Goal: Task Accomplishment & Management: Complete application form

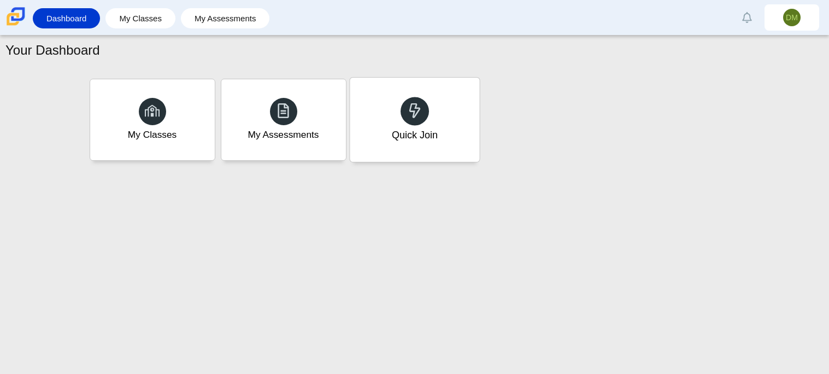
click at [442, 109] on div "Quick Join" at bounding box center [415, 120] width 130 height 84
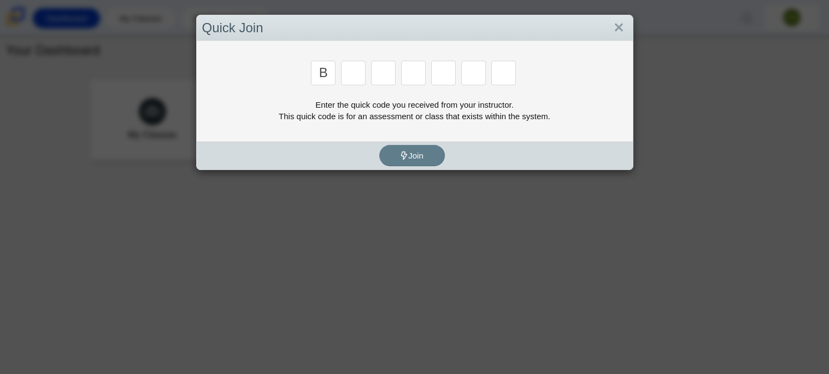
type input "b"
type input "m"
type input "3"
type input "5"
type input "g"
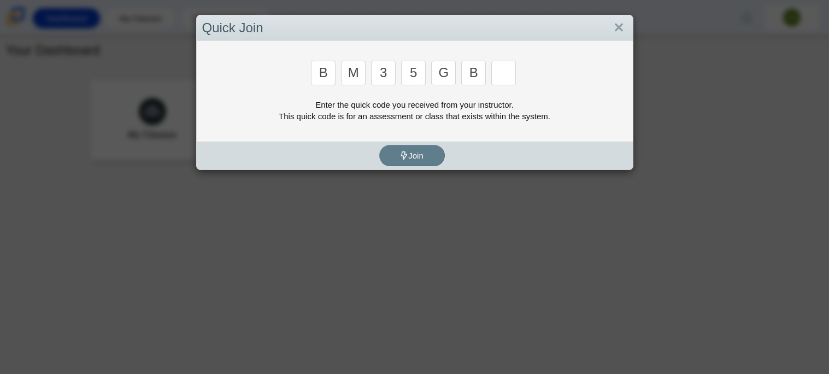
type input "b"
type input "5"
type input "3"
type input "b"
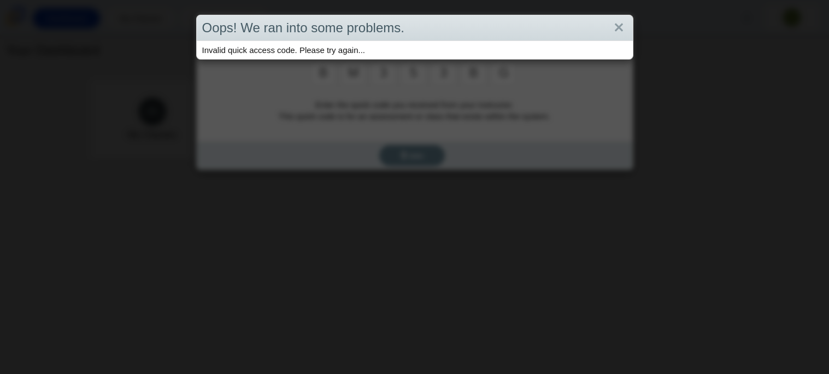
type input "g"
click at [617, 25] on link "Close" at bounding box center [619, 28] width 17 height 19
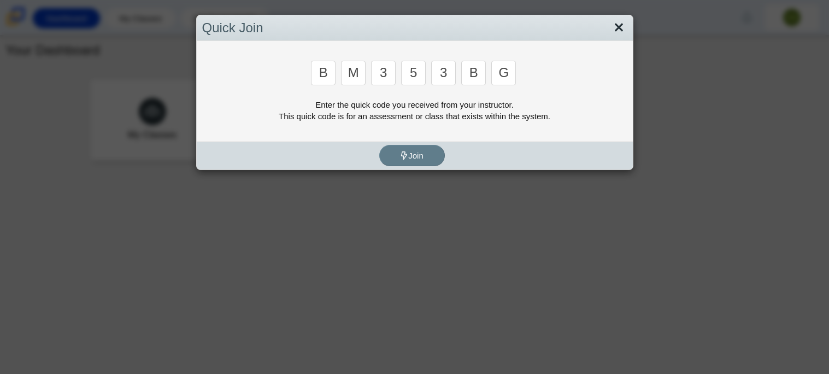
click at [617, 24] on link "Close" at bounding box center [619, 28] width 17 height 19
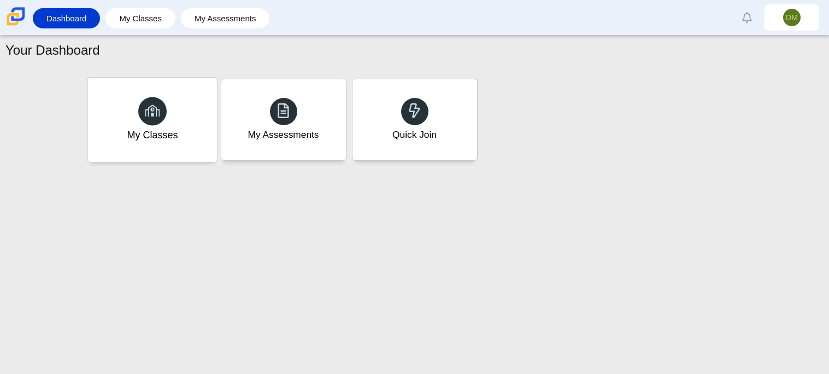
click at [153, 133] on div "My Classes" at bounding box center [152, 135] width 51 height 14
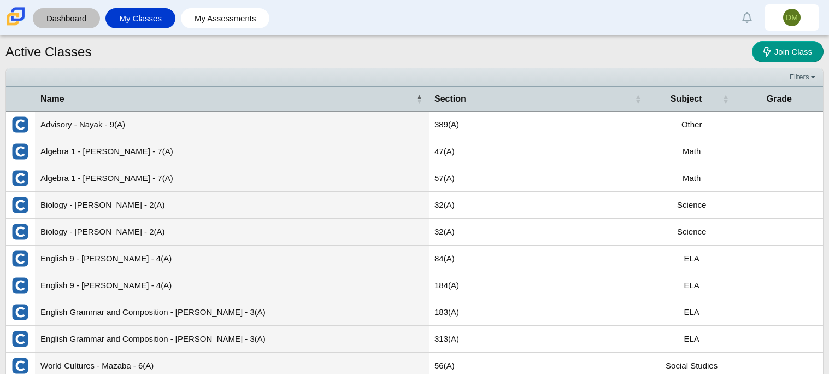
click at [75, 12] on link "Dashboard" at bounding box center [66, 18] width 56 height 20
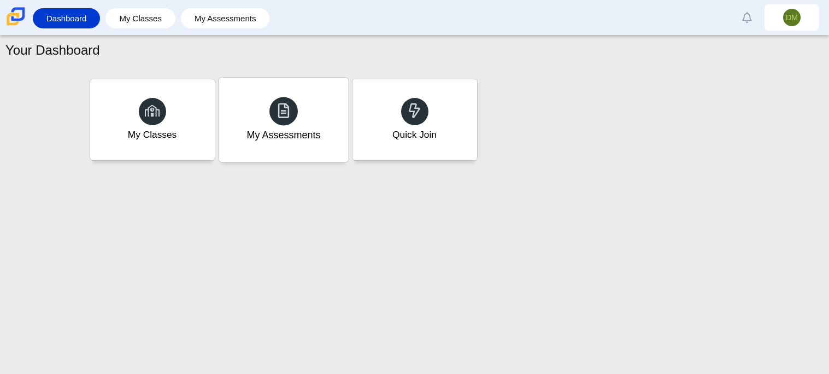
click at [331, 125] on div "My Assessments" at bounding box center [284, 120] width 130 height 84
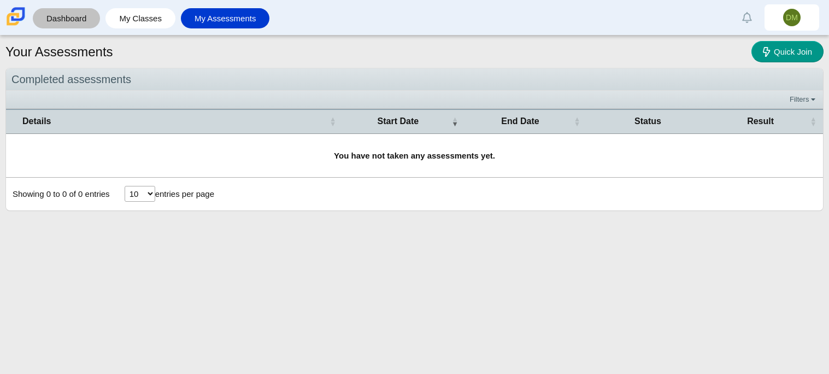
click at [89, 16] on link "Dashboard" at bounding box center [66, 18] width 56 height 20
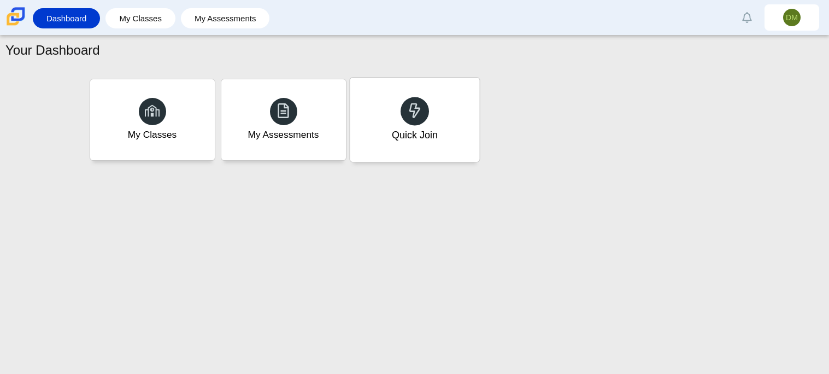
click at [399, 112] on div "Quick Join" at bounding box center [415, 120] width 130 height 84
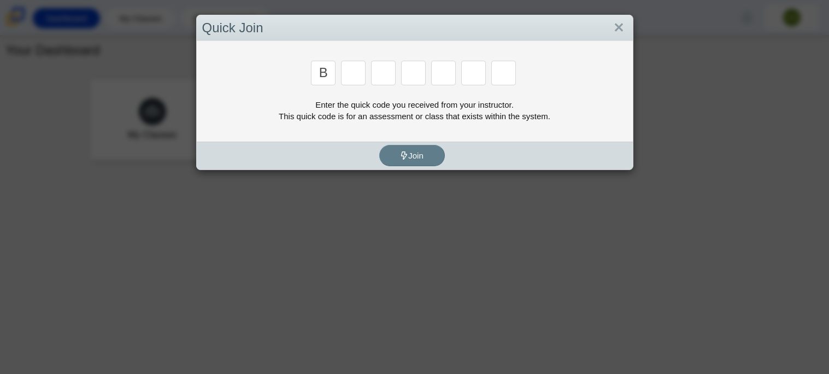
type input "b"
type input "m"
type input "3"
type input "5"
type input "3"
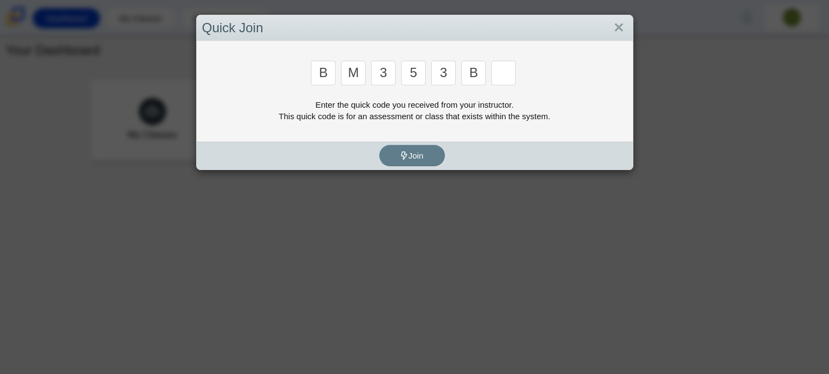
type input "b"
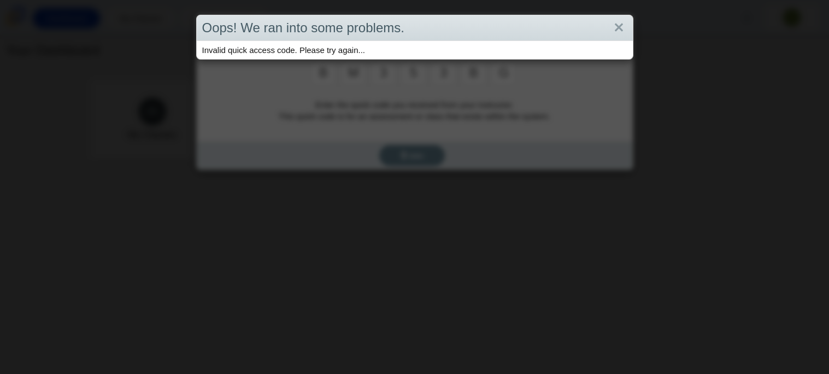
type input "g"
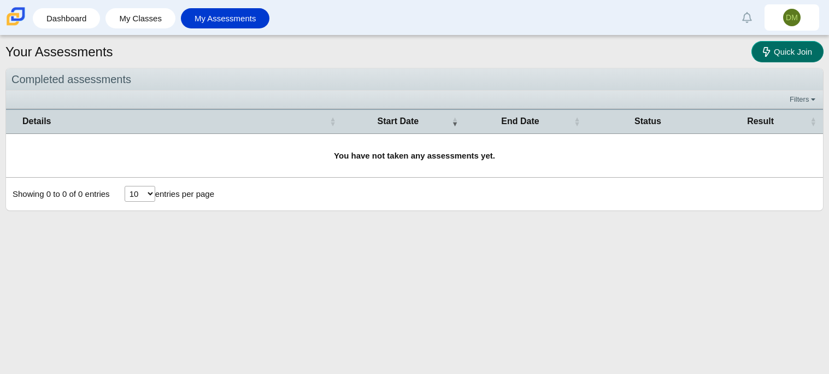
click at [786, 55] on span "Quick Join" at bounding box center [793, 51] width 38 height 9
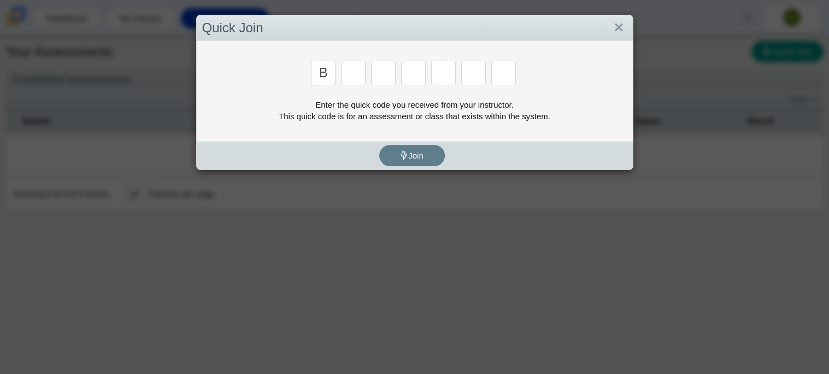
type input "B"
type input "M"
type input "3"
type input "5"
type input "3"
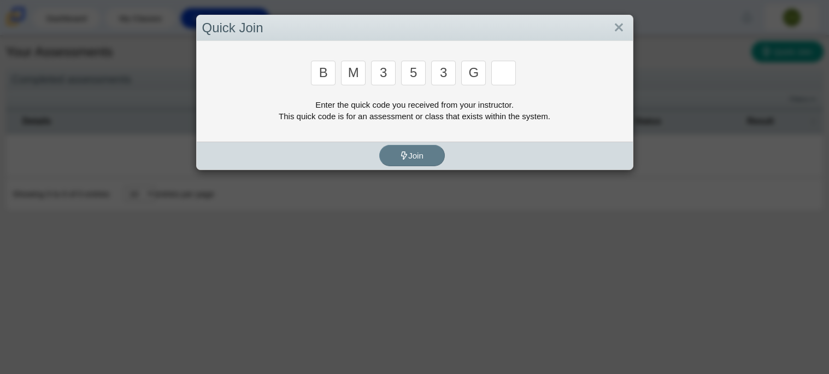
type input "G"
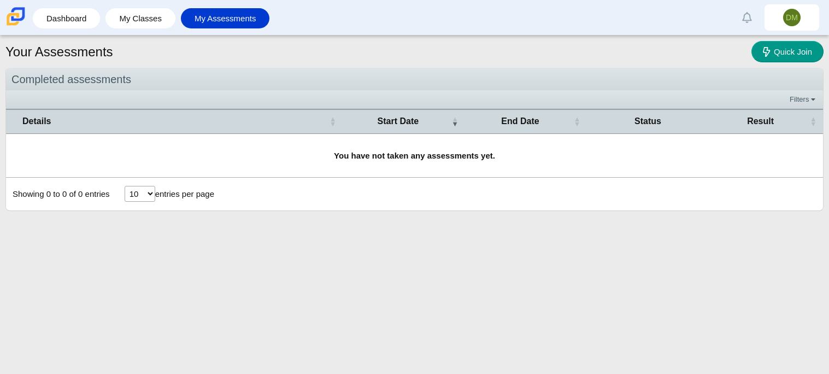
type input "B"
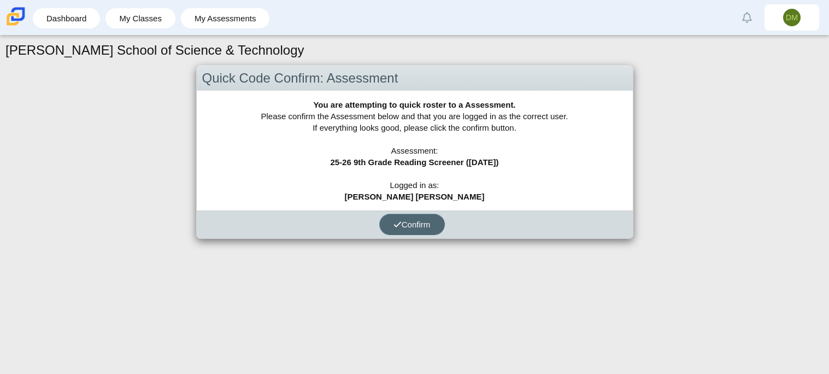
click at [425, 226] on span "Confirm" at bounding box center [412, 224] width 37 height 9
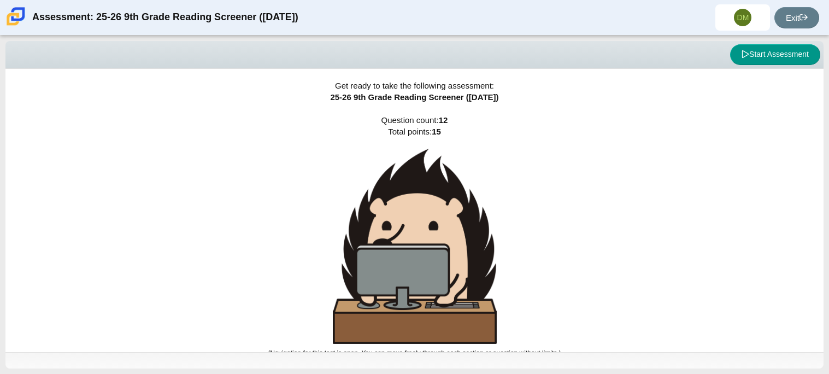
scroll to position [7, 0]
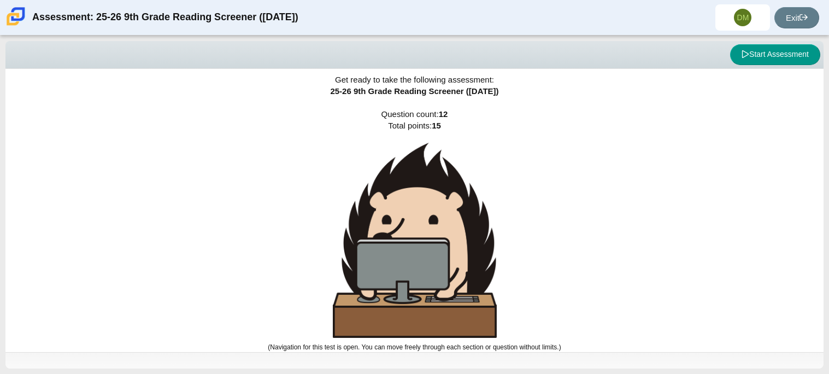
click at [654, 89] on div "Get ready to take the following assessment: 25-26 9th Grade Reading Screener ([…" at bounding box center [414, 204] width 819 height 283
click at [776, 52] on button "Start Assessment" at bounding box center [775, 54] width 90 height 21
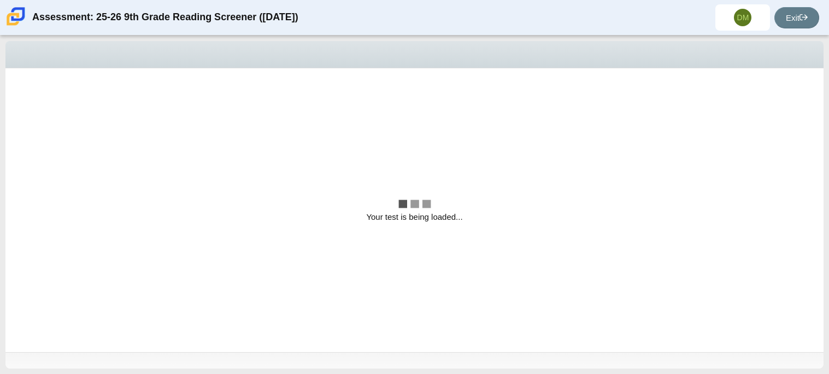
scroll to position [0, 0]
select select "ccc5b315-3c7c-471c-bf90-f22c8299c798"
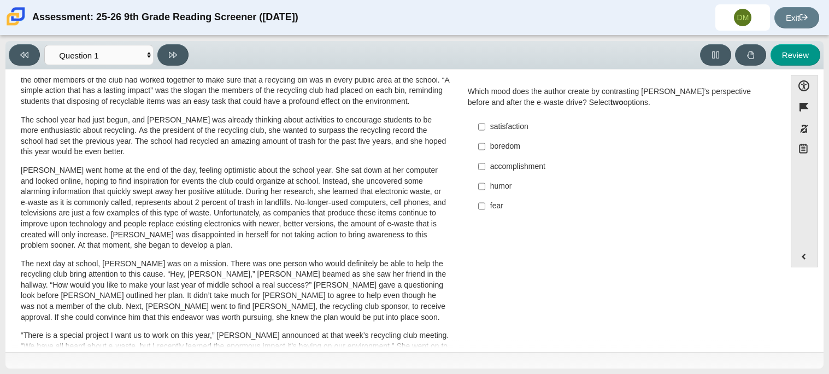
scroll to position [67, 0]
click at [482, 126] on label "satisfaction satisfaction" at bounding box center [621, 128] width 300 height 20
click at [482, 126] on input "satisfaction satisfaction" at bounding box center [481, 128] width 7 height 20
checkbox input "true"
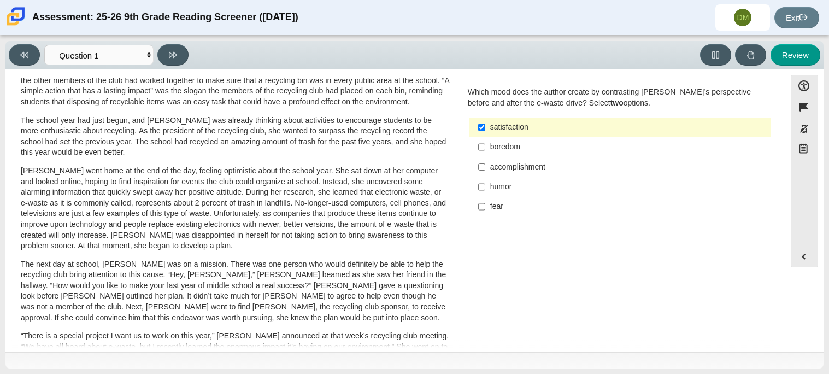
click at [490, 189] on div "humor" at bounding box center [628, 187] width 276 height 11
click at [486, 189] on input "humor humor" at bounding box center [481, 187] width 7 height 20
checkbox input "true"
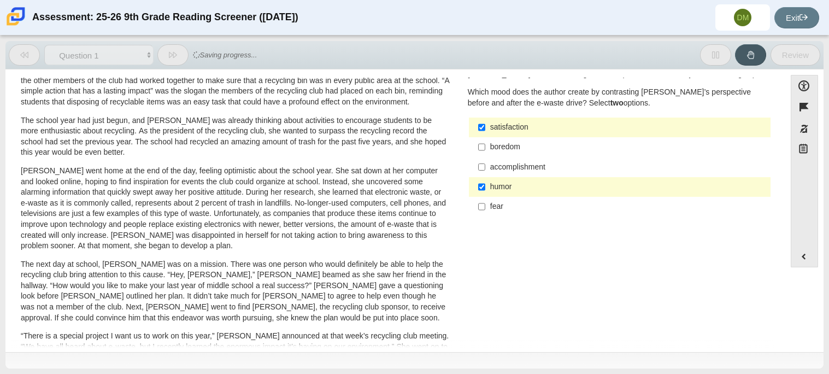
click at [473, 149] on label "boredom boredom" at bounding box center [621, 147] width 300 height 20
click at [478, 149] on input "boredom boredom" at bounding box center [481, 147] width 7 height 20
checkbox input "true"
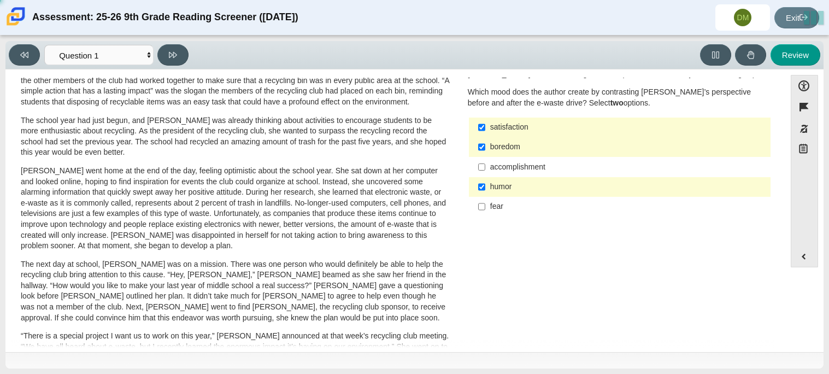
click at [483, 164] on label "accomplishment accomplishment" at bounding box center [621, 167] width 300 height 20
click at [483, 164] on input "accomplishment accomplishment" at bounding box center [481, 167] width 7 height 20
checkbox input "true"
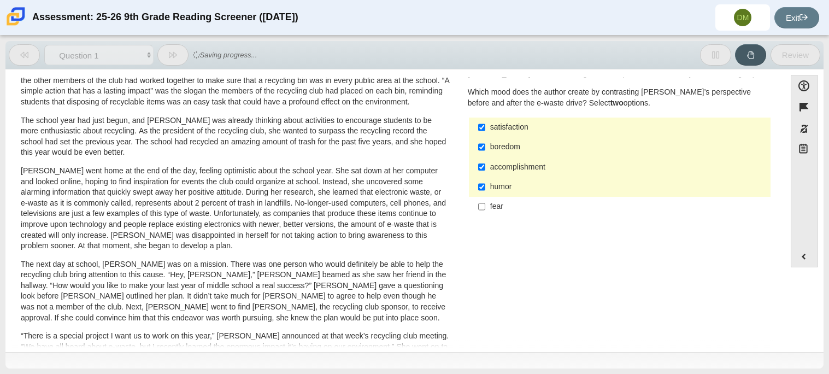
click at [490, 207] on div "fear" at bounding box center [628, 206] width 276 height 11
click at [486, 207] on input "fear fear" at bounding box center [481, 207] width 7 height 20
checkbox input "true"
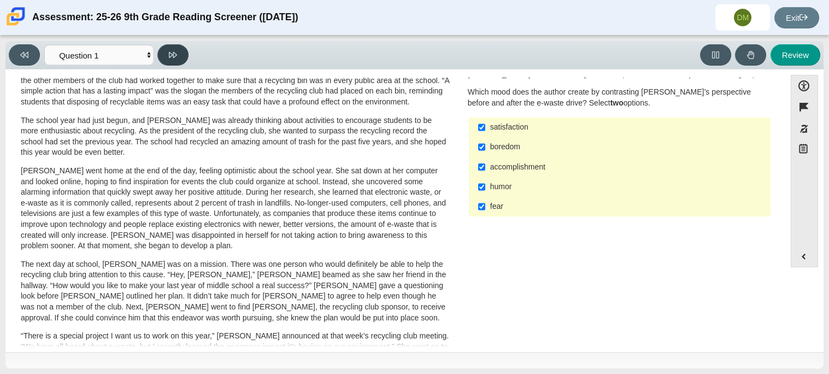
click at [173, 53] on icon at bounding box center [173, 55] width 8 height 8
select select "0ff64528-ffd7-428d-b192-babfaadd44e8"
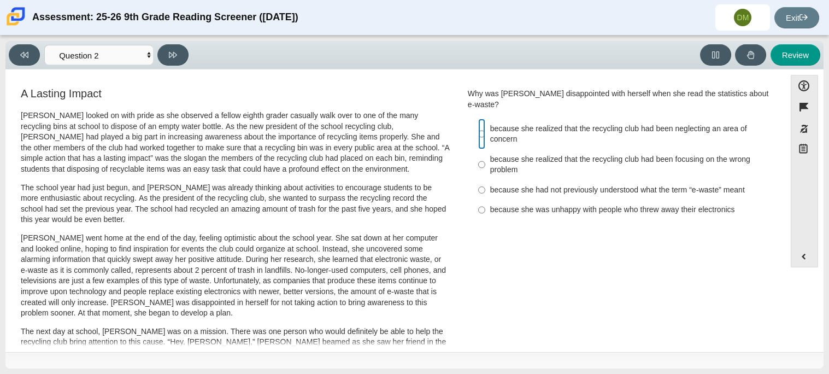
click at [478, 126] on input "because she realized that the recycling club had been neglecting an area of con…" at bounding box center [481, 134] width 7 height 31
radio input "true"
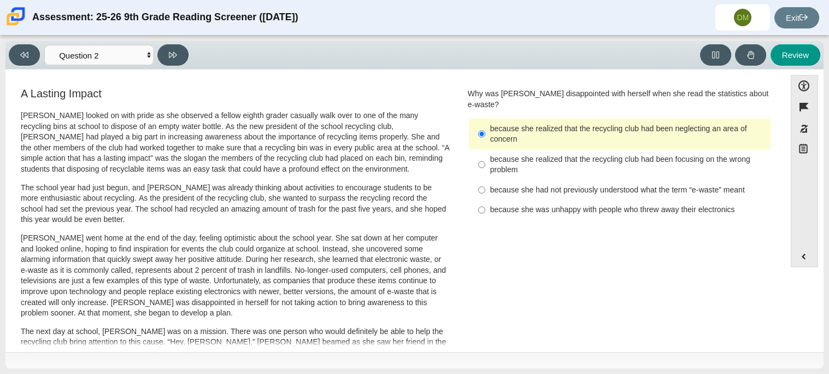
click at [482, 156] on label "because she realized that the recycling club had been focusing on the wrong pro…" at bounding box center [621, 164] width 300 height 31
click at [482, 156] on input "because she realized that the recycling club had been focusing on the wrong pro…" at bounding box center [481, 164] width 7 height 31
radio input "true"
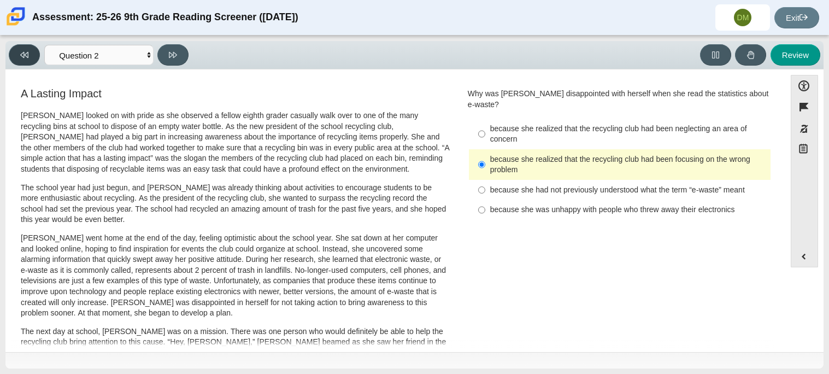
click at [21, 55] on icon at bounding box center [24, 55] width 8 height 8
select select "ccc5b315-3c7c-471c-bf90-f22c8299c798"
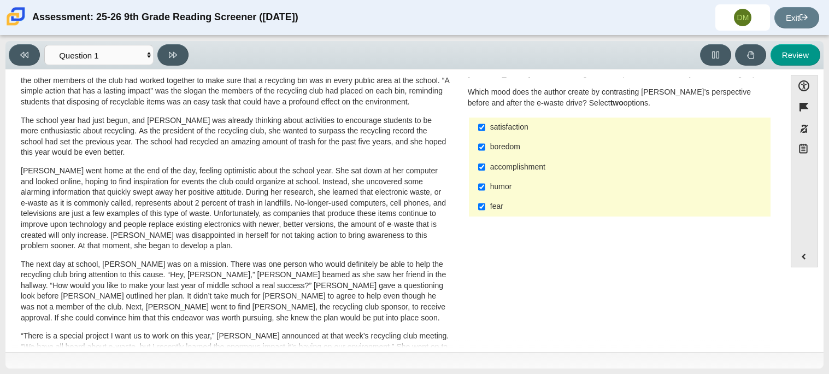
click at [492, 190] on div "humor" at bounding box center [628, 187] width 276 height 11
click at [486, 190] on input "humor humor" at bounding box center [481, 187] width 7 height 20
checkbox input "false"
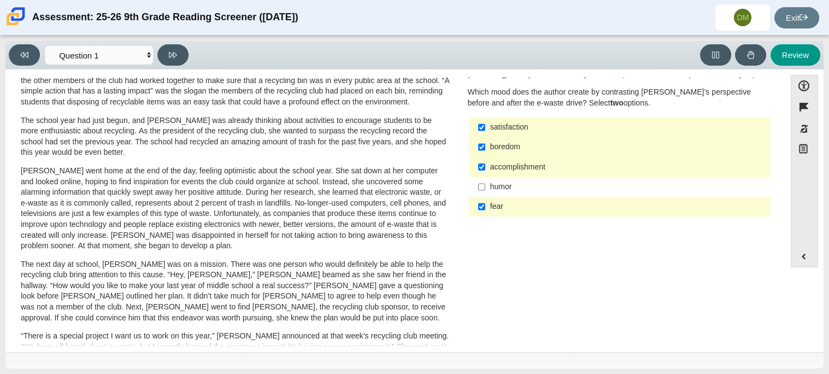
click at [496, 148] on div "boredom" at bounding box center [628, 147] width 276 height 11
click at [495, 148] on div "boredom" at bounding box center [628, 147] width 276 height 11
click at [486, 148] on input "boredom boredom" at bounding box center [481, 147] width 7 height 20
checkbox input "false"
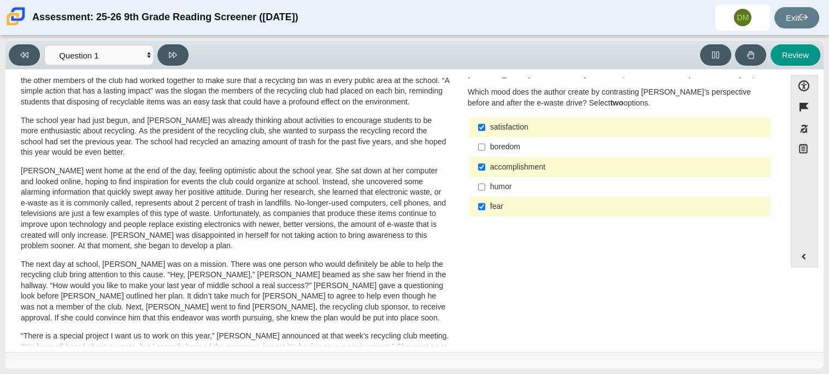
click at [510, 122] on div "satisfaction" at bounding box center [628, 127] width 276 height 11
click at [486, 122] on input "satisfaction satisfaction" at bounding box center [481, 128] width 7 height 20
checkbox input "false"
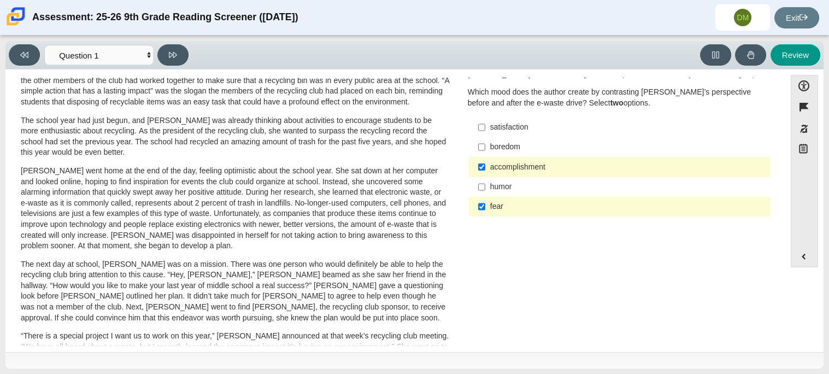
click at [512, 146] on div "boredom" at bounding box center [628, 147] width 276 height 11
click at [486, 146] on input "boredom boredom" at bounding box center [481, 147] width 7 height 20
checkbox input "true"
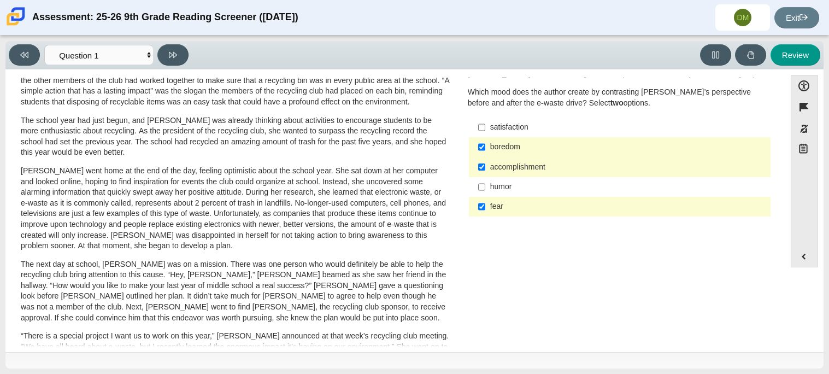
click at [521, 168] on div "accomplishment" at bounding box center [628, 167] width 276 height 11
click at [486, 168] on input "accomplishment accomplishment" at bounding box center [481, 167] width 7 height 20
checkbox input "false"
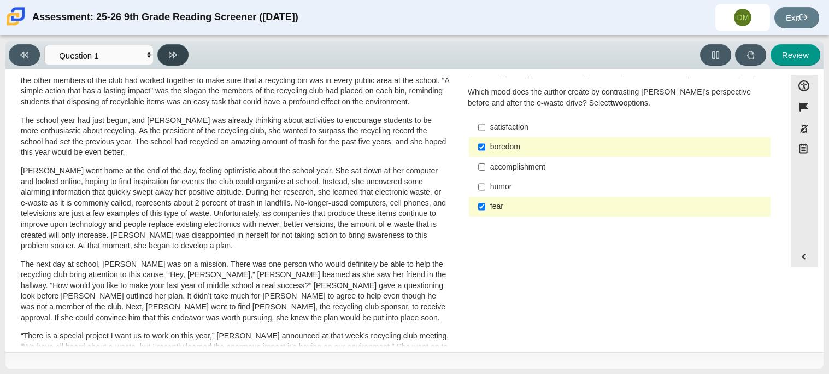
click at [170, 55] on icon at bounding box center [173, 55] width 8 height 6
select select "0ff64528-ffd7-428d-b192-babfaadd44e8"
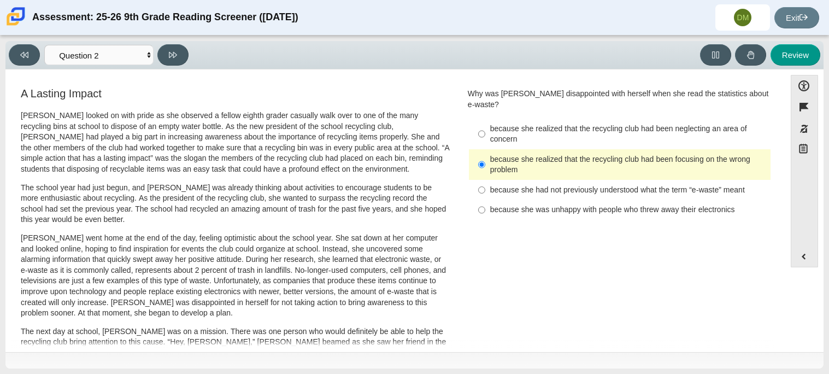
click at [523, 188] on label "because she had not previously understood what the term “e-waste” meant because…" at bounding box center [621, 190] width 300 height 20
click at [486, 188] on input "because she had not previously understood what the term “e-waste” meant because…" at bounding box center [481, 190] width 7 height 20
radio input "true"
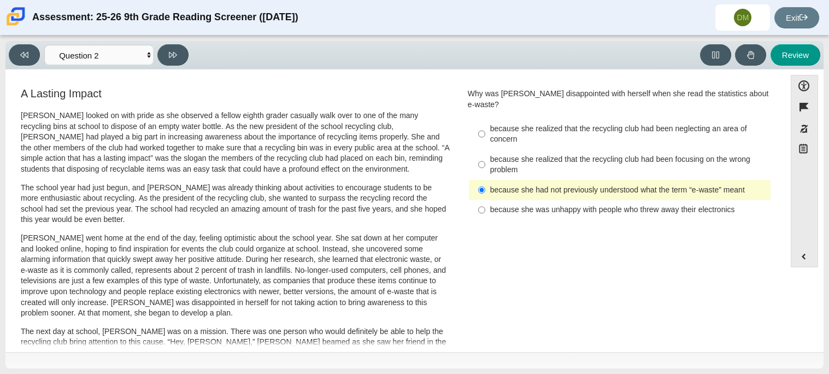
click at [554, 204] on div "because she was unhappy with people who threw away their electronics" at bounding box center [628, 209] width 276 height 11
click at [486, 200] on input "because she was unhappy with people who threw away their electronics because sh…" at bounding box center [481, 210] width 7 height 20
radio input "true"
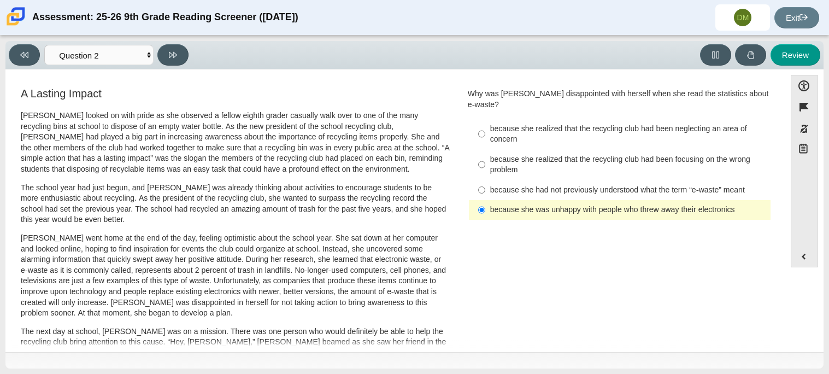
click at [544, 185] on div "because she had not previously understood what the term “e-waste” meant" at bounding box center [628, 190] width 276 height 11
click at [486, 180] on input "because she had not previously understood what the term “e-waste” meant because…" at bounding box center [481, 190] width 7 height 20
radio input "true"
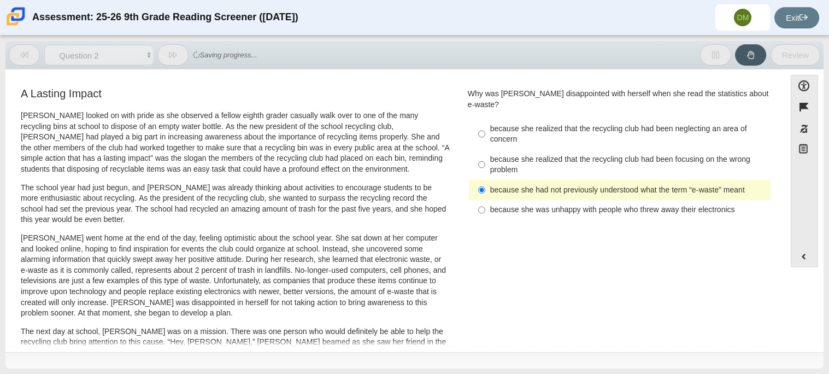
click at [541, 133] on div "because she realized that the recycling club had been neglecting an area of con…" at bounding box center [628, 134] width 276 height 21
click at [486, 133] on input "because she realized that the recycling club had been neglecting an area of con…" at bounding box center [481, 134] width 7 height 31
radio input "true"
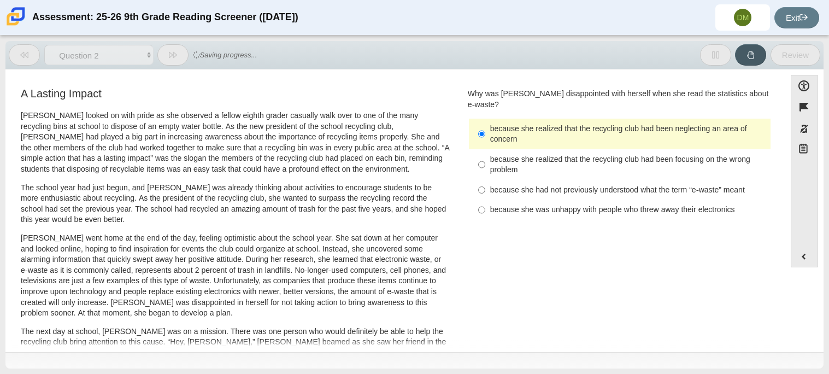
click at [541, 154] on div "because she realized that the recycling club had been focusing on the wrong pro…" at bounding box center [628, 164] width 276 height 21
click at [486, 149] on input "because she realized that the recycling club had been focusing on the wrong pro…" at bounding box center [481, 164] width 7 height 31
radio input "true"
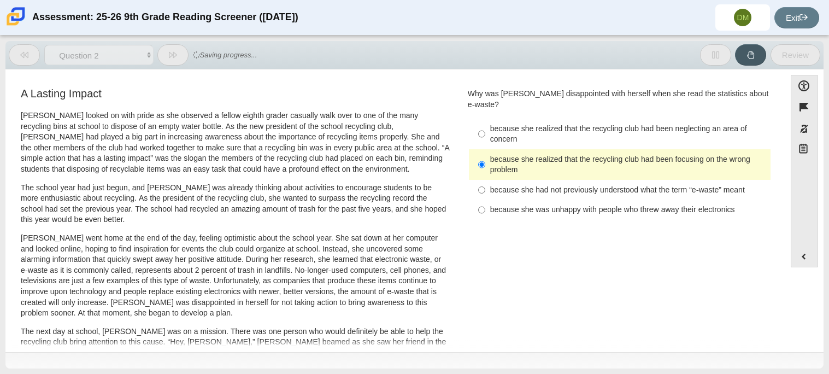
click at [554, 119] on label "because she realized that the recycling club had been neglecting an area of con…" at bounding box center [621, 134] width 300 height 31
click at [486, 119] on input "because she realized that the recycling club had been neglecting an area of con…" at bounding box center [481, 134] width 7 height 31
radio input "true"
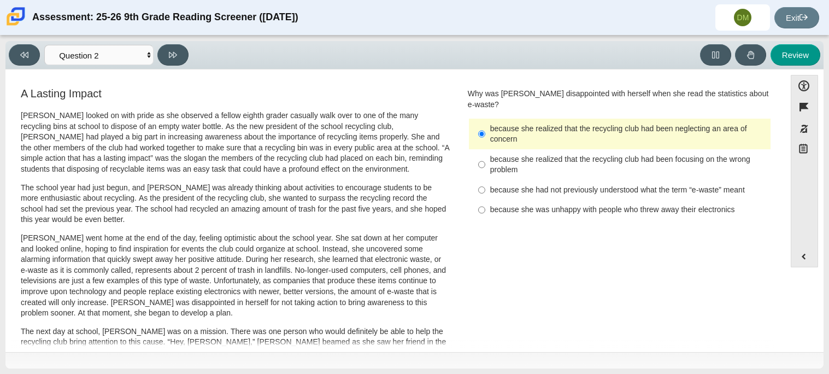
click at [557, 149] on label "because she realized that the recycling club had been focusing on the wrong pro…" at bounding box center [621, 164] width 300 height 31
click at [486, 149] on input "because she realized that the recycling club had been focusing on the wrong pro…" at bounding box center [481, 164] width 7 height 31
radio input "true"
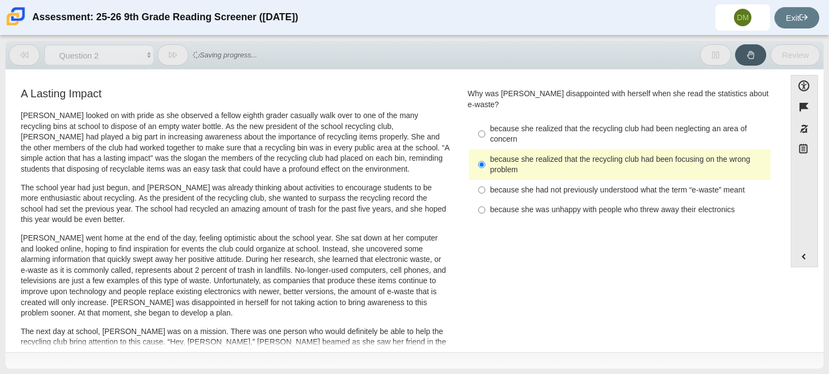
click at [572, 185] on div "because she had not previously understood what the term “e-waste” meant" at bounding box center [628, 190] width 276 height 11
click at [486, 183] on input "because she had not previously understood what the term “e-waste” meant because…" at bounding box center [481, 190] width 7 height 20
radio input "true"
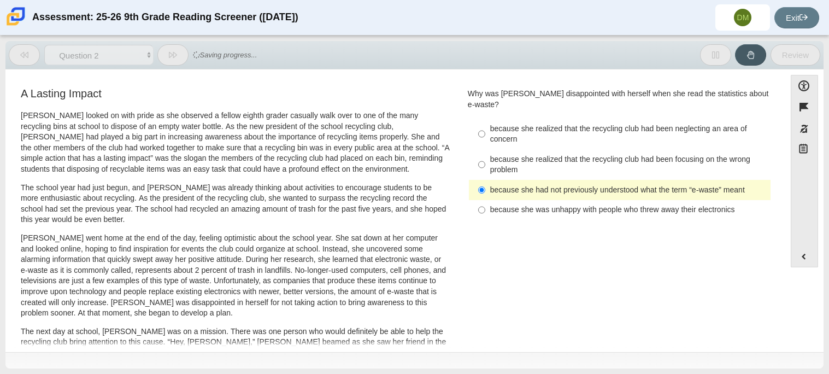
click at [580, 204] on div "because she was unhappy with people who threw away their electronics" at bounding box center [628, 209] width 276 height 11
click at [486, 200] on input "because she was unhappy with people who threw away their electronics because sh…" at bounding box center [481, 210] width 7 height 20
radio input "true"
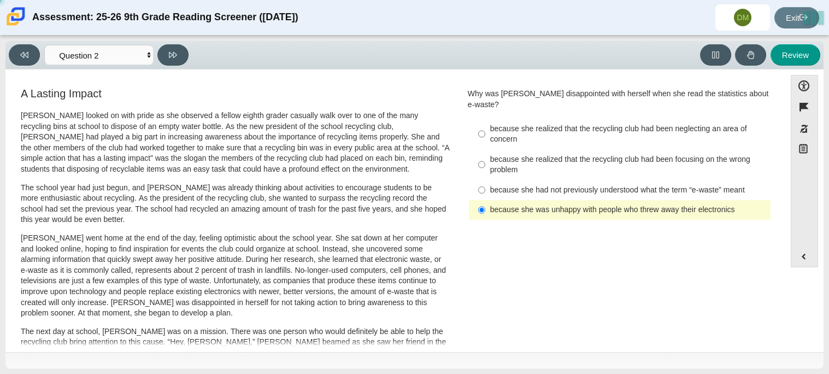
click at [576, 185] on div "because she had not previously understood what the term “e-waste” meant" at bounding box center [628, 190] width 276 height 11
click at [486, 180] on input "because she had not previously understood what the term “e-waste” meant because…" at bounding box center [481, 190] width 7 height 20
radio input "true"
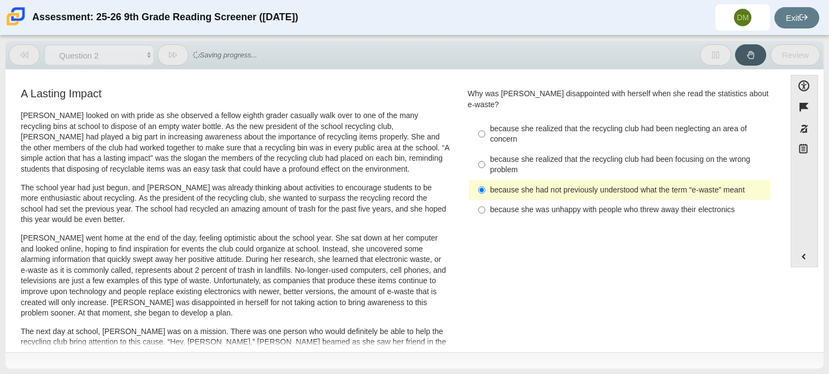
click at [580, 165] on label "because she realized that the recycling club had been focusing on the wrong pro…" at bounding box center [621, 164] width 300 height 31
click at [486, 165] on input "because she realized that the recycling club had been focusing on the wrong pro…" at bounding box center [481, 164] width 7 height 31
radio input "true"
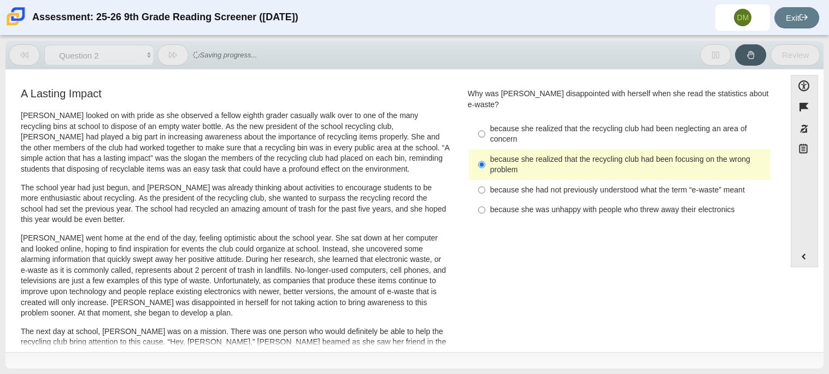
click at [577, 124] on div "because she realized that the recycling club had been neglecting an area of con…" at bounding box center [628, 134] width 276 height 21
click at [486, 124] on input "because she realized that the recycling club had been neglecting an area of con…" at bounding box center [481, 134] width 7 height 31
radio input "true"
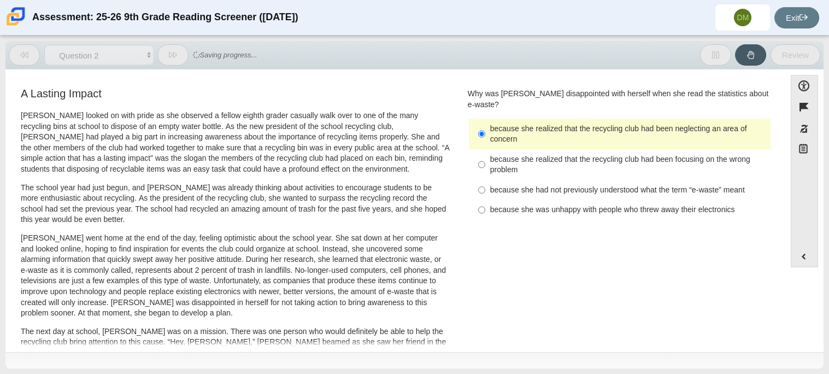
click at [580, 149] on label "because she realized that the recycling club had been focusing on the wrong pro…" at bounding box center [621, 164] width 300 height 31
click at [486, 149] on input "because she realized that the recycling club had been focusing on the wrong pro…" at bounding box center [481, 164] width 7 height 31
radio input "true"
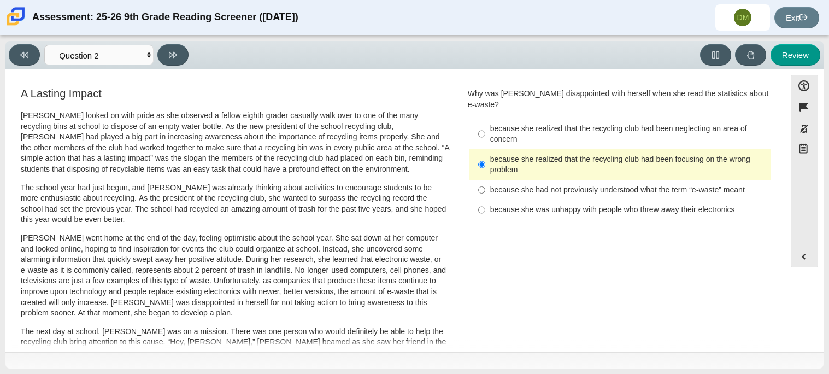
click at [581, 185] on div "because she had not previously understood what the term “e-waste” meant" at bounding box center [628, 190] width 276 height 11
click at [486, 180] on input "because she had not previously understood what the term “e-waste” meant because…" at bounding box center [481, 190] width 7 height 20
radio input "true"
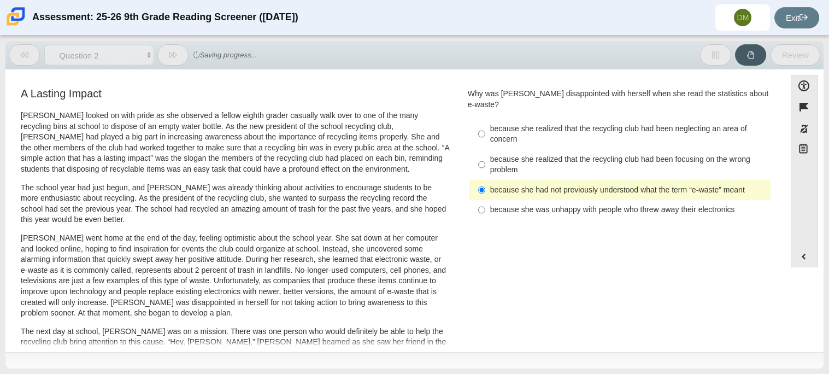
click at [579, 210] on div "because she realized that the recycling club had been neglecting an area of con…" at bounding box center [620, 169] width 304 height 103
click at [578, 204] on div "because she was unhappy with people who threw away their electronics" at bounding box center [628, 209] width 276 height 11
click at [486, 204] on input "because she was unhappy with people who threw away their electronics because sh…" at bounding box center [481, 210] width 7 height 20
radio input "true"
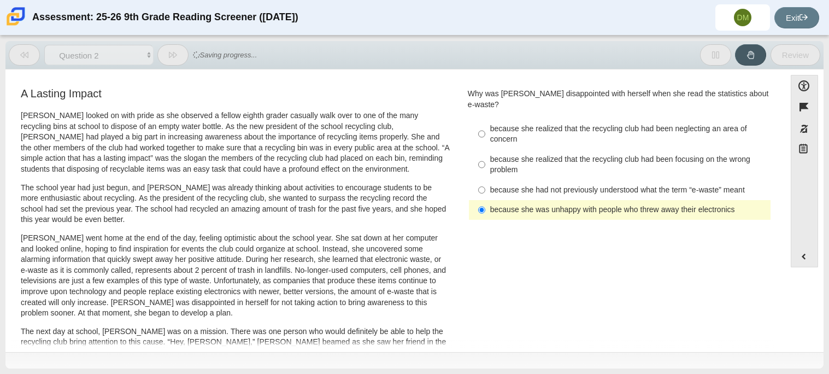
click at [583, 185] on label "because she had not previously understood what the term “e-waste” meant because…" at bounding box center [621, 190] width 300 height 20
click at [486, 185] on input "because she had not previously understood what the term “e-waste” meant because…" at bounding box center [481, 190] width 7 height 20
radio input "true"
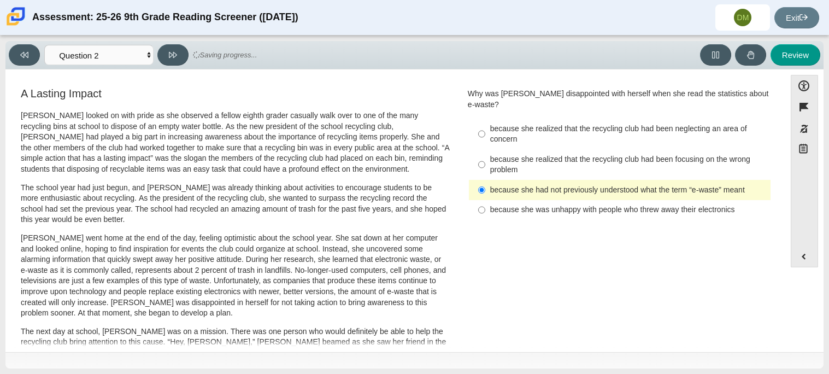
click at [589, 154] on div "because she realized that the recycling club had been focusing on the wrong pro…" at bounding box center [628, 164] width 276 height 21
click at [486, 151] on input "because she realized that the recycling club had been focusing on the wrong pro…" at bounding box center [481, 164] width 7 height 31
radio input "true"
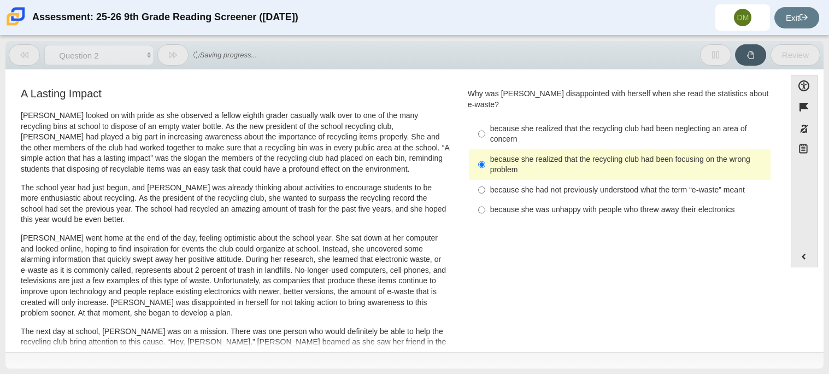
click at [589, 154] on div "because she realized that the recycling club had been focusing on the wrong pro…" at bounding box center [628, 164] width 276 height 21
click at [486, 151] on input "because she realized that the recycling club had been focusing on the wrong pro…" at bounding box center [481, 164] width 7 height 31
click at [583, 185] on div "because she had not previously understood what the term “e-waste” meant" at bounding box center [628, 190] width 276 height 11
click at [486, 180] on input "because she had not previously understood what the term “e-waste” meant because…" at bounding box center [481, 190] width 7 height 20
radio input "true"
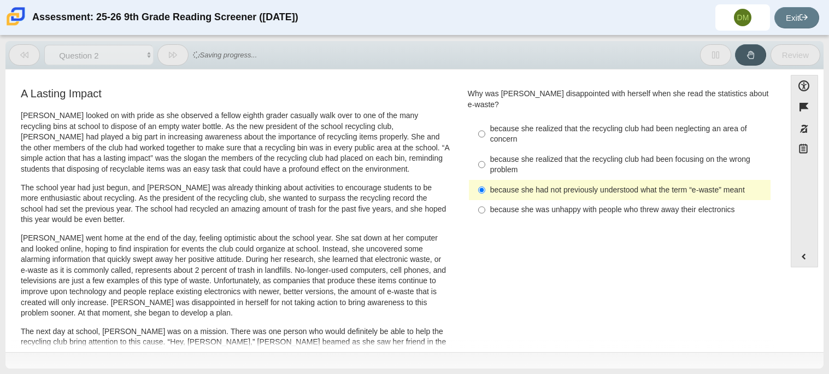
click at [583, 204] on div "because she was unhappy with people who threw away their electronics" at bounding box center [628, 209] width 276 height 11
click at [486, 200] on input "because she was unhappy with people who threw away their electronics because sh…" at bounding box center [481, 210] width 7 height 20
radio input "true"
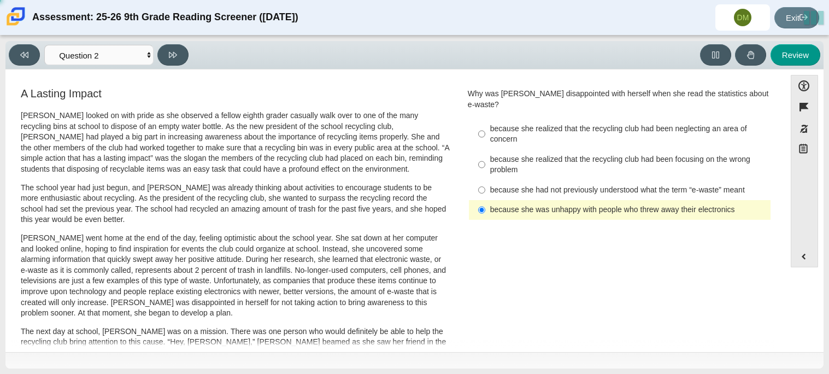
click at [583, 204] on div "because she was unhappy with people who threw away their electronics" at bounding box center [628, 209] width 276 height 11
click at [486, 200] on input "because she was unhappy with people who threw away their electronics because sh…" at bounding box center [481, 210] width 7 height 20
click at [588, 185] on div "because she had not previously understood what the term “e-waste” meant" at bounding box center [628, 190] width 276 height 11
click at [486, 180] on input "because she had not previously understood what the term “e-waste” meant because…" at bounding box center [481, 190] width 7 height 20
radio input "true"
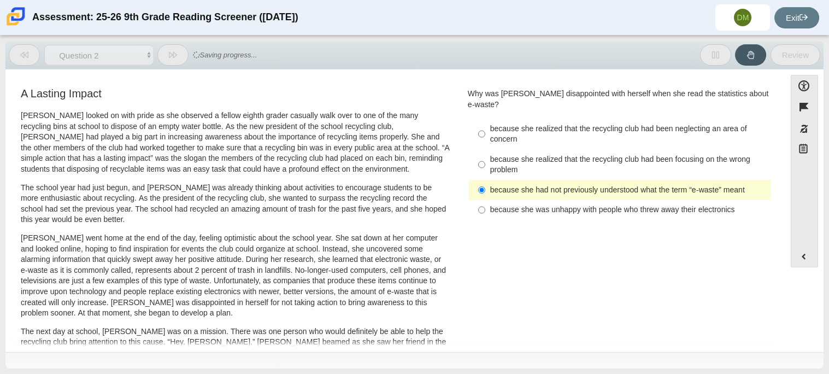
click at [594, 154] on div "because she realized that the recycling club had been focusing on the wrong pro…" at bounding box center [628, 164] width 276 height 21
click at [486, 149] on input "because she realized that the recycling club had been focusing on the wrong pro…" at bounding box center [481, 164] width 7 height 31
radio input "true"
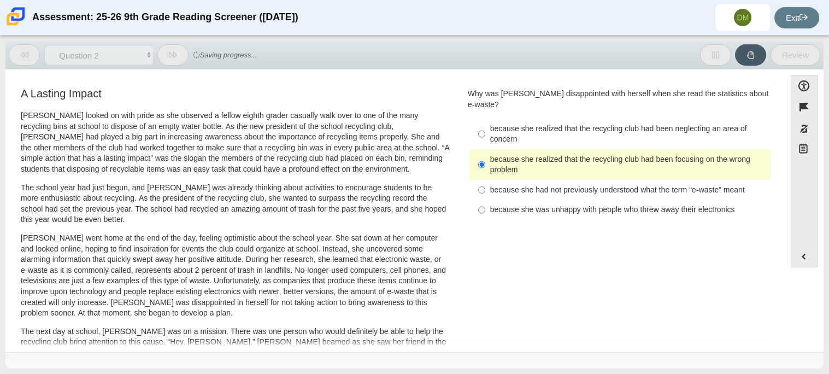
click at [599, 124] on div "because she realized that the recycling club had been neglecting an area of con…" at bounding box center [628, 134] width 276 height 21
click at [486, 123] on input "because she realized that the recycling club had been neglecting an area of con…" at bounding box center [481, 134] width 7 height 31
radio input "true"
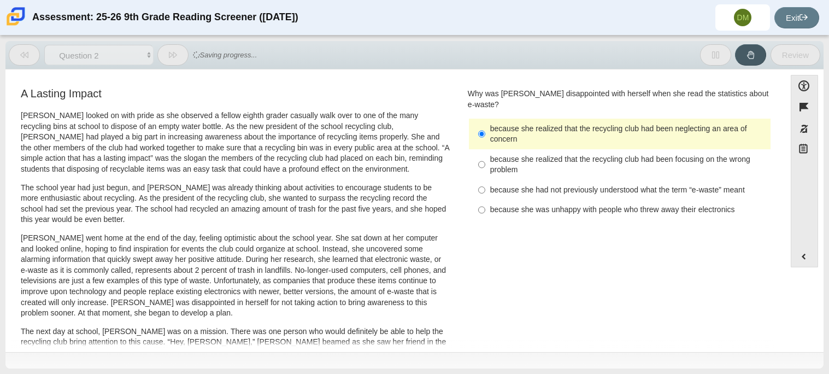
click at [595, 154] on div "because she realized that the recycling club had been focusing on the wrong pro…" at bounding box center [628, 164] width 276 height 21
click at [486, 149] on input "because she realized that the recycling club had been focusing on the wrong pro…" at bounding box center [481, 164] width 7 height 31
radio input "true"
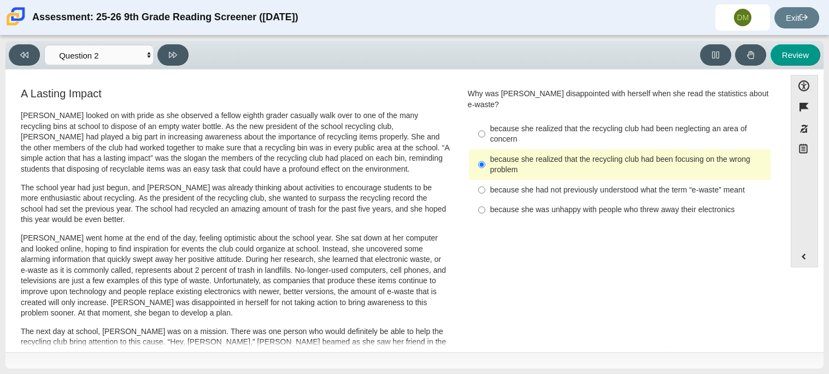
click at [599, 163] on div "because she realized that the recycling club had been focusing on the wrong pro…" at bounding box center [628, 164] width 276 height 21
click at [486, 163] on input "because she realized that the recycling club had been focusing on the wrong pro…" at bounding box center [481, 164] width 7 height 31
click at [600, 185] on div "because she had not previously understood what the term “e-waste” meant" at bounding box center [628, 190] width 276 height 11
click at [486, 180] on input "because she had not previously understood what the term “e-waste” meant because…" at bounding box center [481, 190] width 7 height 20
radio input "true"
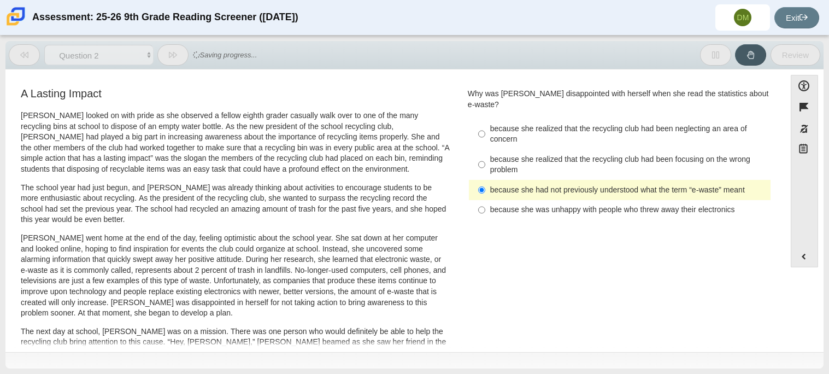
click at [601, 200] on label "because she was unhappy with people who threw away their electronics because sh…" at bounding box center [621, 210] width 300 height 20
click at [486, 200] on input "because she was unhappy with people who threw away their electronics because sh…" at bounding box center [481, 210] width 7 height 20
radio input "true"
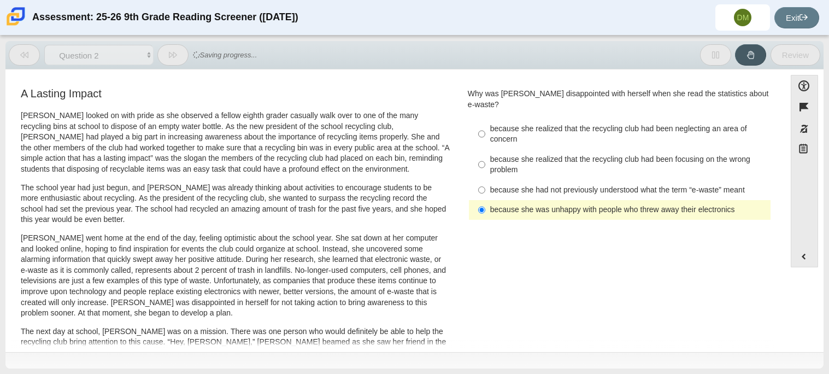
click at [600, 185] on div "because she had not previously understood what the term “e-waste” meant" at bounding box center [628, 190] width 276 height 11
click at [486, 180] on input "because she had not previously understood what the term “e-waste” meant because…" at bounding box center [481, 190] width 7 height 20
radio input "true"
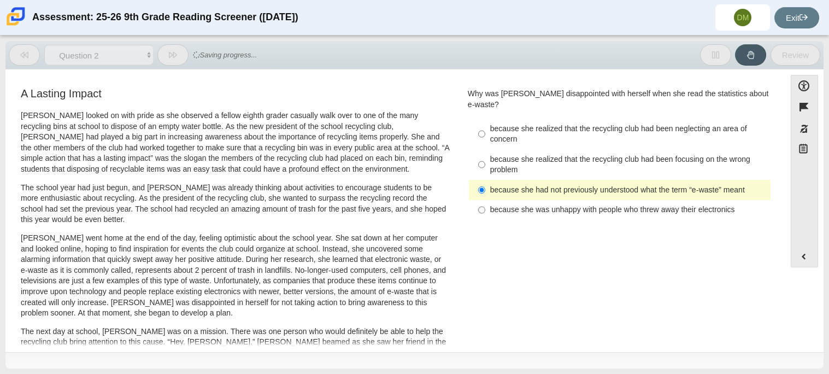
click at [603, 154] on div "because she realized that the recycling club had been focusing on the wrong pro…" at bounding box center [628, 164] width 276 height 21
click at [486, 153] on input "because she realized that the recycling club had been focusing on the wrong pro…" at bounding box center [481, 164] width 7 height 31
radio input "true"
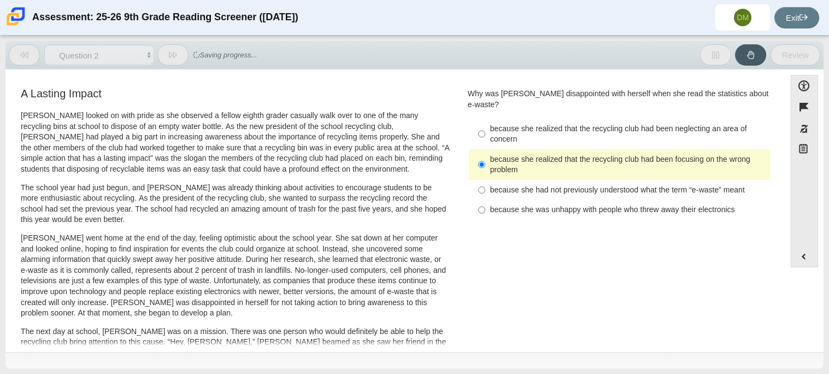
click at [607, 124] on div "because she realized that the recycling club had been neglecting an area of con…" at bounding box center [628, 134] width 276 height 21
click at [486, 119] on input "because she realized that the recycling club had been neglecting an area of con…" at bounding box center [481, 134] width 7 height 31
radio input "true"
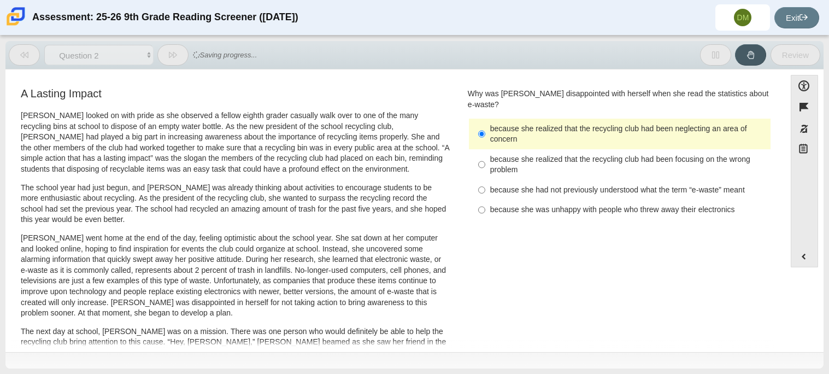
click at [583, 154] on div "because she realized that the recycling club had been focusing on the wrong pro…" at bounding box center [628, 164] width 276 height 21
click at [486, 149] on input "because she realized that the recycling club had been focusing on the wrong pro…" at bounding box center [481, 164] width 7 height 31
radio input "true"
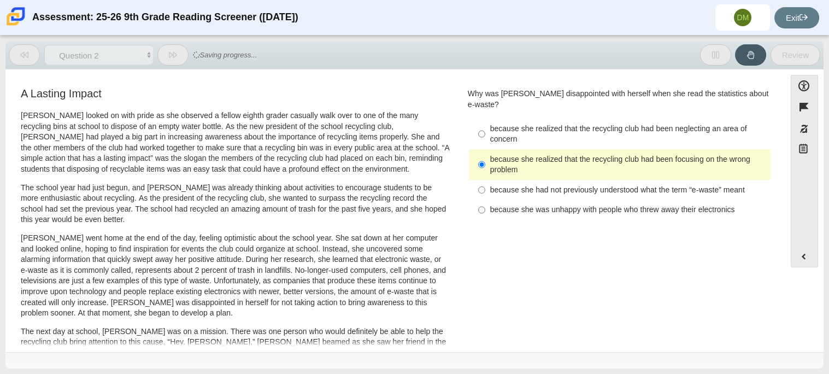
click at [582, 185] on div "because she had not previously understood what the term “e-waste” meant" at bounding box center [628, 190] width 276 height 11
click at [486, 180] on input "because she had not previously understood what the term “e-waste” meant because…" at bounding box center [481, 190] width 7 height 20
radio input "true"
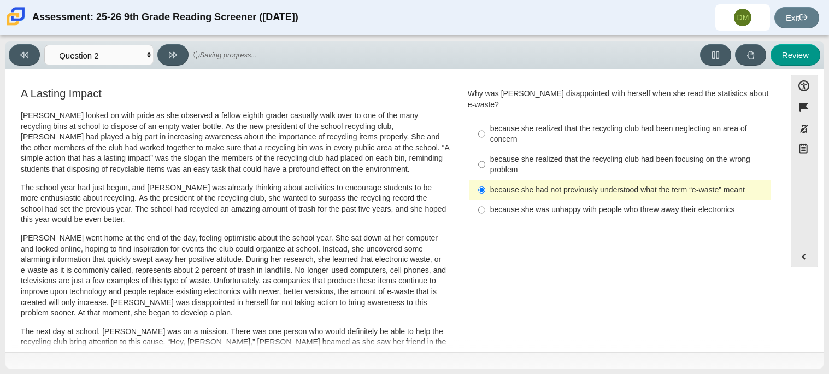
click at [580, 213] on div "Question Why was [PERSON_NAME] disappointed with herself when she read the stat…" at bounding box center [620, 157] width 320 height 142
click at [574, 204] on div "because she was unhappy with people who threw away their electronics" at bounding box center [628, 209] width 276 height 11
click at [486, 203] on input "because she was unhappy with people who threw away their electronics because sh…" at bounding box center [481, 210] width 7 height 20
radio input "true"
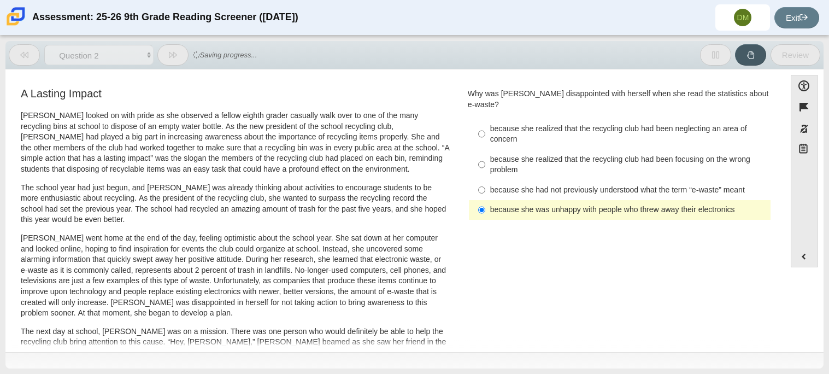
click at [631, 185] on div "because she had not previously understood what the term “e-waste” meant" at bounding box center [628, 190] width 276 height 11
click at [486, 180] on input "because she had not previously understood what the term “e-waste” meant because…" at bounding box center [481, 190] width 7 height 20
radio input "true"
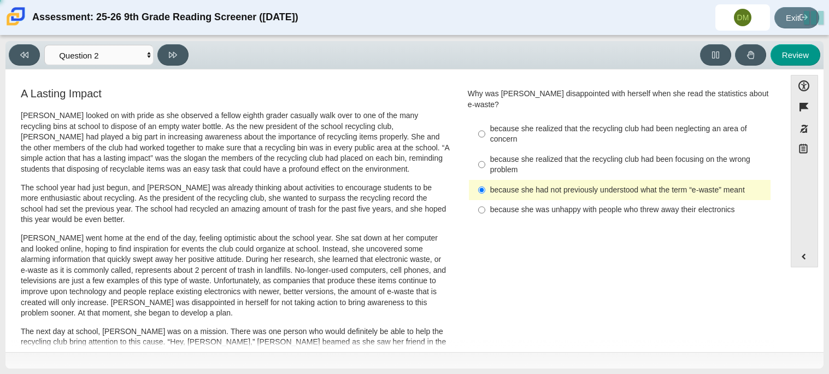
click at [607, 154] on div "because she realized that the recycling club had been focusing on the wrong pro…" at bounding box center [628, 164] width 276 height 21
click at [486, 153] on input "because she realized that the recycling club had been focusing on the wrong pro…" at bounding box center [481, 164] width 7 height 31
radio input "true"
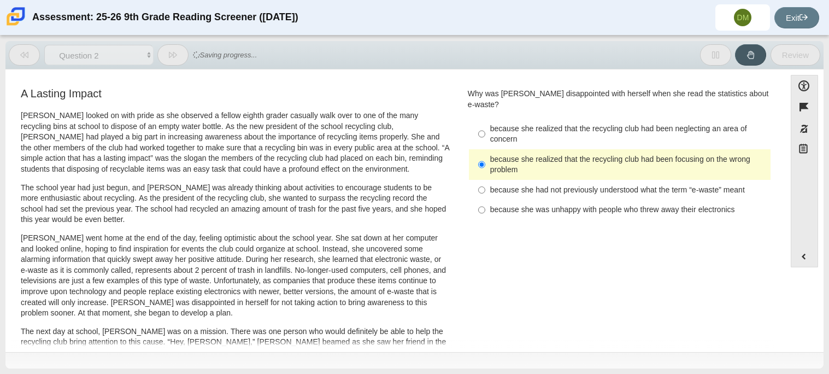
click at [604, 185] on div "because she had not previously understood what the term “e-waste” meant" at bounding box center [628, 190] width 276 height 11
click at [486, 182] on input "because she had not previously understood what the term “e-waste” meant because…" at bounding box center [481, 190] width 7 height 20
radio input "true"
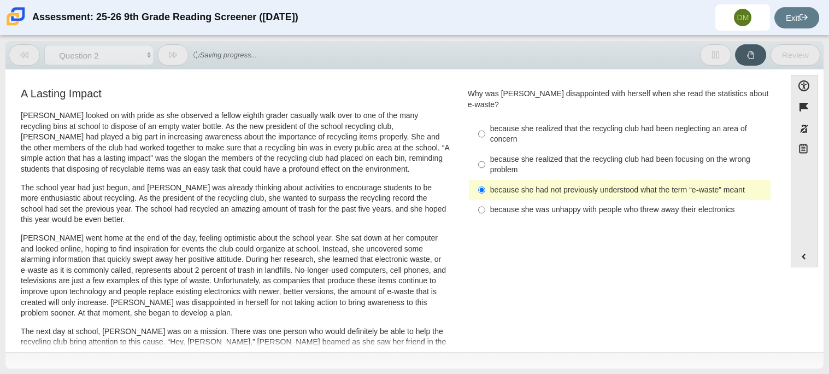
click at [603, 204] on div "because she was unhappy with people who threw away their electronics" at bounding box center [628, 209] width 276 height 11
click at [486, 200] on input "because she was unhappy with people who threw away their electronics because sh…" at bounding box center [481, 210] width 7 height 20
radio input "true"
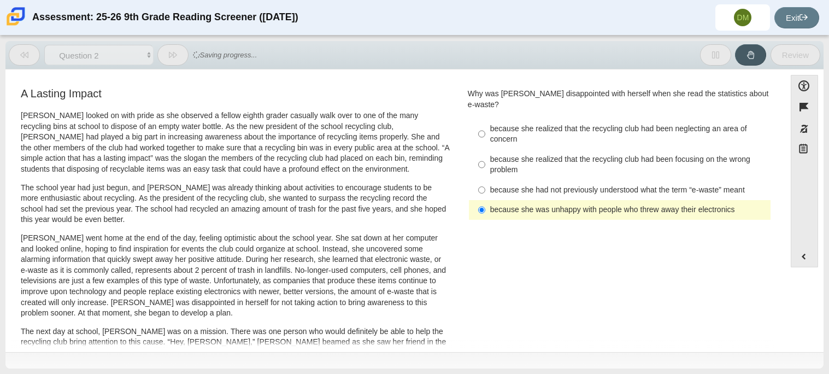
click at [605, 180] on label "because she had not previously understood what the term “e-waste” meant because…" at bounding box center [621, 190] width 300 height 20
click at [486, 180] on input "because she had not previously understood what the term “e-waste” meant because…" at bounding box center [481, 190] width 7 height 20
radio input "true"
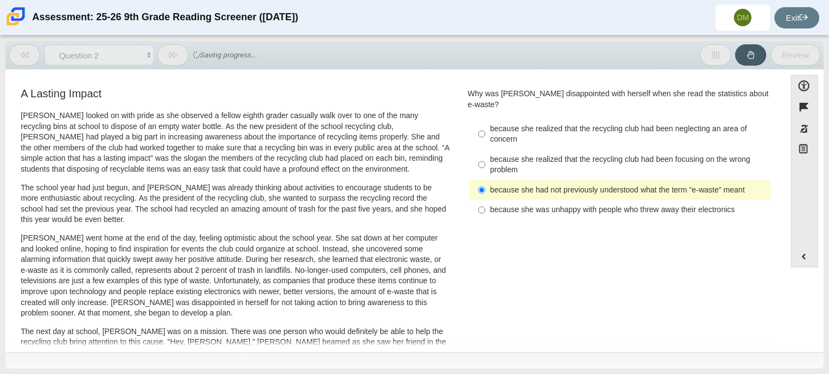
click at [606, 154] on div "because she realized that the recycling club had been focusing on the wrong pro…" at bounding box center [628, 164] width 276 height 21
click at [486, 154] on input "because she realized that the recycling club had been focusing on the wrong pro…" at bounding box center [481, 164] width 7 height 31
radio input "true"
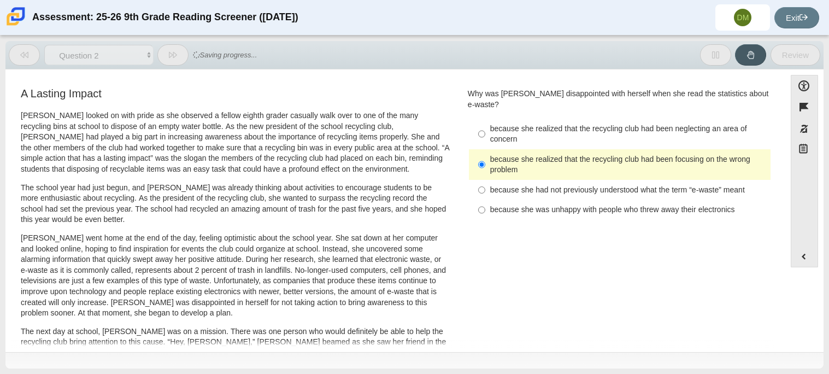
click at [605, 129] on div "because she realized that the recycling club had been neglecting an area of con…" at bounding box center [628, 134] width 276 height 21
click at [486, 129] on input "because she realized that the recycling club had been neglecting an area of con…" at bounding box center [481, 134] width 7 height 31
radio input "true"
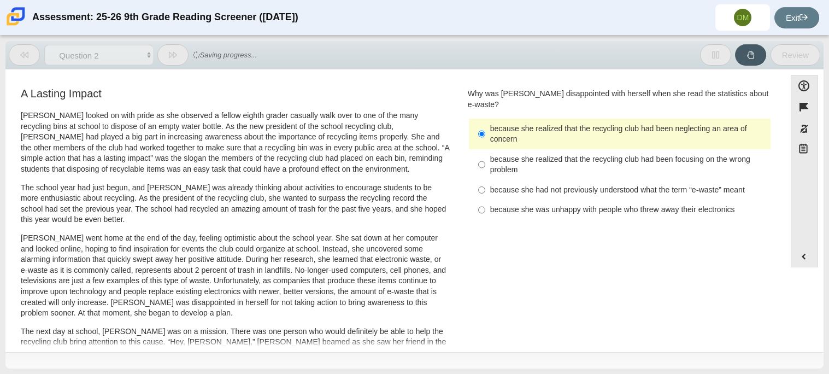
click at [605, 154] on div "because she realized that the recycling club had been focusing on the wrong pro…" at bounding box center [628, 164] width 276 height 21
click at [486, 149] on input "because she realized that the recycling club had been focusing on the wrong pro…" at bounding box center [481, 164] width 7 height 31
radio input "true"
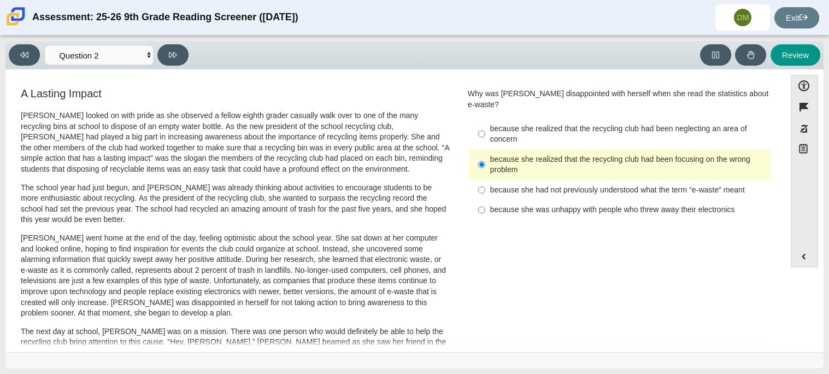
click at [605, 185] on div "because she had not previously understood what the term “e-waste” meant" at bounding box center [628, 190] width 276 height 11
click at [486, 180] on input "because she had not previously understood what the term “e-waste” meant because…" at bounding box center [481, 190] width 7 height 20
radio input "true"
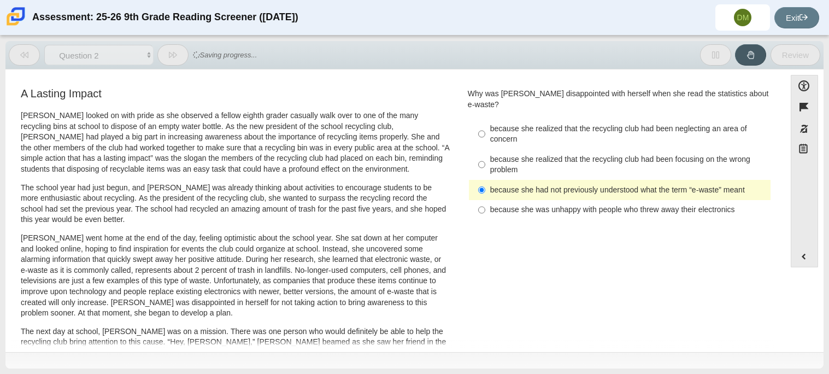
click at [601, 212] on div "Question Why was [PERSON_NAME] disappointed with herself when she read the stat…" at bounding box center [620, 157] width 320 height 142
click at [602, 204] on div "because she was unhappy with people who threw away their electronics" at bounding box center [628, 209] width 276 height 11
click at [486, 200] on input "because she was unhappy with people who threw away their electronics because sh…" at bounding box center [481, 210] width 7 height 20
radio input "true"
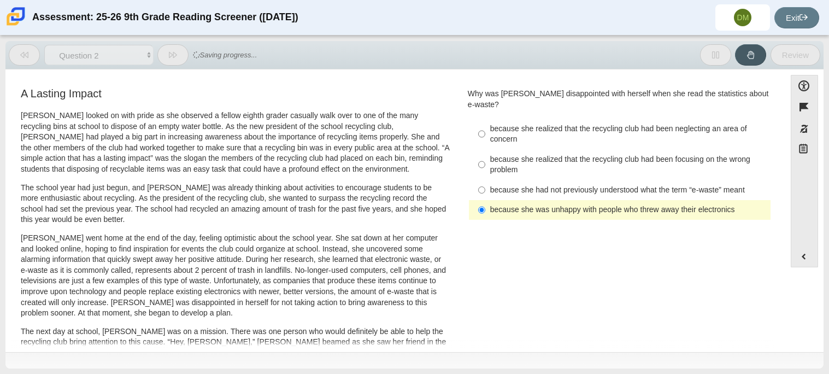
click at [603, 200] on label "because she was unhappy with people who threw away their electronics because sh…" at bounding box center [621, 210] width 300 height 20
click at [486, 200] on input "because she was unhappy with people who threw away their electronics because sh…" at bounding box center [481, 210] width 7 height 20
click at [603, 186] on label "because she had not previously understood what the term “e-waste” meant because…" at bounding box center [621, 190] width 300 height 20
click at [486, 186] on input "because she had not previously understood what the term “e-waste” meant because…" at bounding box center [481, 190] width 7 height 20
radio input "true"
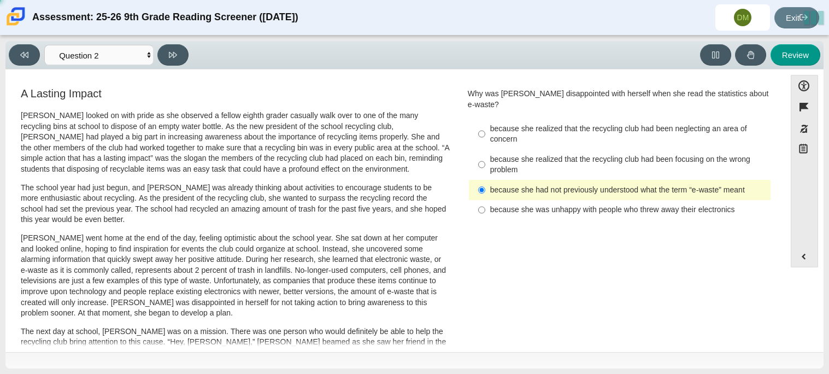
click at [597, 155] on div "because she realized that the recycling club had been focusing on the wrong pro…" at bounding box center [628, 164] width 276 height 21
click at [486, 155] on input "because she realized that the recycling club had been focusing on the wrong pro…" at bounding box center [481, 164] width 7 height 31
radio input "true"
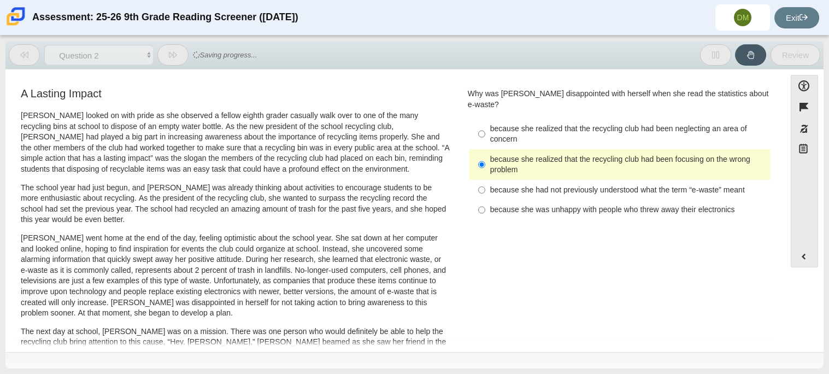
click at [611, 119] on label "because she realized that the recycling club had been neglecting an area of con…" at bounding box center [621, 134] width 300 height 31
click at [486, 119] on input "because she realized that the recycling club had been neglecting an area of con…" at bounding box center [481, 134] width 7 height 31
radio input "true"
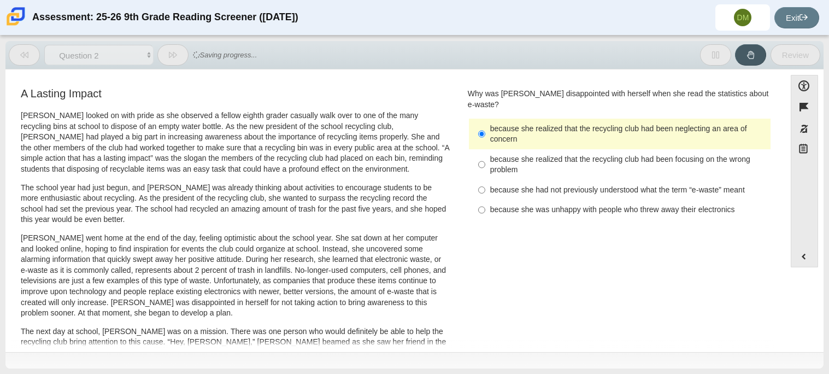
click at [608, 156] on div "because she realized that the recycling club had been focusing on the wrong pro…" at bounding box center [628, 164] width 276 height 21
click at [486, 156] on input "because she realized that the recycling club had been focusing on the wrong pro…" at bounding box center [481, 164] width 7 height 31
radio input "true"
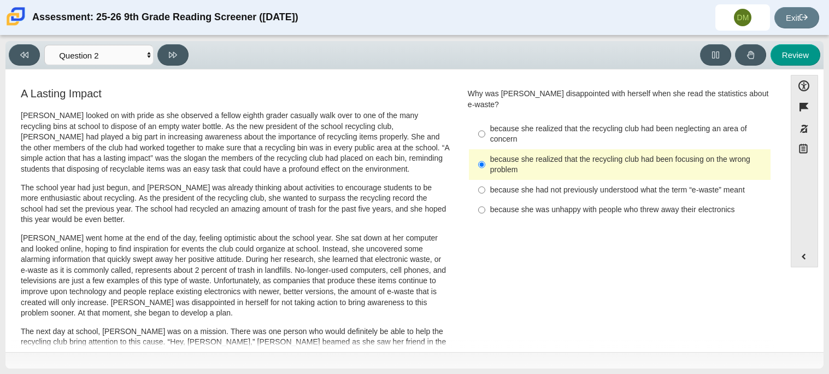
click at [612, 168] on label "because she realized that the recycling club had been focusing on the wrong pro…" at bounding box center [621, 164] width 300 height 31
click at [486, 168] on input "because she realized that the recycling club had been focusing on the wrong pro…" at bounding box center [481, 164] width 7 height 31
click at [612, 185] on div "because she had not previously understood what the term “e-waste” meant" at bounding box center [628, 190] width 276 height 11
click at [486, 183] on input "because she had not previously understood what the term “e-waste” meant because…" at bounding box center [481, 190] width 7 height 20
radio input "true"
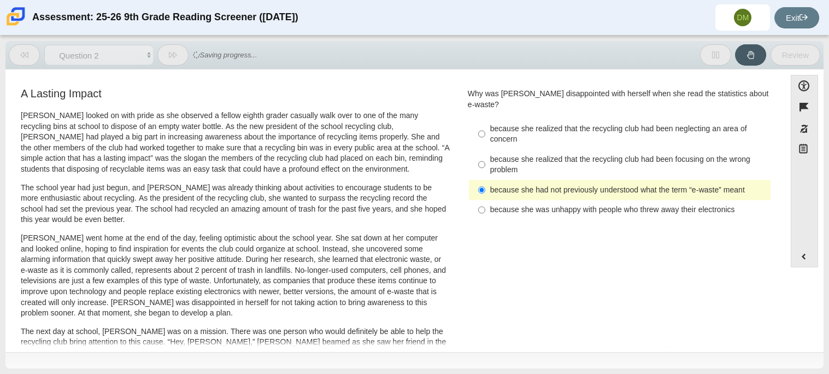
click at [615, 164] on div "because she realized that the recycling club had been focusing on the wrong pro…" at bounding box center [628, 164] width 276 height 21
click at [486, 164] on input "because she realized that the recycling club had been focusing on the wrong pro…" at bounding box center [481, 164] width 7 height 31
radio input "true"
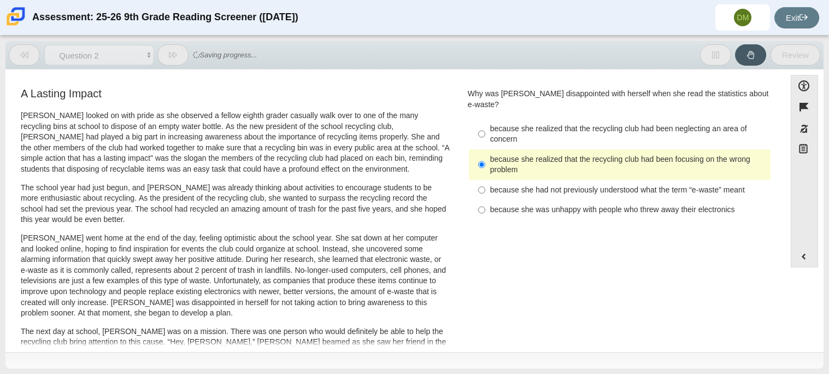
click at [617, 154] on div "because she realized that the recycling club had been focusing on the wrong pro…" at bounding box center [628, 164] width 276 height 21
click at [486, 151] on input "because she realized that the recycling club had been focusing on the wrong pro…" at bounding box center [481, 164] width 7 height 31
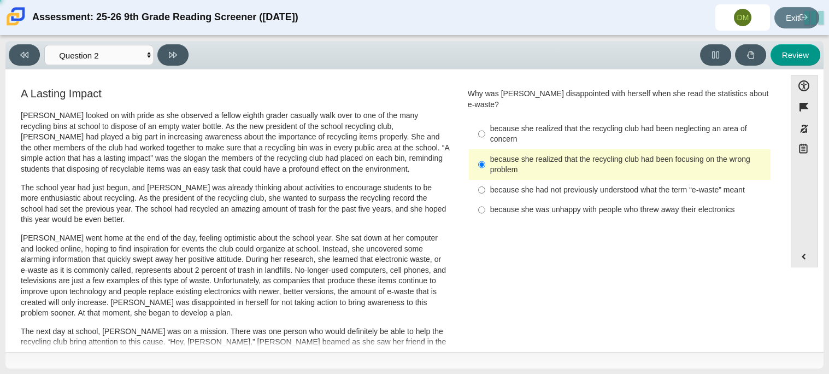
click at [618, 154] on div "because she realized that the recycling club had been focusing on the wrong pro…" at bounding box center [628, 164] width 276 height 21
click at [486, 149] on input "because she realized that the recycling club had been focusing on the wrong pro…" at bounding box center [481, 164] width 7 height 31
click at [613, 129] on div "because she realized that the recycling club had been neglecting an area of con…" at bounding box center [628, 134] width 276 height 21
click at [486, 129] on input "because she realized that the recycling club had been neglecting an area of con…" at bounding box center [481, 134] width 7 height 31
radio input "true"
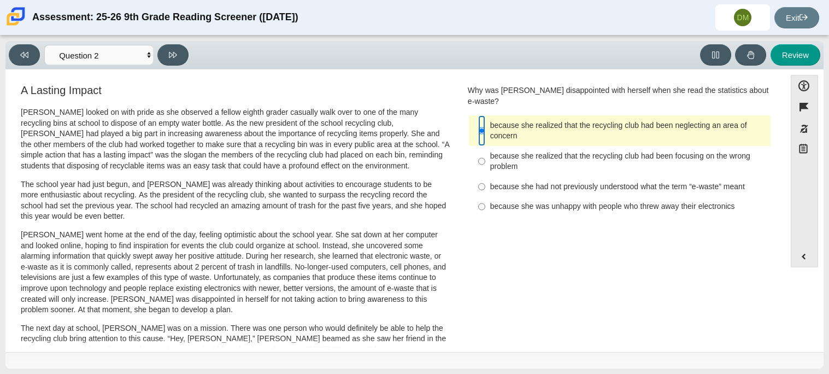
scroll to position [0, 0]
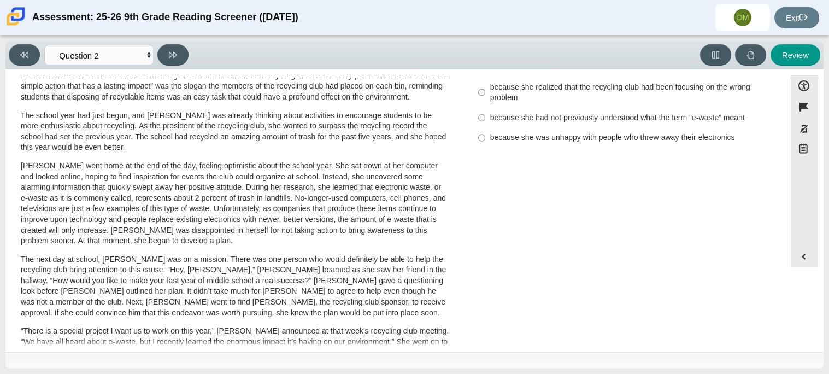
click at [613, 132] on div "because she was unhappy with people who threw away their electronics" at bounding box center [628, 137] width 276 height 11
click at [486, 129] on input "because she was unhappy with people who threw away their electronics because sh…" at bounding box center [481, 138] width 7 height 20
radio input "true"
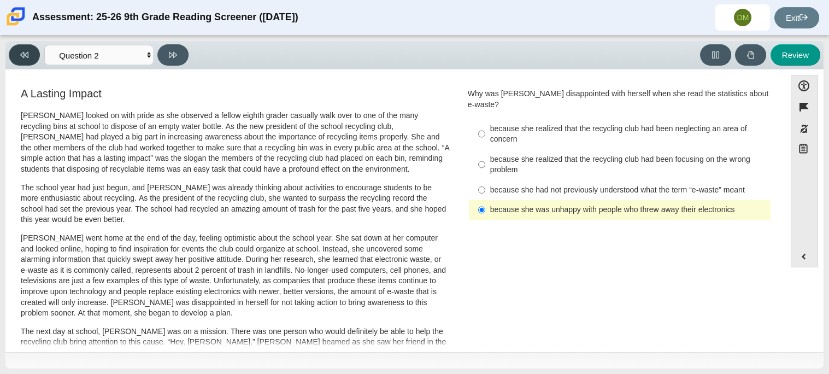
click at [24, 56] on icon at bounding box center [24, 55] width 8 height 8
select select "ccc5b315-3c7c-471c-bf90-f22c8299c798"
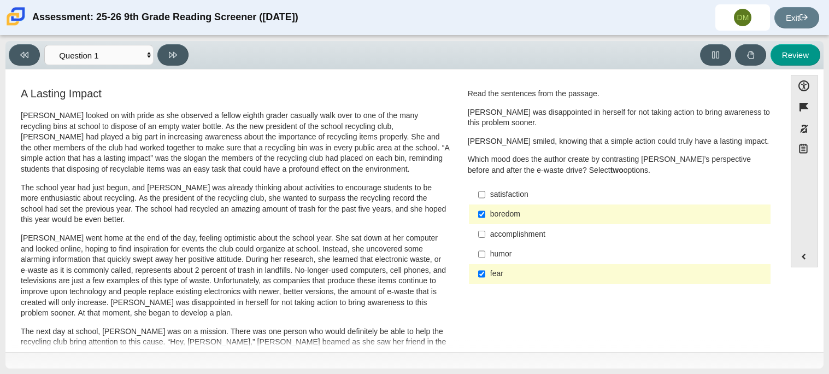
click at [504, 254] on div "humor" at bounding box center [628, 254] width 276 height 11
click at [486, 254] on input "humor humor" at bounding box center [481, 254] width 7 height 20
checkbox input "true"
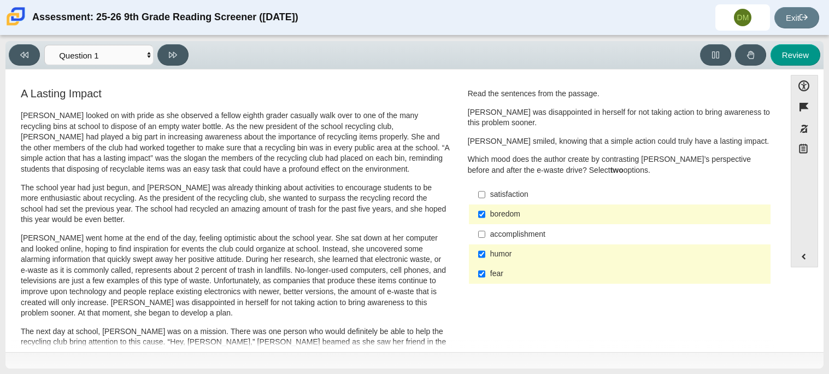
click at [534, 280] on label "fear fear" at bounding box center [621, 274] width 300 height 20
click at [486, 280] on input "fear fear" at bounding box center [481, 274] width 7 height 20
checkbox input "false"
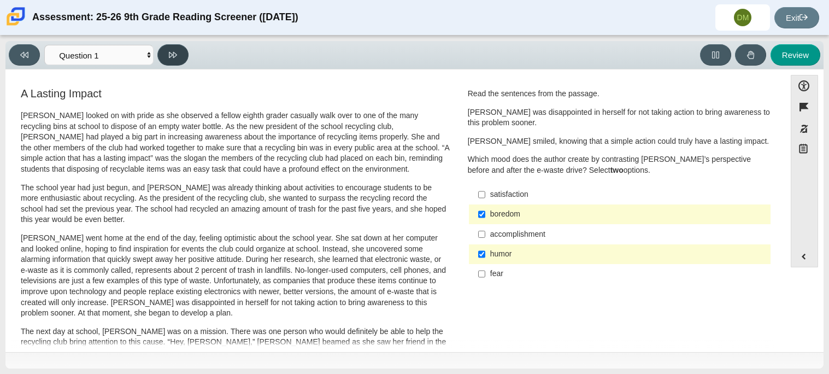
click at [177, 59] on button at bounding box center [172, 54] width 31 height 21
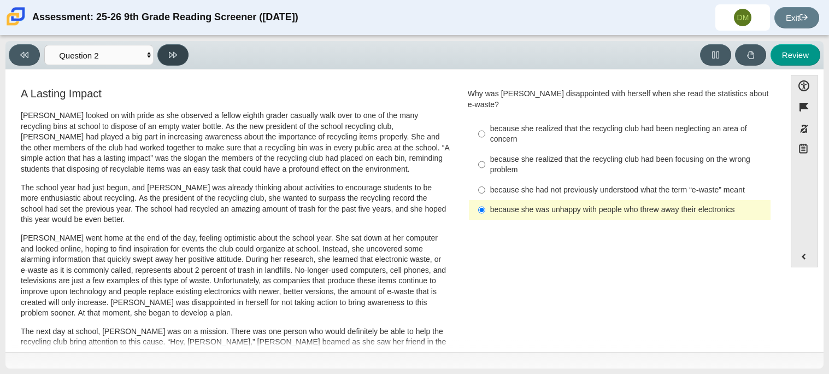
click at [174, 48] on button at bounding box center [172, 54] width 31 height 21
select select "7ce3d843-6974-4858-901c-1ff39630e843"
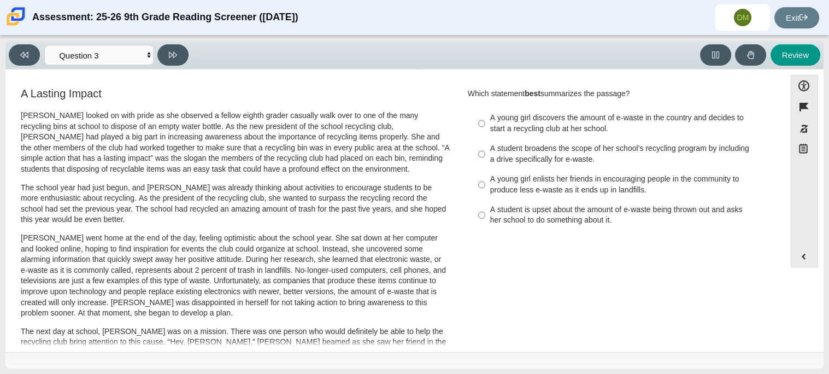
click at [773, 151] on div "Question Which statement best summarizes the passage? Responses A young girl di…" at bounding box center [620, 162] width 320 height 152
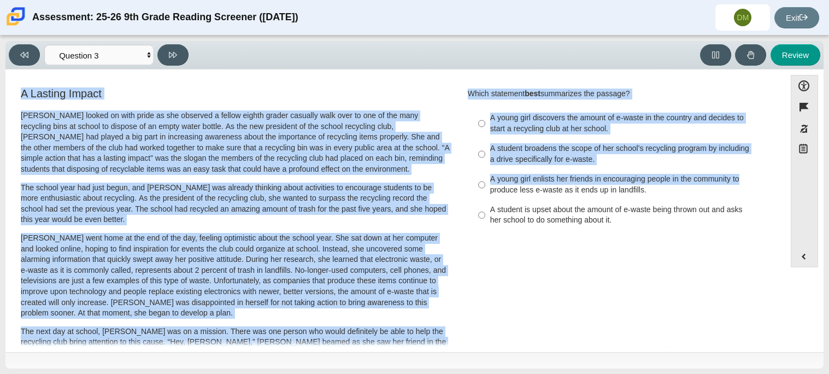
drag, startPoint x: 752, startPoint y: 179, endPoint x: 798, endPoint y: 310, distance: 138.5
click at [798, 310] on div "Accessibility options Close Color scheme Font size Zoom Change the background a…" at bounding box center [415, 210] width 808 height 270
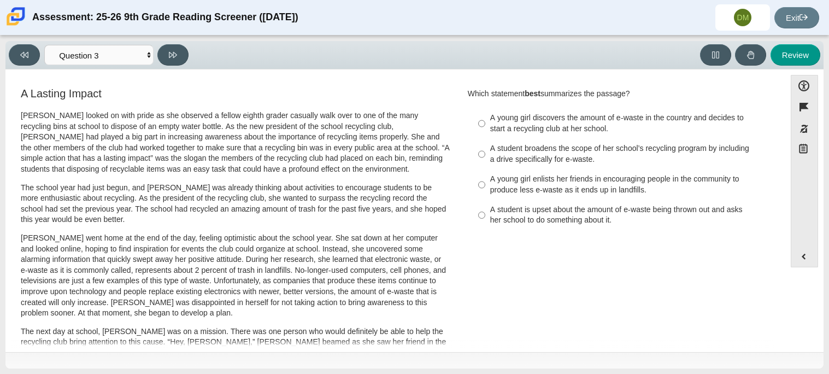
click at [781, 158] on div "Accessibility options Close Color scheme Font size Zoom Change the background a…" at bounding box center [415, 210] width 808 height 270
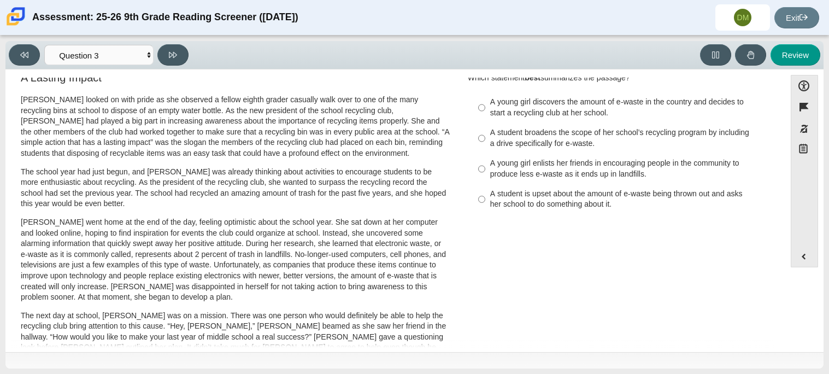
scroll to position [14, 0]
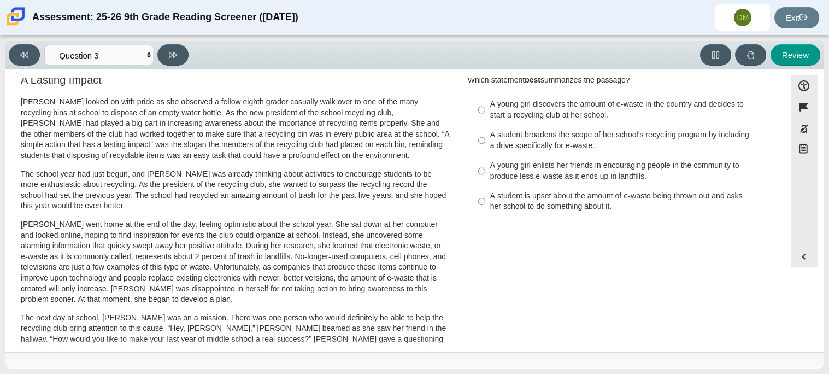
click at [774, 168] on div "Question Which statement best summarizes the passage? Responses A young girl di…" at bounding box center [620, 148] width 320 height 152
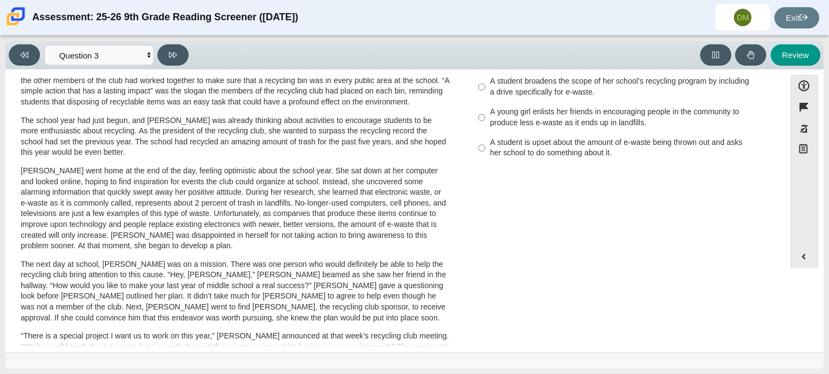
scroll to position [0, 0]
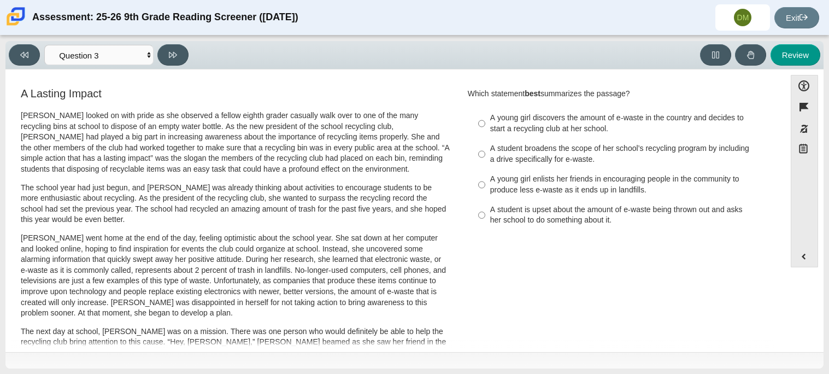
click at [603, 216] on div "A student is upset about the amount of e-waste being thrown out and asks her sc…" at bounding box center [628, 214] width 276 height 21
click at [486, 216] on input "A student is upset about the amount of e-waste being thrown out and asks her sc…" at bounding box center [481, 215] width 7 height 31
radio input "true"
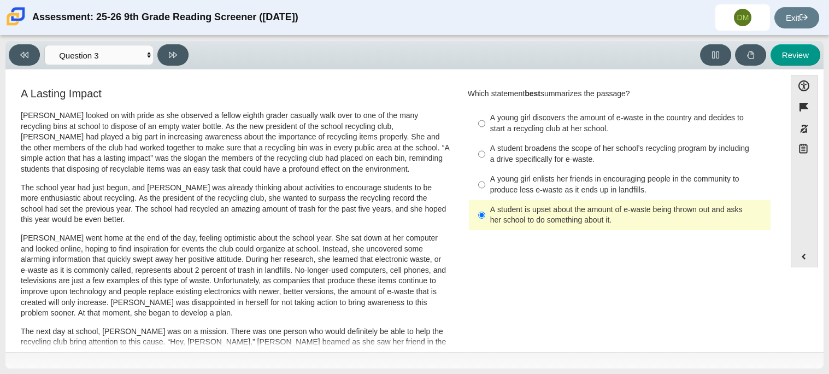
click at [578, 179] on div "A young girl enlists her friends in encouraging people in the community to prod…" at bounding box center [628, 184] width 276 height 21
click at [486, 179] on input "A young girl enlists her friends in encouraging people in the community to prod…" at bounding box center [481, 185] width 7 height 31
radio input "true"
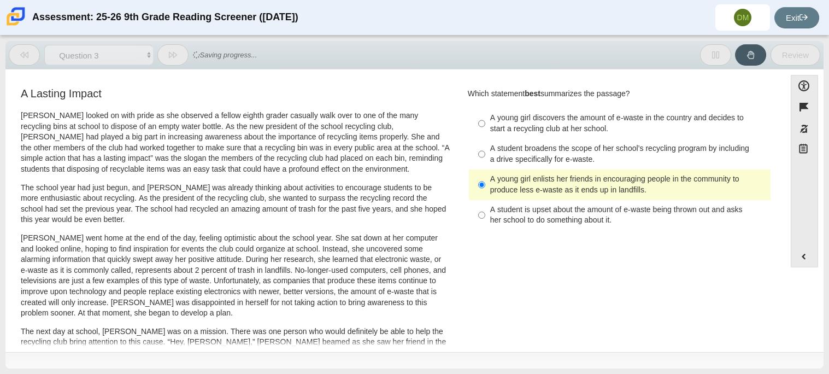
click at [568, 154] on div "A student broadens the scope of her school’s recycling program by including a d…" at bounding box center [628, 153] width 276 height 21
click at [486, 154] on input "A student broadens the scope of her school’s recycling program by including a d…" at bounding box center [481, 154] width 7 height 31
radio input "true"
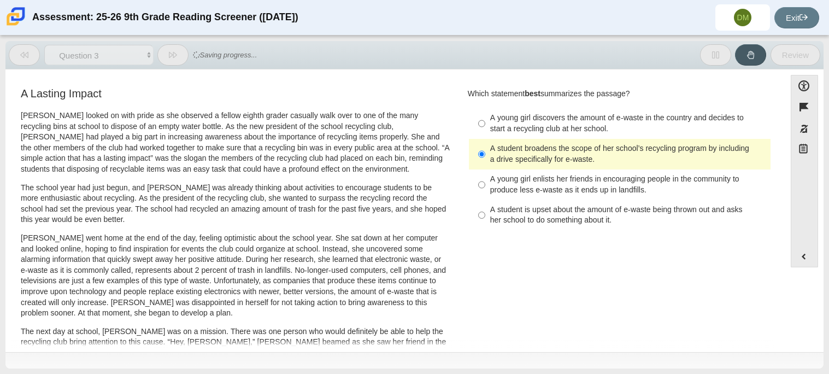
click at [578, 185] on div "A young girl enlists her friends in encouraging people in the community to prod…" at bounding box center [628, 184] width 276 height 21
click at [486, 185] on input "A young girl enlists her friends in encouraging people in the community to prod…" at bounding box center [481, 185] width 7 height 31
radio input "true"
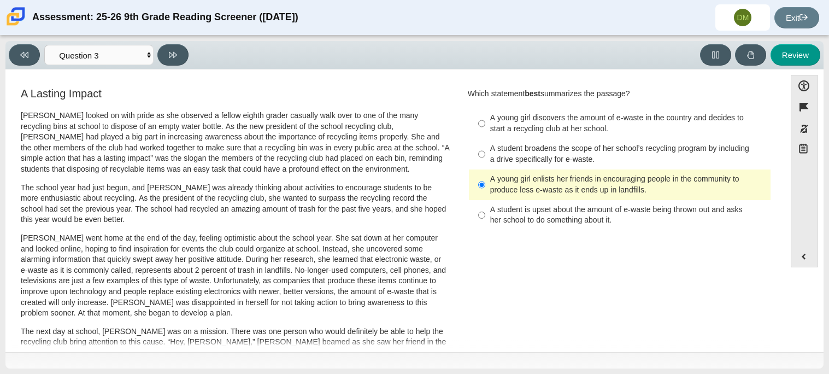
click at [583, 215] on div "A student is upset about the amount of e-waste being thrown out and asks her sc…" at bounding box center [628, 214] width 276 height 21
click at [486, 215] on input "A student is upset about the amount of e-waste being thrown out and asks her sc…" at bounding box center [481, 215] width 7 height 31
radio input "true"
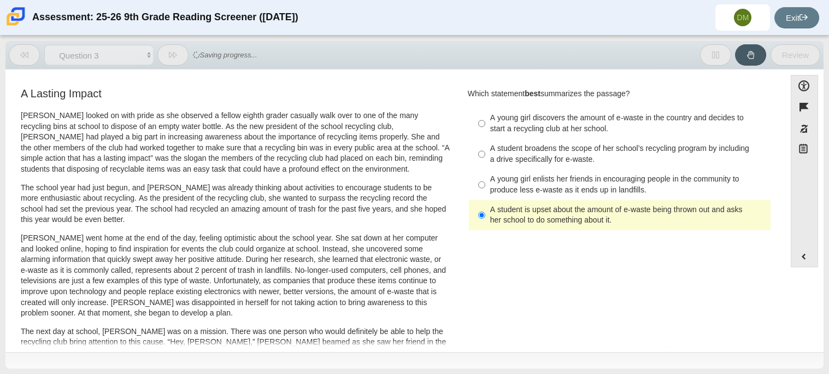
click at [565, 171] on label "A young girl enlists her friends in encouraging people in the community to prod…" at bounding box center [621, 185] width 300 height 31
click at [486, 171] on input "A young girl enlists her friends in encouraging people in the community to prod…" at bounding box center [481, 185] width 7 height 31
radio input "true"
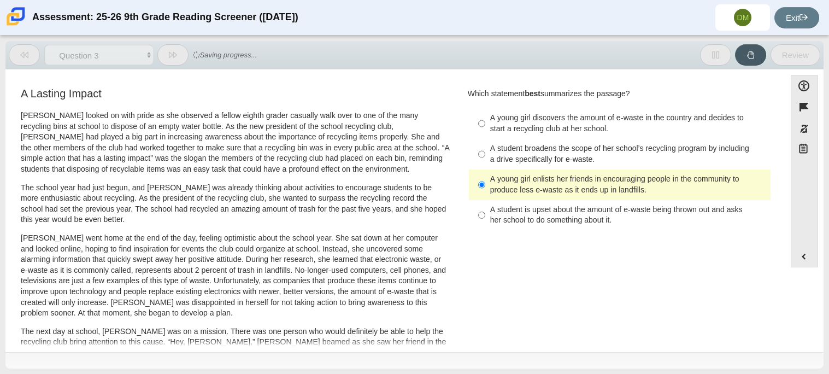
click at [563, 144] on div "A student broadens the scope of her school’s recycling program by including a d…" at bounding box center [628, 153] width 276 height 21
click at [486, 144] on input "A student broadens the scope of her school’s recycling program by including a d…" at bounding box center [481, 154] width 7 height 31
radio input "true"
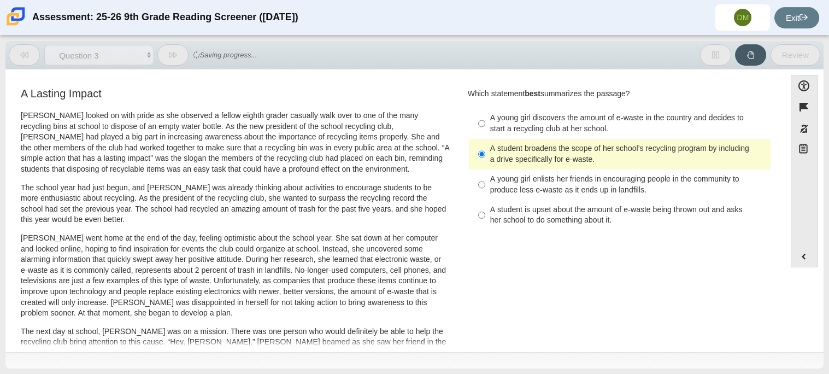
click at [713, 158] on div "A student broadens the scope of her school’s recycling program by including a d…" at bounding box center [628, 153] width 276 height 21
click at [486, 158] on input "A student broadens the scope of her school’s recycling program by including a d…" at bounding box center [481, 154] width 7 height 31
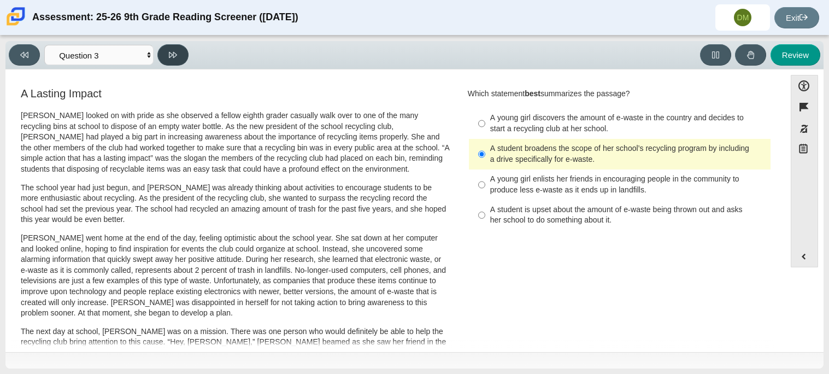
click at [169, 53] on icon at bounding box center [173, 55] width 8 height 8
select select "ca9ea0f1-49c5-4bd1-83b0-472c18652b42"
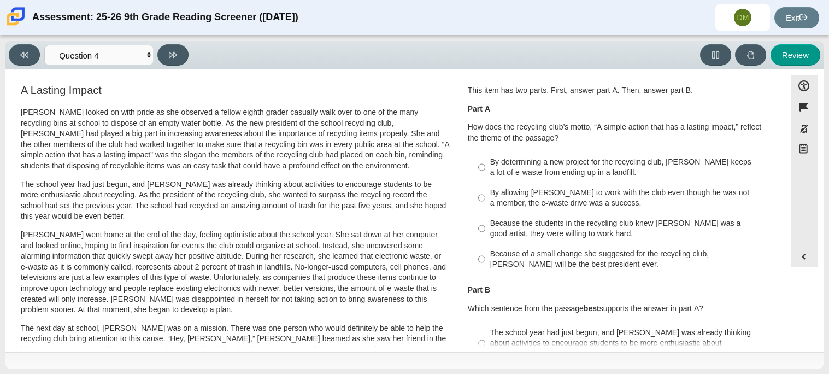
scroll to position [3, 0]
click at [495, 197] on div "By allowing [PERSON_NAME] to work with the club even though he was not a member…" at bounding box center [628, 198] width 276 height 21
click at [486, 197] on input "By allowing [PERSON_NAME] to work with the club even though he was not a member…" at bounding box center [481, 198] width 7 height 31
radio input "true"
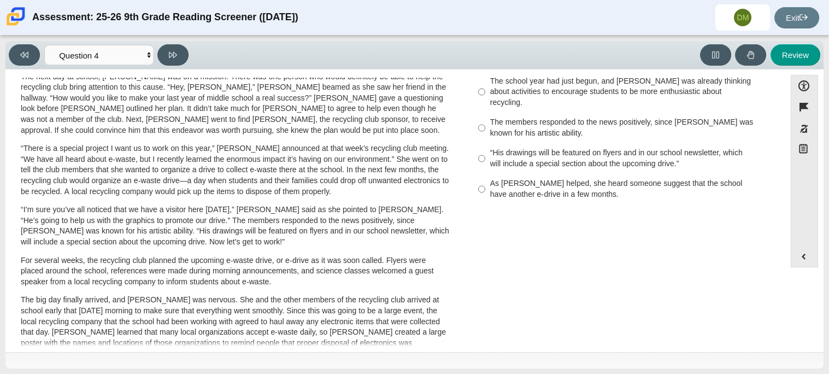
scroll to position [257, 0]
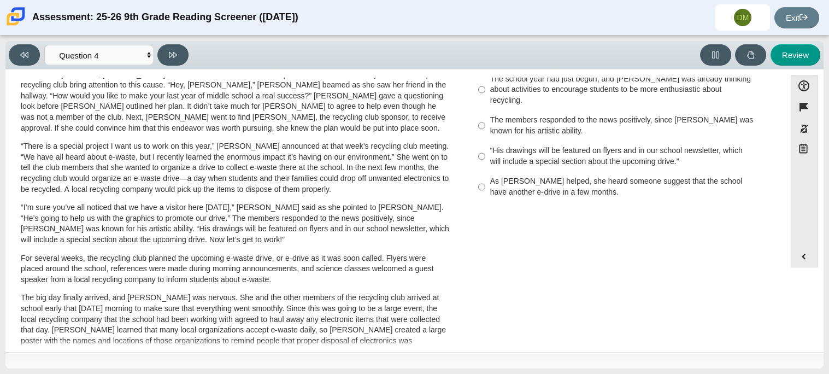
click at [530, 115] on div "The members responded to the news positively, since [PERSON_NAME] was known for…" at bounding box center [628, 125] width 276 height 21
click at [486, 110] on input "The members responded to the news positively, since [PERSON_NAME] was known for…" at bounding box center [481, 125] width 7 height 31
radio input "true"
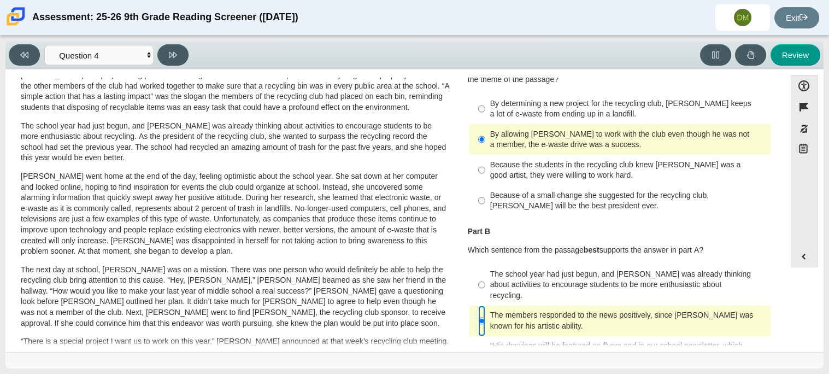
scroll to position [102, 0]
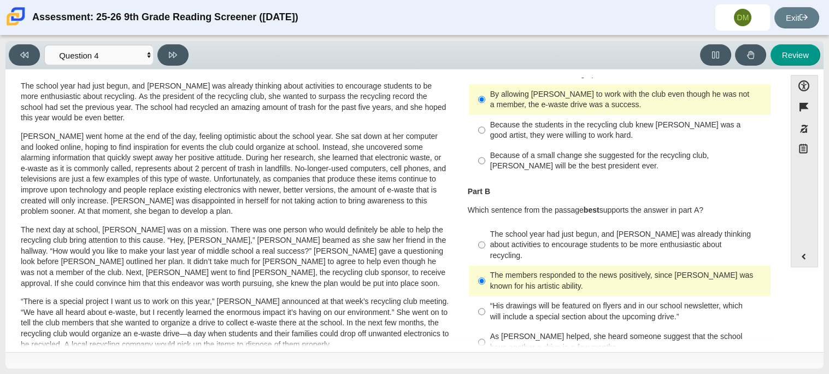
click at [512, 236] on div "The school year had just begun, and [PERSON_NAME] was already thinking about ac…" at bounding box center [628, 245] width 276 height 32
click at [486, 236] on input "The school year had just begun, and [PERSON_NAME] was already thinking about ac…" at bounding box center [481, 245] width 7 height 42
radio input "true"
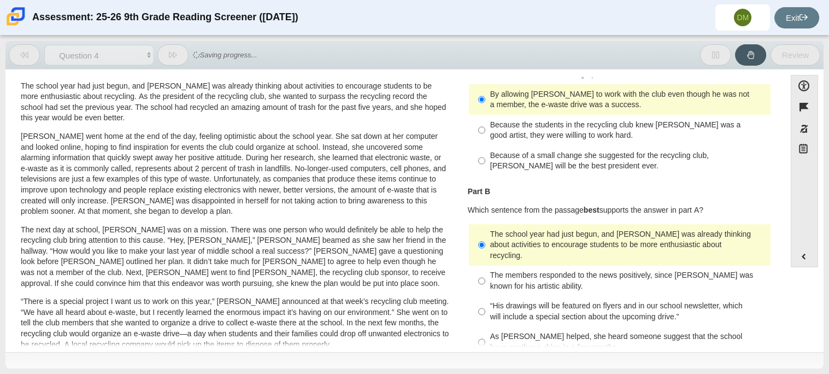
click at [506, 270] on div "The members responded to the news positively, since [PERSON_NAME] was known for…" at bounding box center [628, 280] width 276 height 21
click at [486, 266] on input "The members responded to the news positively, since [PERSON_NAME] was known for…" at bounding box center [481, 281] width 7 height 31
radio input "true"
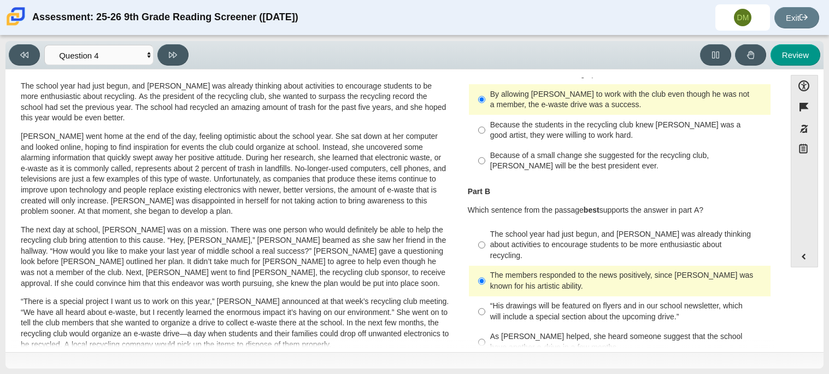
click at [529, 134] on div "Because the students in the recycling club knew [PERSON_NAME] was a good artist…" at bounding box center [628, 130] width 276 height 21
click at [486, 134] on input "Because the students in the recycling club knew [PERSON_NAME] was a good artist…" at bounding box center [481, 130] width 7 height 31
radio input "true"
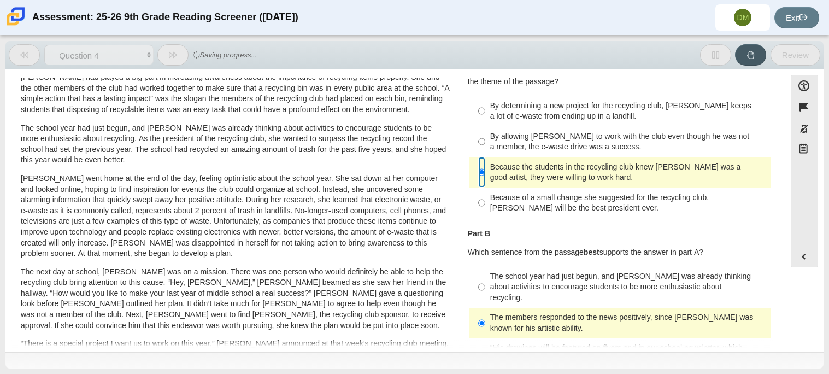
scroll to position [55, 0]
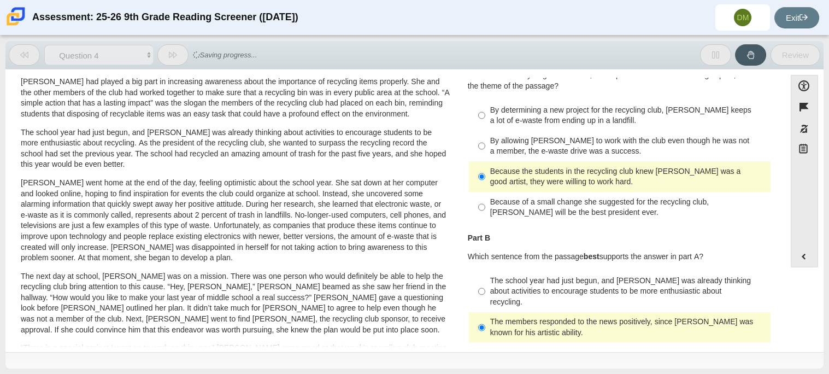
click at [529, 134] on label "By allowing [PERSON_NAME] to work with the club even though he was not a member…" at bounding box center [621, 146] width 300 height 31
click at [486, 134] on input "By allowing [PERSON_NAME] to work with the club even though he was not a member…" at bounding box center [481, 146] width 7 height 31
radio input "true"
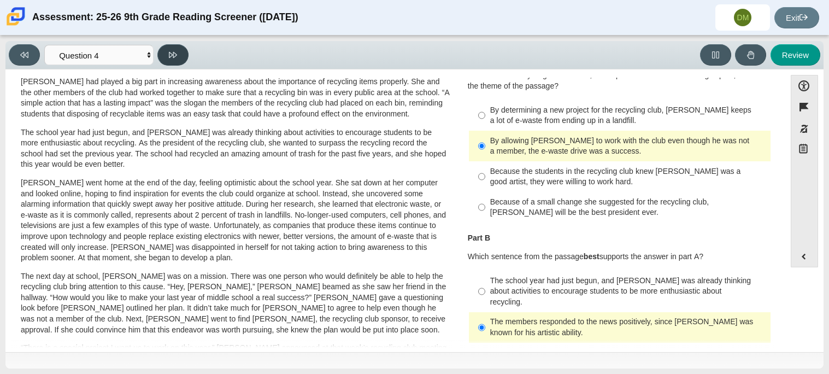
click at [178, 52] on button at bounding box center [172, 54] width 31 height 21
select select "e41f1a79-e29f-4095-8030-a53364015bed"
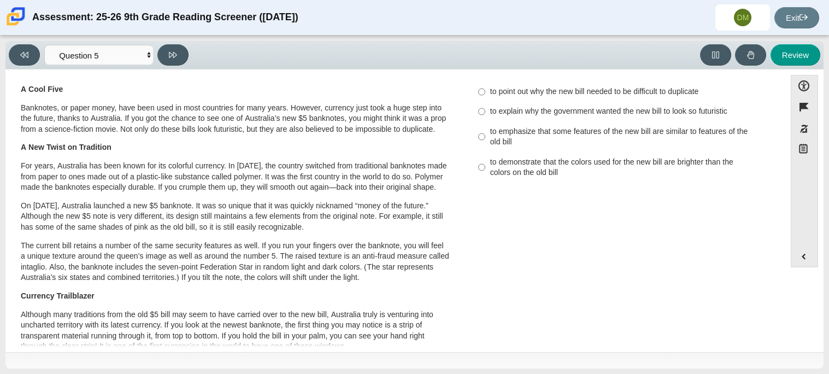
scroll to position [0, 0]
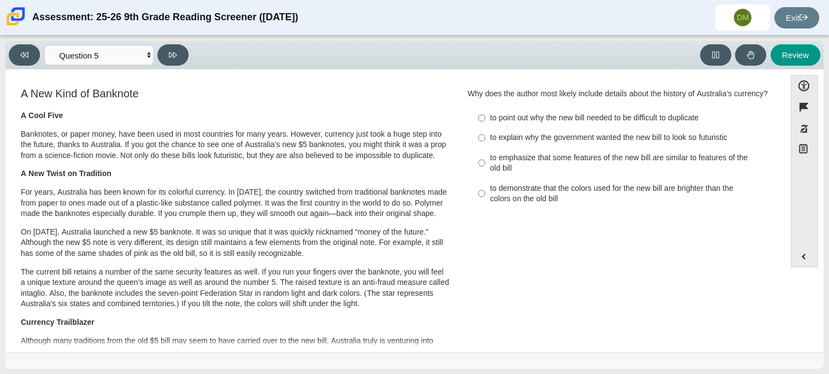
click at [506, 124] on label "to point out why the new bill needed to be difficult to duplicate to point out …" at bounding box center [621, 118] width 300 height 20
click at [486, 124] on input "to point out why the new bill needed to be difficult to duplicate to point out …" at bounding box center [481, 118] width 7 height 20
radio input "true"
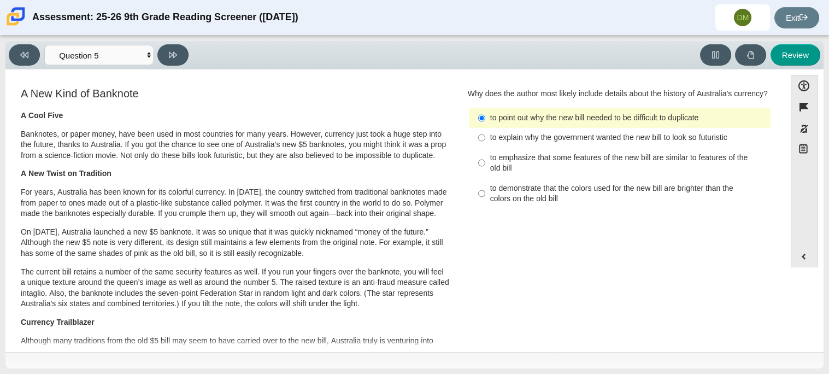
click at [522, 202] on div "to demonstrate that the colors used for the new bill are brighter than the colo…" at bounding box center [628, 193] width 276 height 21
click at [486, 202] on input "to demonstrate that the colors used for the new bill are brighter than the colo…" at bounding box center [481, 193] width 7 height 31
radio input "true"
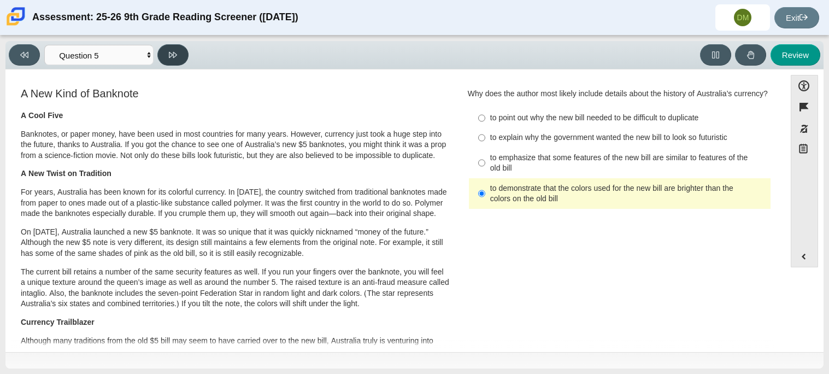
click at [180, 62] on button at bounding box center [172, 54] width 31 height 21
select select "69146e31-7b3d-4a3e-9ce6-f30c24342ae0"
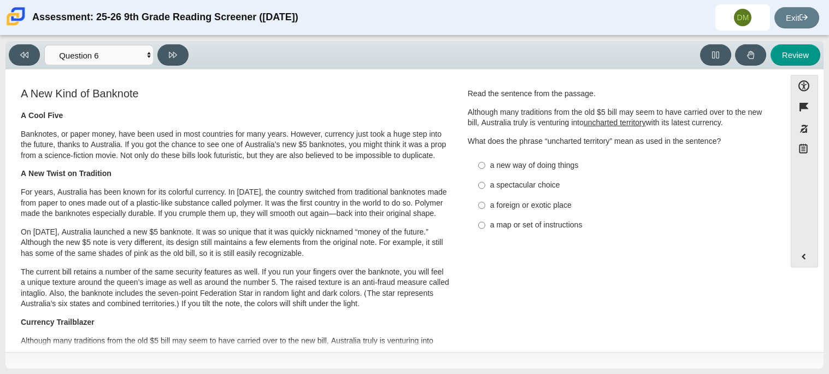
click at [664, 160] on label "a new way of doing things a new way of doing things" at bounding box center [621, 165] width 300 height 20
click at [486, 160] on input "a new way of doing things a new way of doing things" at bounding box center [481, 165] width 7 height 20
radio input "true"
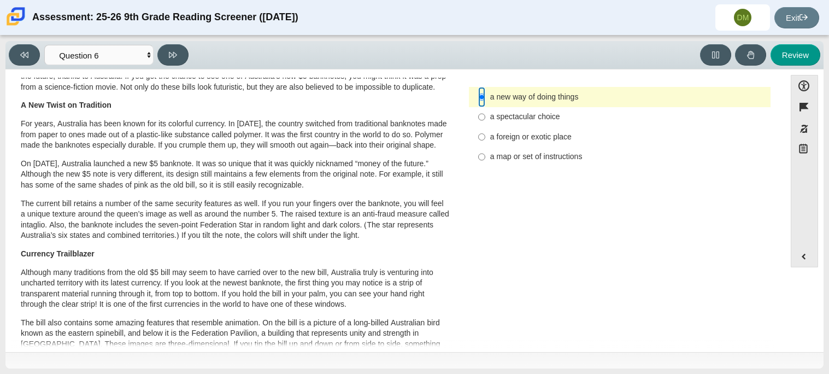
scroll to position [67, 0]
click at [524, 139] on div "a foreign or exotic place" at bounding box center [628, 138] width 276 height 11
click at [486, 139] on input "a foreign or exotic place a foreign or exotic place" at bounding box center [481, 138] width 7 height 20
radio input "true"
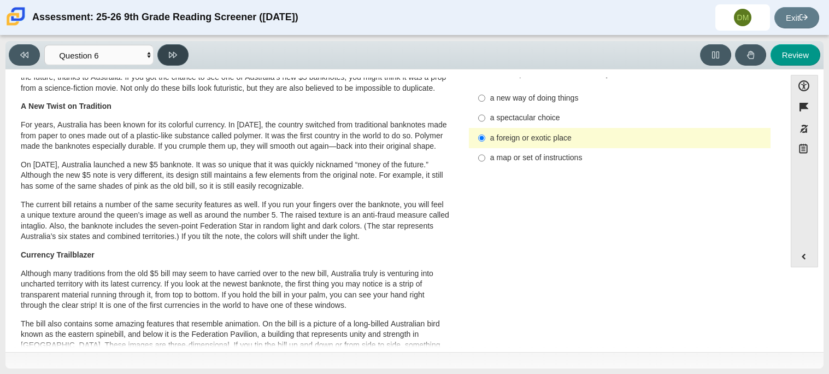
click at [170, 57] on icon at bounding box center [173, 55] width 8 height 8
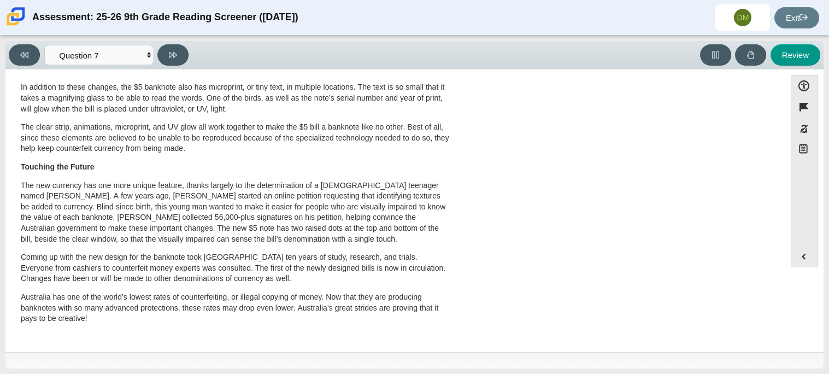
scroll to position [0, 0]
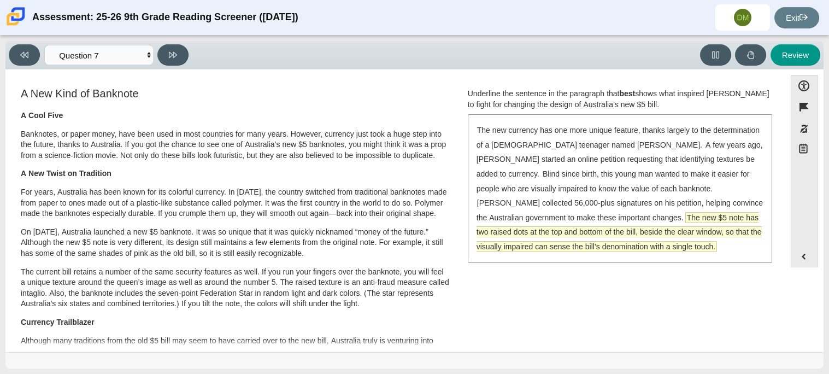
click at [556, 232] on span "The new $5 note has two raised dots at the top and bottom of the bill, beside t…" at bounding box center [619, 232] width 285 height 39
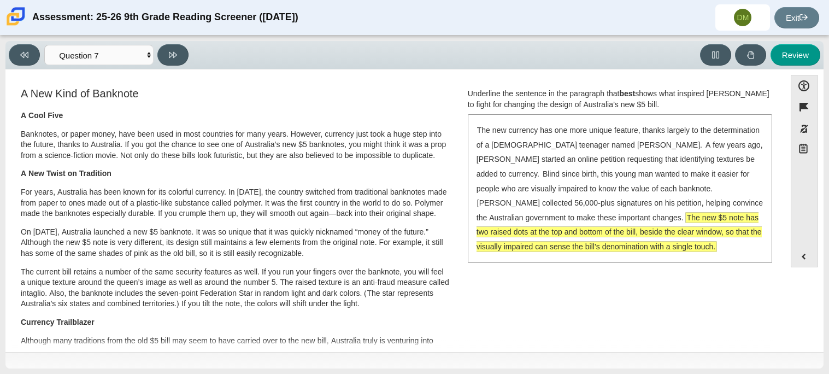
click at [502, 233] on span "The new $5 note has two raised dots at the top and bottom of the bill, beside t…" at bounding box center [619, 232] width 285 height 39
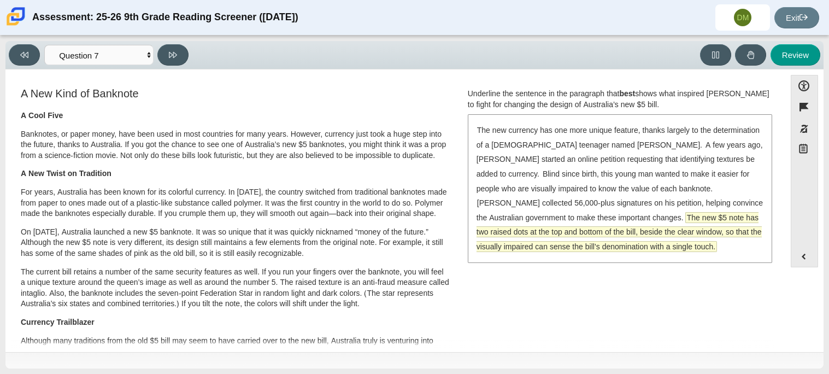
click at [512, 222] on span "The new $5 note has two raised dots at the top and bottom of the bill, beside t…" at bounding box center [619, 232] width 285 height 39
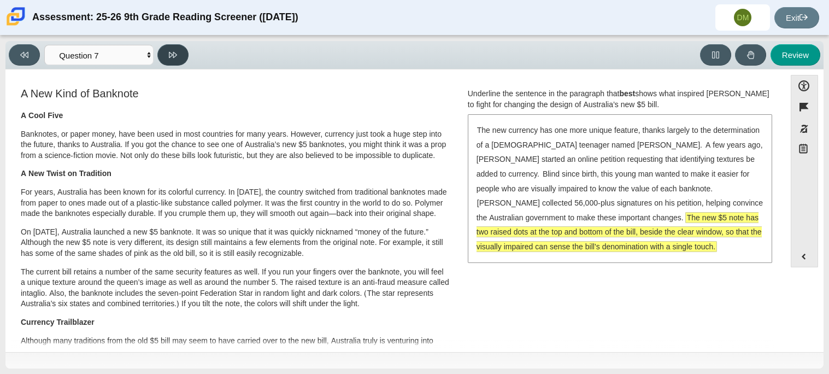
click at [176, 65] on button at bounding box center [172, 54] width 31 height 21
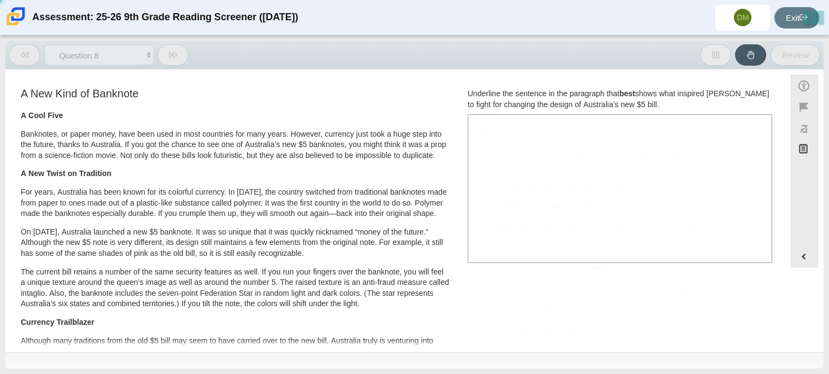
click at [176, 65] on button at bounding box center [172, 54] width 31 height 21
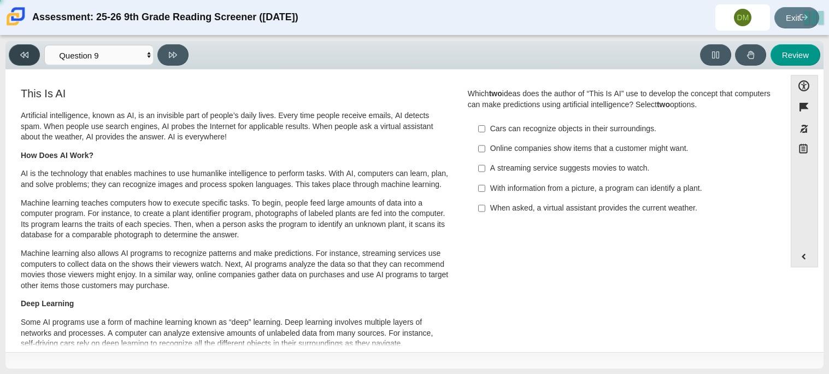
click at [16, 56] on button at bounding box center [24, 54] width 31 height 21
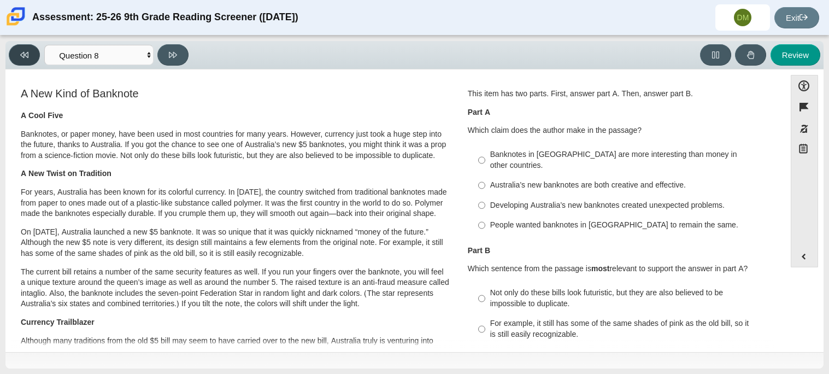
click at [24, 52] on icon at bounding box center [24, 55] width 8 height 8
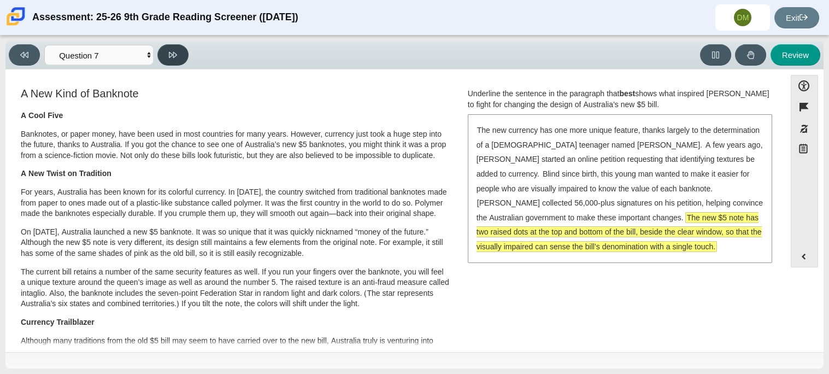
click at [169, 54] on icon at bounding box center [173, 55] width 8 height 6
select select "ea8338c2-a6a3-418e-a305-2b963b54a290"
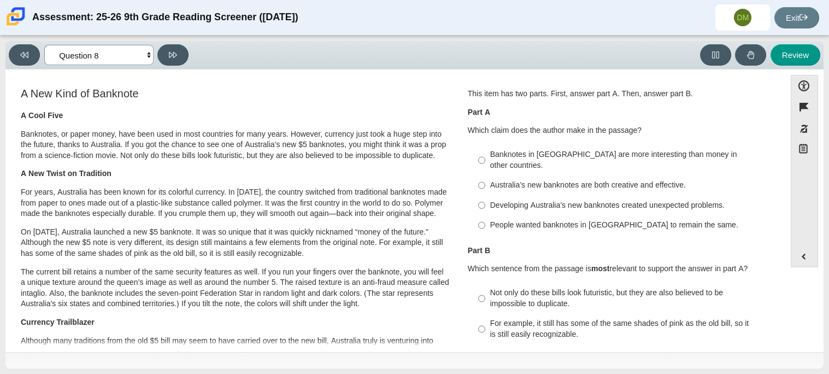
click at [132, 51] on select "Questions Question 1 Question 2 Question 3 Question 4 Question 5 Question 6 Que…" at bounding box center [98, 55] width 109 height 20
click at [104, 50] on select "Questions Question 1 Question 2 Question 3 Question 4 Question 5 Question 6 Que…" at bounding box center [98, 55] width 109 height 20
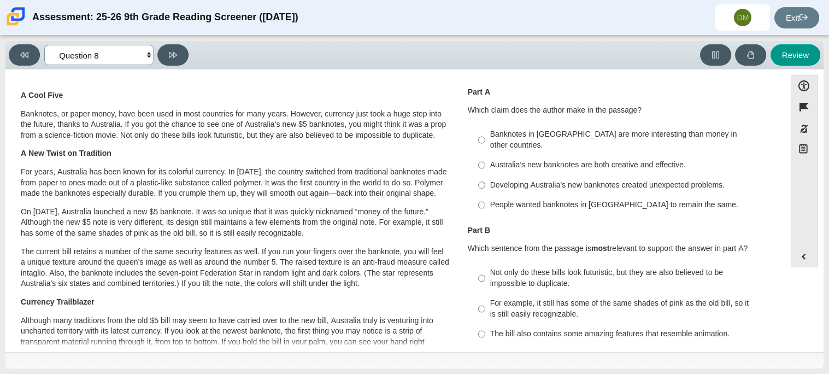
scroll to position [25, 0]
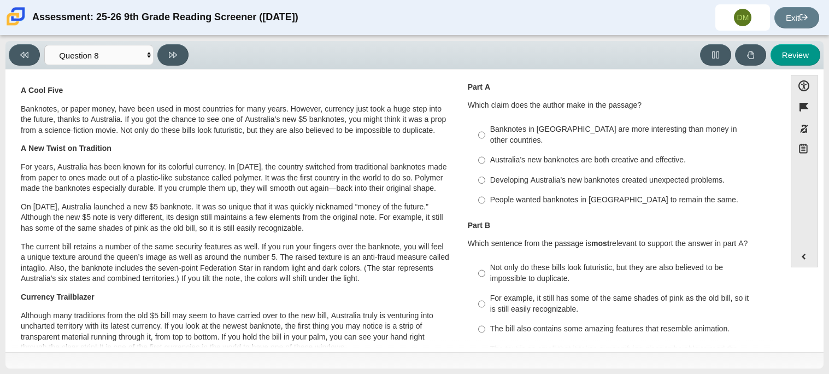
click at [547, 225] on div "Part B Which sentence from the passage is most relevant to support the answer i…" at bounding box center [620, 234] width 304 height 29
click at [512, 195] on div "People wanted banknotes in [GEOGRAPHIC_DATA] to remain the same." at bounding box center [628, 200] width 276 height 11
click at [486, 190] on input "People wanted banknotes in [GEOGRAPHIC_DATA] to remain the same. People wanted …" at bounding box center [481, 200] width 7 height 20
radio input "true"
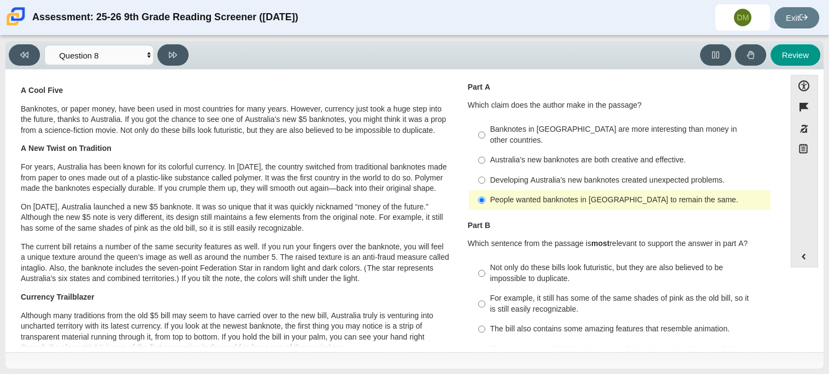
click at [506, 170] on label "Developing Australia’s new banknotes created unexpected problems. Developing Au…" at bounding box center [621, 180] width 300 height 20
click at [486, 170] on input "Developing Australia’s new banknotes created unexpected problems. Developing Au…" at bounding box center [481, 180] width 7 height 20
radio input "true"
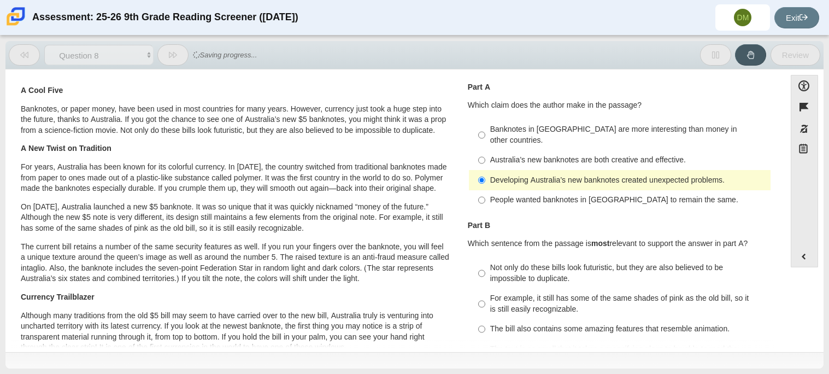
click at [496, 262] on div "Not only do these bills look futuristic, but they are also believed to be impos…" at bounding box center [628, 272] width 276 height 21
click at [486, 258] on input "Not only do these bills look futuristic, but they are also believed to be impos…" at bounding box center [481, 273] width 7 height 31
radio input "true"
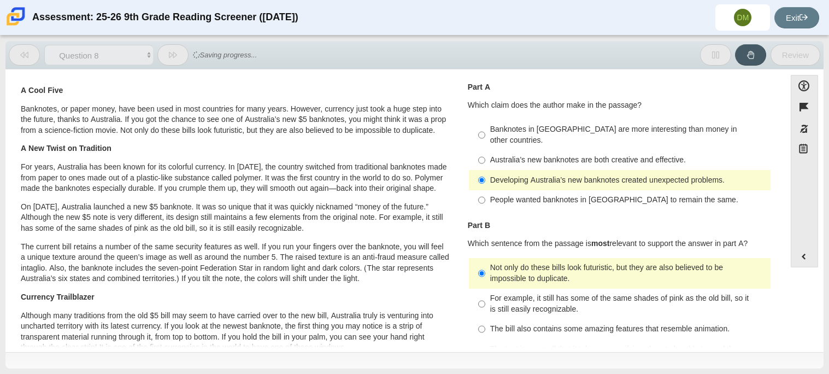
click at [500, 293] on div "For example, it still has some of the same shades of pink as the old bill, so i…" at bounding box center [628, 303] width 276 height 21
click at [486, 289] on input "For example, it still has some of the same shades of pink as the old bill, so i…" at bounding box center [481, 304] width 7 height 31
radio input "true"
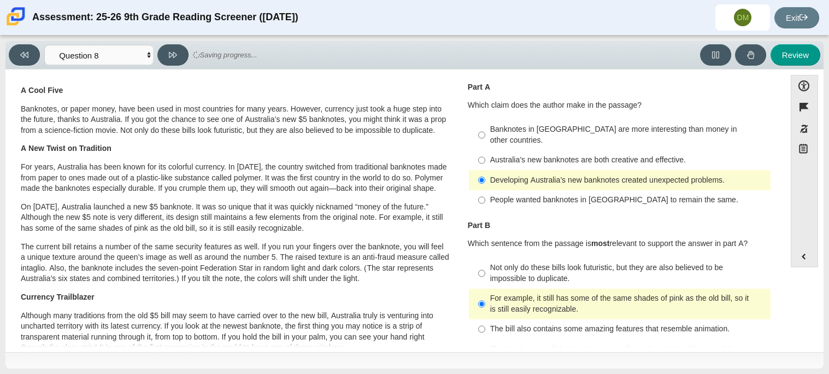
click at [504, 328] on label "The bill also contains some amazing features that resemble animation. The bill …" at bounding box center [621, 329] width 300 height 20
click at [486, 328] on input "The bill also contains some amazing features that resemble animation. The bill …" at bounding box center [481, 329] width 7 height 20
radio input "true"
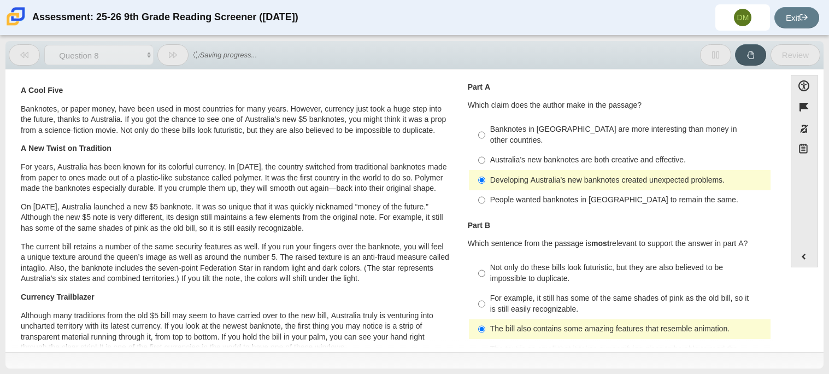
click at [539, 116] on div "This item has two parts. First, answer part A. Then, answer part B. Part A Whic…" at bounding box center [620, 137] width 304 height 148
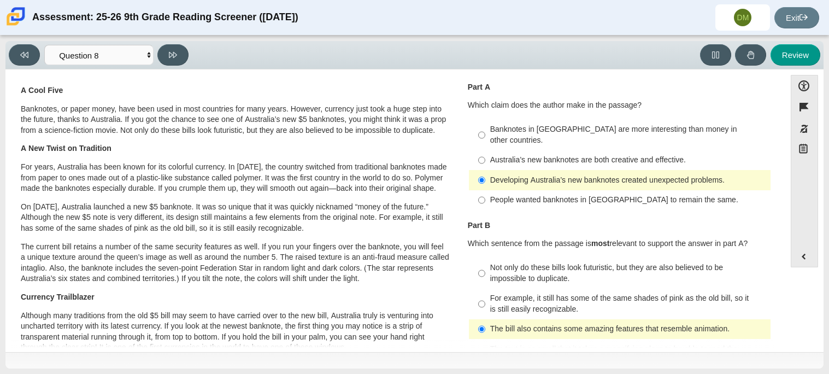
click at [640, 258] on label "Not only do these bills look futuristic, but they are also believed to be impos…" at bounding box center [621, 273] width 300 height 31
click at [486, 258] on input "Not only do these bills look futuristic, but they are also believed to be impos…" at bounding box center [481, 273] width 7 height 31
radio input "true"
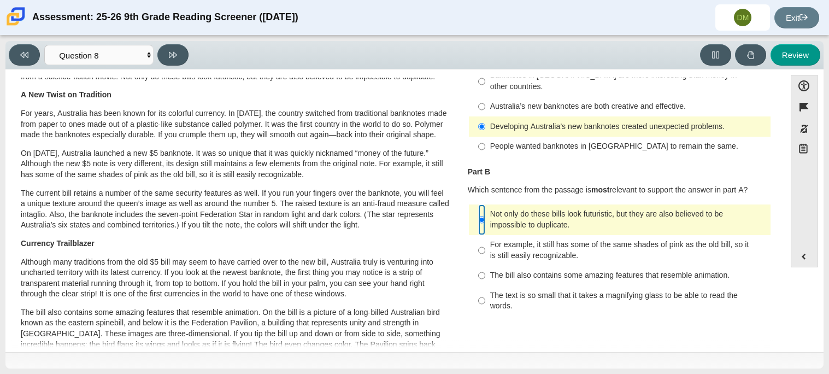
scroll to position [79, 0]
click at [629, 290] on div "The text is so small that it takes a magnifying glass to be able to read the wo…" at bounding box center [628, 300] width 276 height 21
click at [486, 285] on input "The text is so small that it takes a magnifying glass to be able to read the wo…" at bounding box center [481, 300] width 7 height 31
radio input "true"
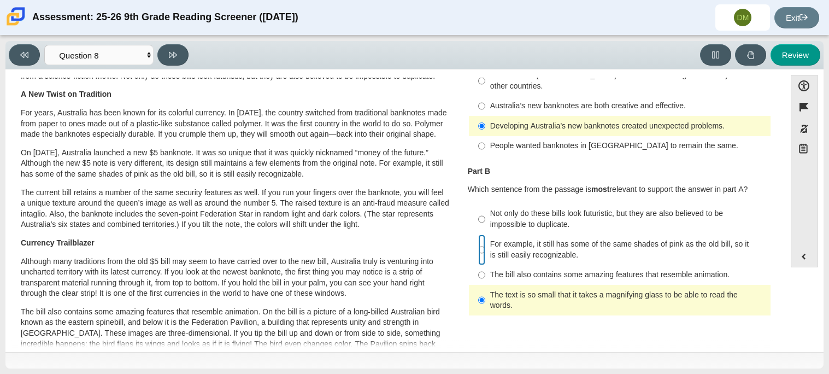
click at [478, 235] on input "For example, it still has some of the same shades of pink as the old bill, so i…" at bounding box center [481, 250] width 7 height 31
radio input "true"
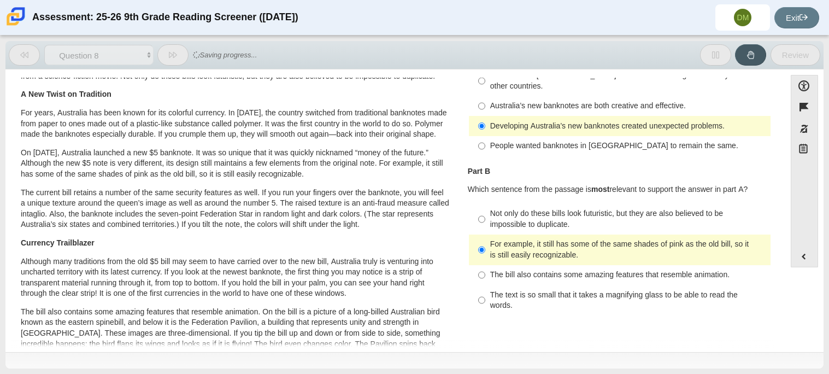
click at [491, 270] on div "The bill also contains some amazing features that resemble animation." at bounding box center [628, 275] width 276 height 11
click at [486, 265] on input "The bill also contains some amazing features that resemble animation. The bill …" at bounding box center [481, 275] width 7 height 20
radio input "true"
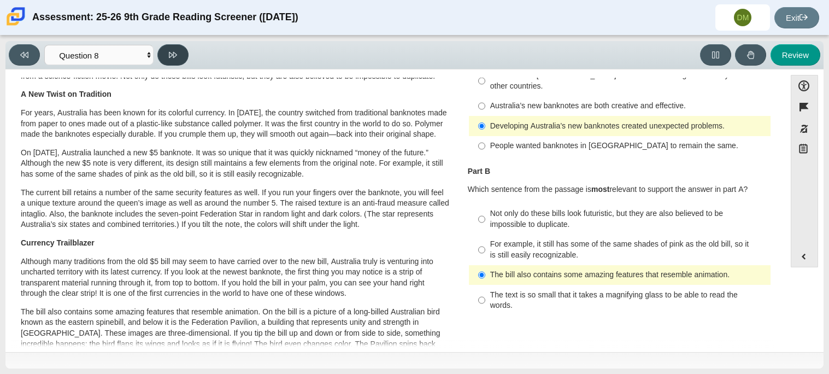
click at [172, 54] on icon at bounding box center [173, 55] width 8 height 6
select select "89f058d6-b15c-4ef5-a4b3-fdaffb8868b6"
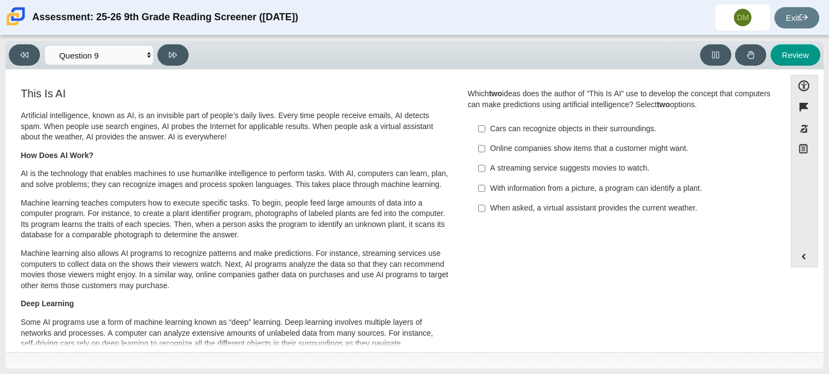
click at [506, 157] on label "Online companies show items that a customer might want. Online companies show i…" at bounding box center [621, 149] width 300 height 20
click at [486, 157] on input "Online companies show items that a customer might want. Online companies show i…" at bounding box center [481, 149] width 7 height 20
checkbox input "true"
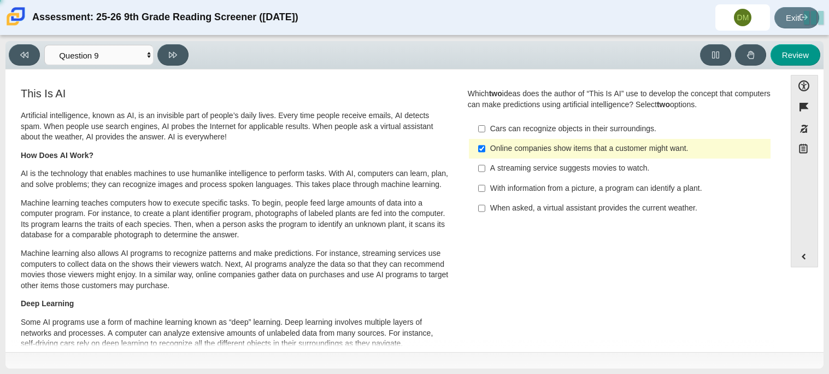
click at [500, 177] on label "A streaming service suggests movies to watch. A streaming service suggests movi…" at bounding box center [621, 169] width 300 height 20
click at [486, 177] on input "A streaming service suggests movies to watch. A streaming service suggests movi…" at bounding box center [481, 169] width 7 height 20
checkbox input "true"
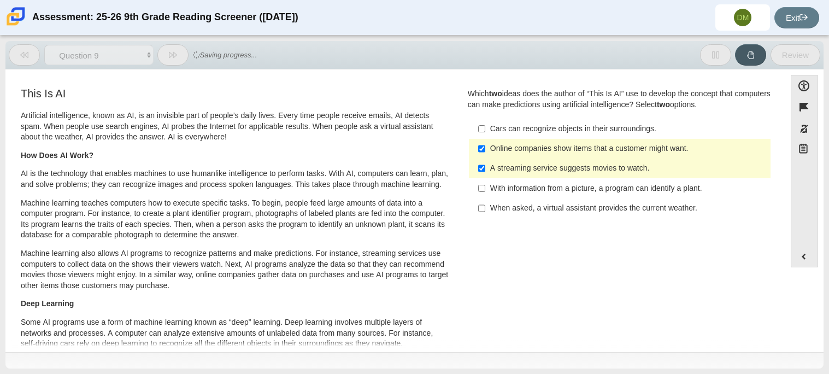
click at [494, 195] on label "With information from a picture, a program can identify a plant. With informati…" at bounding box center [621, 188] width 300 height 20
click at [486, 195] on input "With information from a picture, a program can identify a plant. With informati…" at bounding box center [481, 188] width 7 height 20
checkbox input "true"
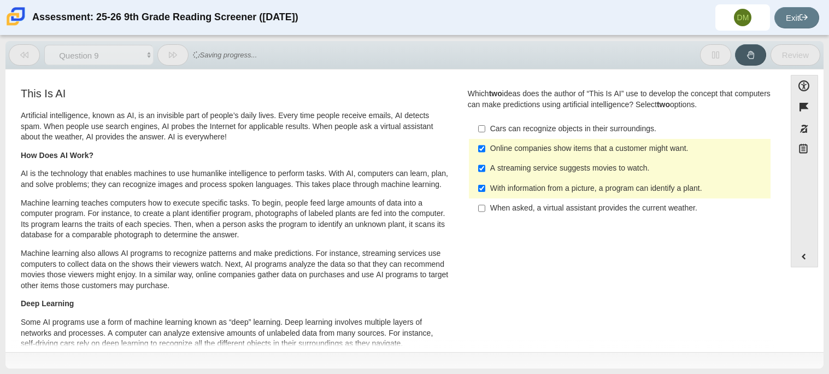
click at [492, 209] on div "When asked, a virtual assistant provides the current weather." at bounding box center [628, 208] width 276 height 11
click at [486, 209] on input "When asked, a virtual assistant provides the current weather. When asked, a vir…" at bounding box center [481, 208] width 7 height 20
checkbox input "true"
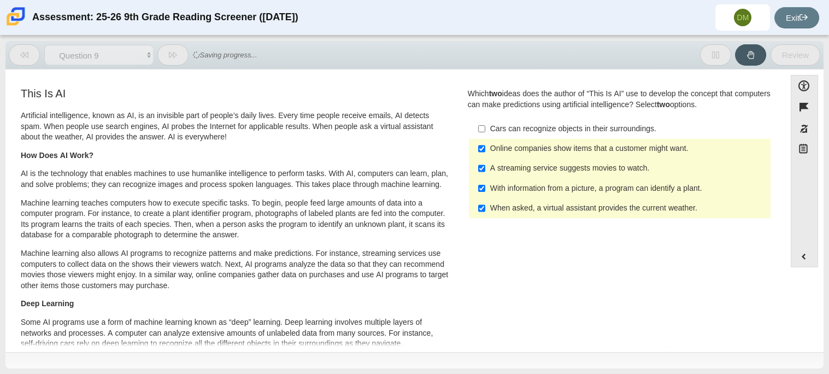
click at [501, 122] on label "Cars can recognize objects in their surroundings. Cars can recognize objects in…" at bounding box center [621, 129] width 300 height 20
click at [486, 122] on input "Cars can recognize objects in their surroundings. Cars can recognize objects in…" at bounding box center [481, 129] width 7 height 20
checkbox input "true"
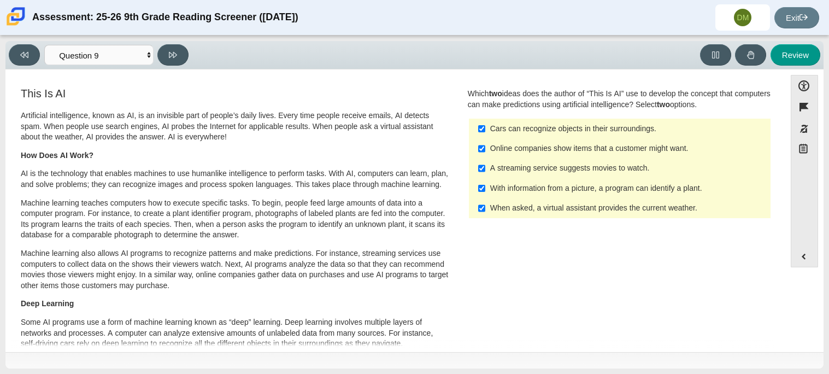
click at [519, 143] on div "Online companies show items that a customer might want." at bounding box center [628, 148] width 276 height 11
click at [486, 143] on input "Online companies show items that a customer might want. Online companies show i…" at bounding box center [481, 149] width 7 height 20
checkbox input "false"
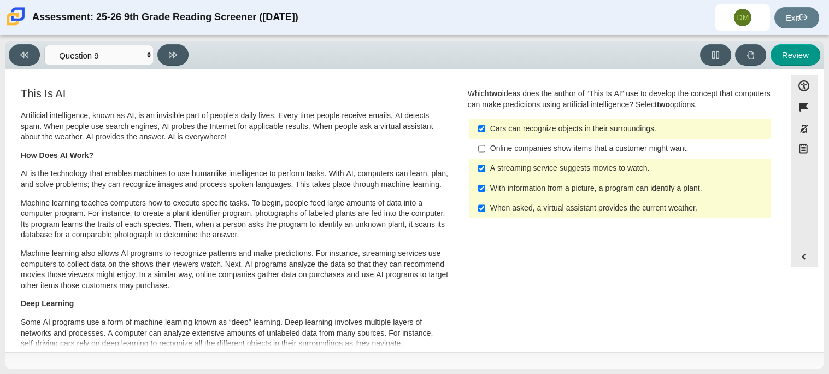
click at [516, 169] on div "A streaming service suggests movies to watch." at bounding box center [628, 168] width 276 height 11
click at [486, 169] on input "A streaming service suggests movies to watch. A streaming service suggests movi…" at bounding box center [481, 169] width 7 height 20
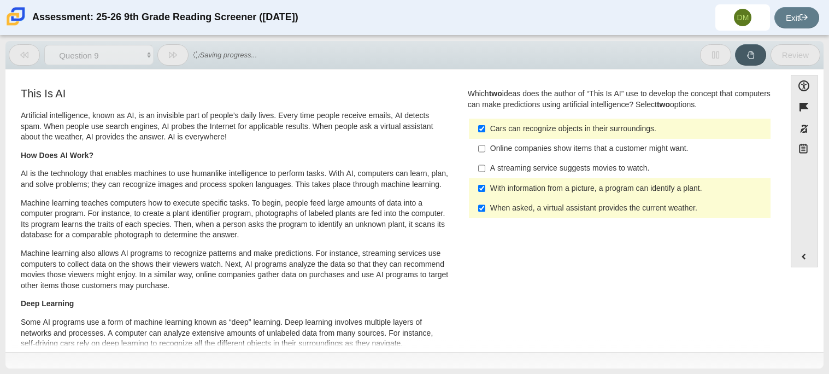
click at [521, 167] on div "A streaming service suggests movies to watch." at bounding box center [628, 168] width 276 height 11
click at [486, 167] on input "A streaming service suggests movies to watch. A streaming service suggests movi…" at bounding box center [481, 169] width 7 height 20
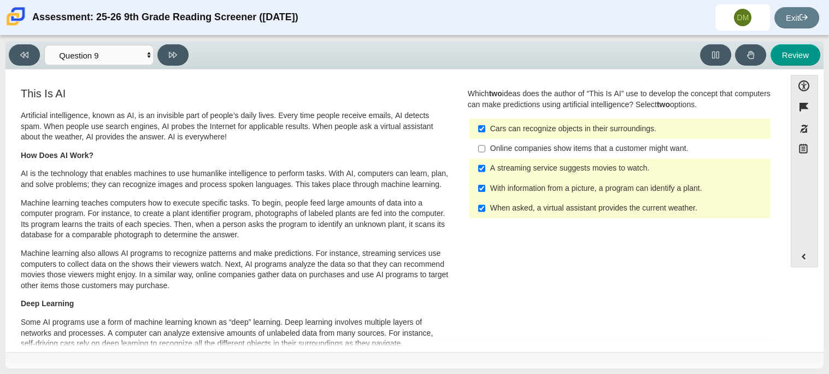
click at [506, 168] on div "A streaming service suggests movies to watch." at bounding box center [628, 168] width 276 height 11
click at [486, 168] on input "A streaming service suggests movies to watch. A streaming service suggests movi…" at bounding box center [481, 169] width 7 height 20
checkbox input "false"
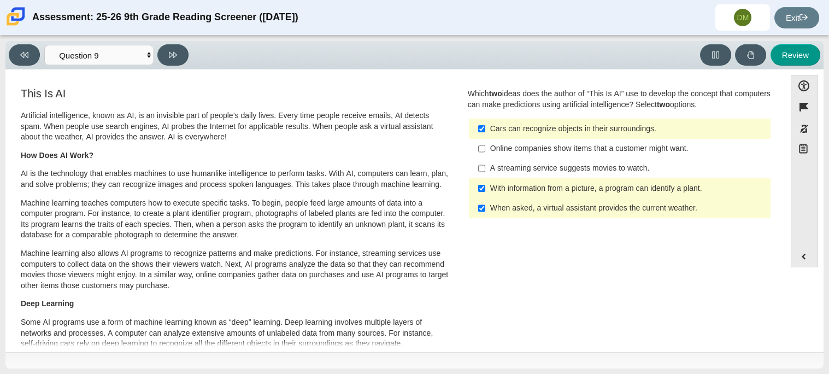
click at [524, 208] on div "When asked, a virtual assistant provides the current weather." at bounding box center [628, 208] width 276 height 11
click at [486, 208] on input "When asked, a virtual assistant provides the current weather. When asked, a vir…" at bounding box center [481, 208] width 7 height 20
checkbox input "false"
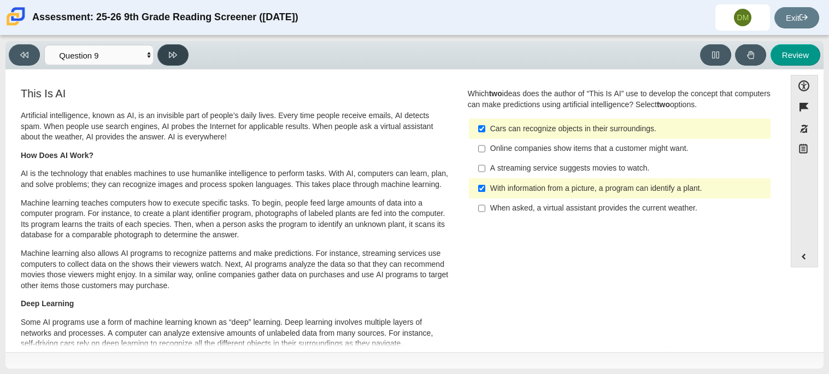
click at [169, 52] on icon at bounding box center [173, 55] width 8 height 6
select select "cdf3c14e-a918-44d1-9b63-3db0fa81641e"
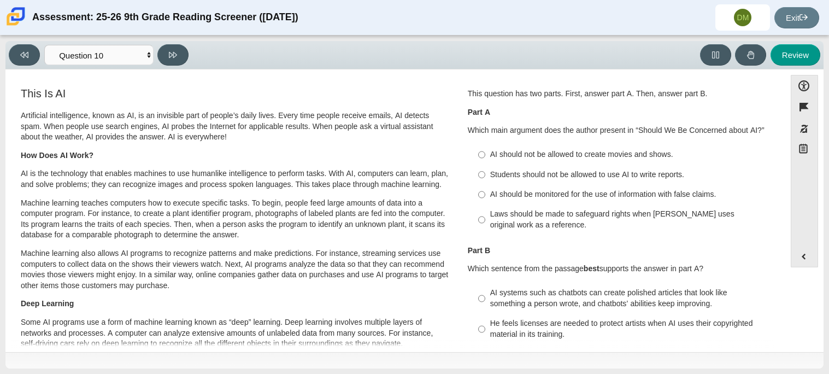
click at [623, 207] on label "Laws should be made to safeguard rights when [PERSON_NAME] uses original work a…" at bounding box center [621, 219] width 300 height 31
click at [486, 207] on input "Laws should be made to safeguard rights when [PERSON_NAME] uses original work a…" at bounding box center [481, 219] width 7 height 31
radio input "true"
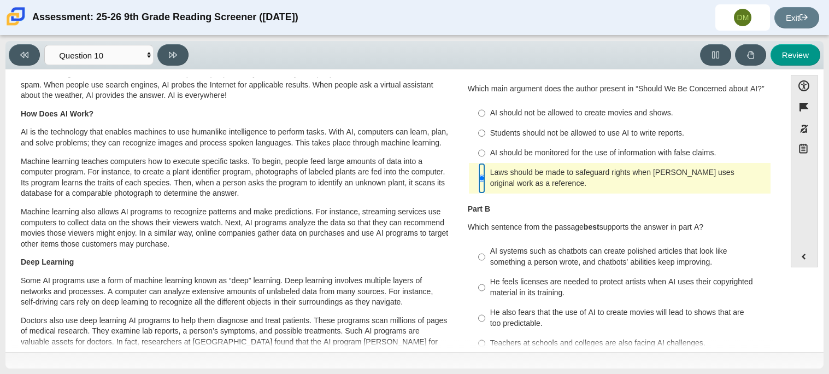
scroll to position [27, 0]
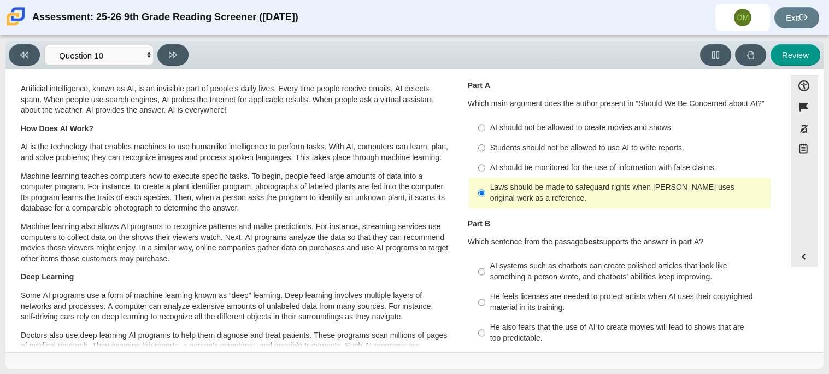
click at [571, 148] on div "Students should not be allowed to use AI to write reports." at bounding box center [628, 148] width 276 height 11
click at [486, 148] on input "Students should not be allowed to use AI to write reports. Students should not …" at bounding box center [481, 148] width 7 height 20
radio input "true"
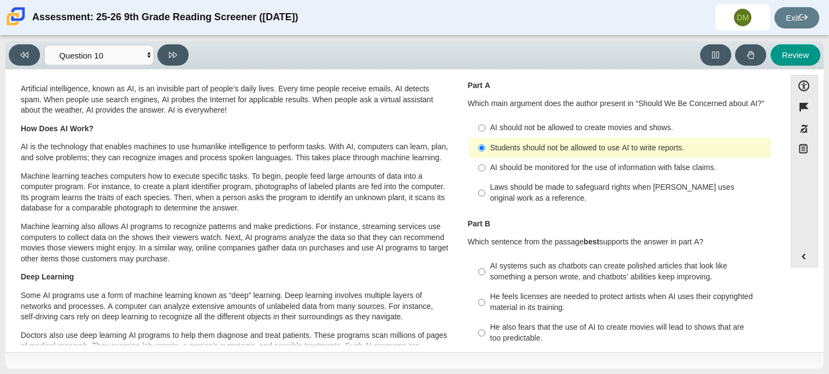
click at [567, 167] on div "AI should be monitored for the use of information with false claims." at bounding box center [628, 167] width 276 height 11
click at [486, 167] on input "AI should be monitored for the use of information with false claims. AI should …" at bounding box center [481, 168] width 7 height 20
radio input "true"
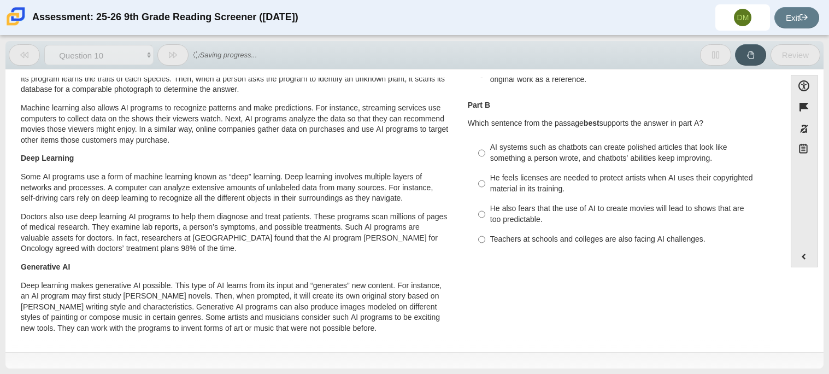
scroll to position [149, 0]
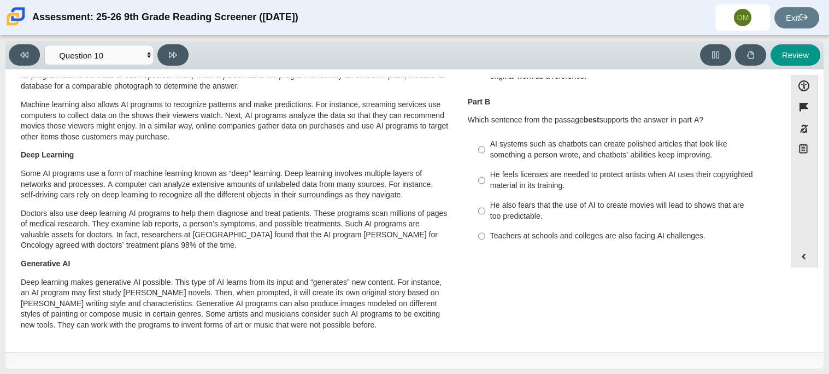
click at [541, 213] on div "He also fears that the use of AI to create movies will lead to shows that are t…" at bounding box center [628, 210] width 276 height 21
click at [486, 213] on input "He also fears that the use of AI to create movies will lead to shows that are t…" at bounding box center [481, 211] width 7 height 31
radio input "true"
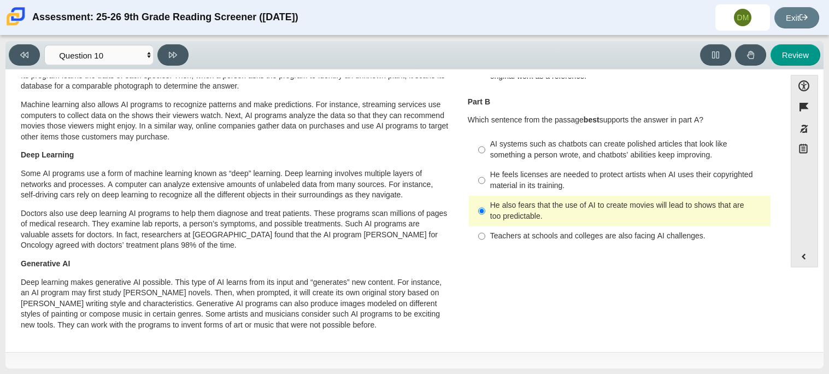
click at [561, 237] on div "Teachers at schools and colleges are also facing AI challenges." at bounding box center [628, 236] width 276 height 11
click at [486, 237] on input "Teachers at schools and colleges are also facing AI challenges. Teachers at sch…" at bounding box center [481, 236] width 7 height 20
radio input "true"
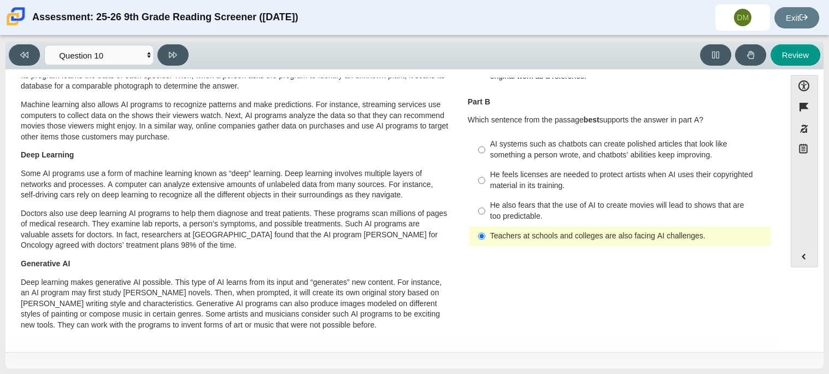
click at [541, 181] on div "He feels licenses are needed to protect artists when AI uses their copyrighted …" at bounding box center [628, 180] width 276 height 21
click at [486, 181] on input "He feels licenses are needed to protect artists when AI uses their copyrighted …" at bounding box center [481, 180] width 7 height 31
radio input "true"
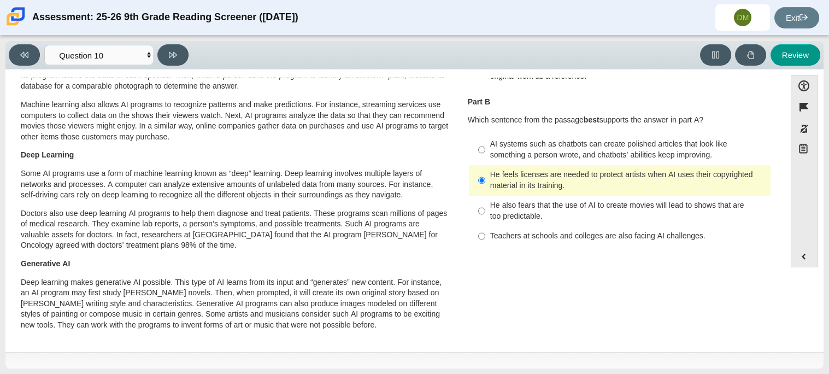
click at [490, 202] on div "He also fears that the use of AI to create movies will lead to shows that are t…" at bounding box center [628, 210] width 276 height 21
click at [486, 202] on input "He also fears that the use of AI to create movies will lead to shows that are t…" at bounding box center [481, 211] width 7 height 31
radio input "true"
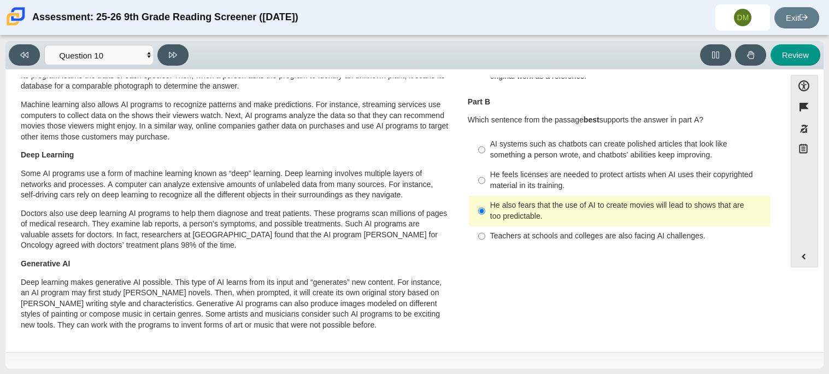
click at [502, 243] on label "Teachers at schools and colleges are also facing AI challenges. Teachers at sch…" at bounding box center [621, 236] width 300 height 20
click at [486, 243] on input "Teachers at schools and colleges are also facing AI challenges. Teachers at sch…" at bounding box center [481, 236] width 7 height 20
radio input "true"
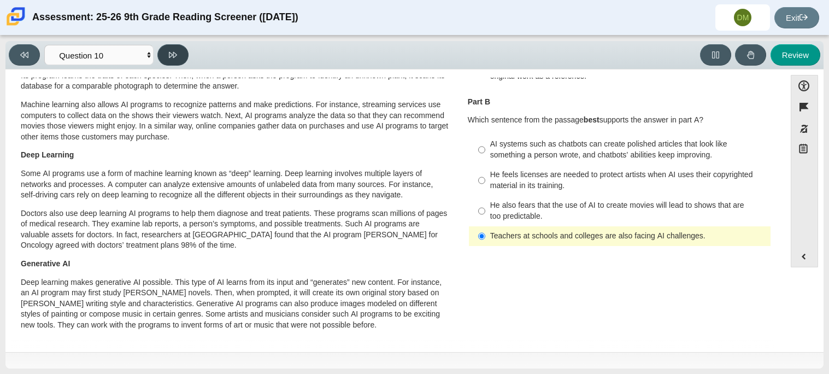
click at [166, 52] on button at bounding box center [172, 54] width 31 height 21
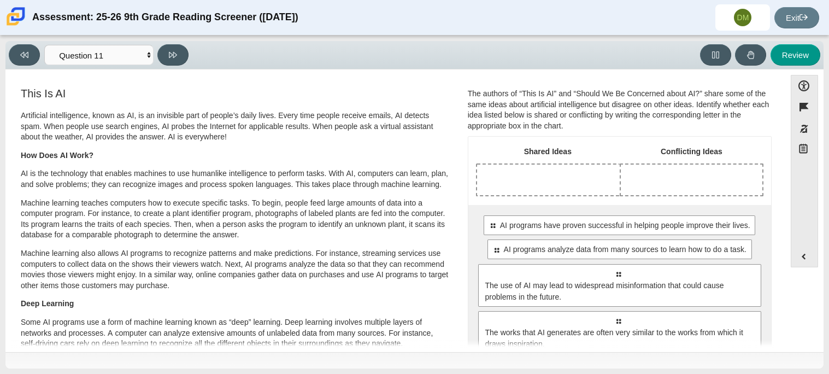
scroll to position [0, 0]
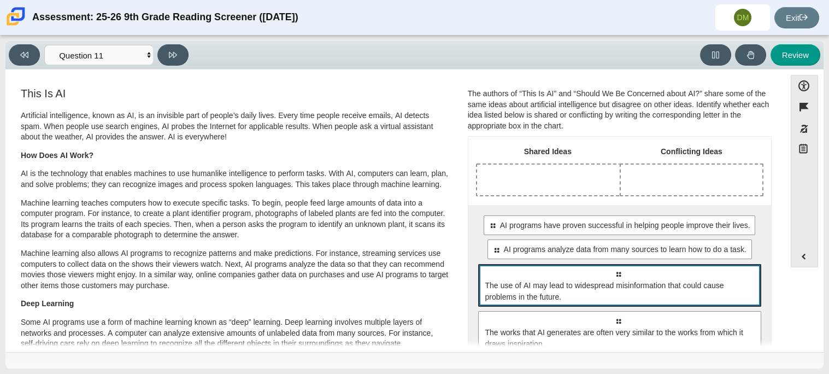
click at [576, 282] on span "The use of AI may lead to widespread misinformation that could cause problems i…" at bounding box center [621, 291] width 271 height 23
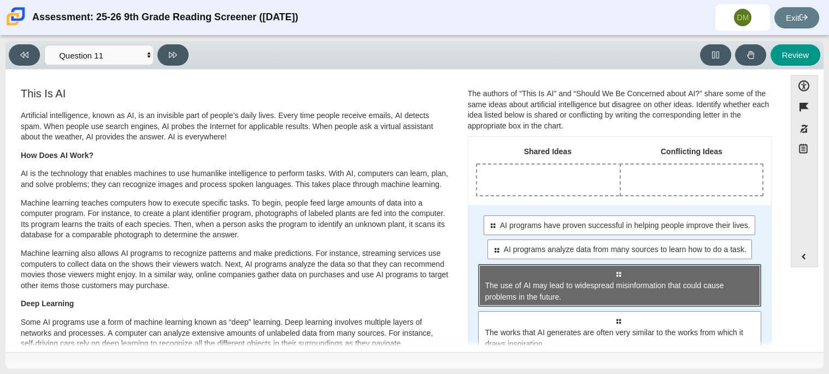
click at [553, 287] on span "The use of AI may lead to widespread misinformation that could cause problems i…" at bounding box center [621, 291] width 271 height 23
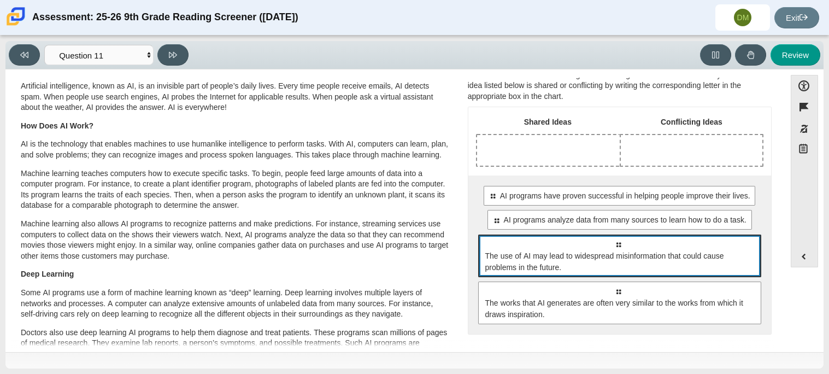
scroll to position [36, 0]
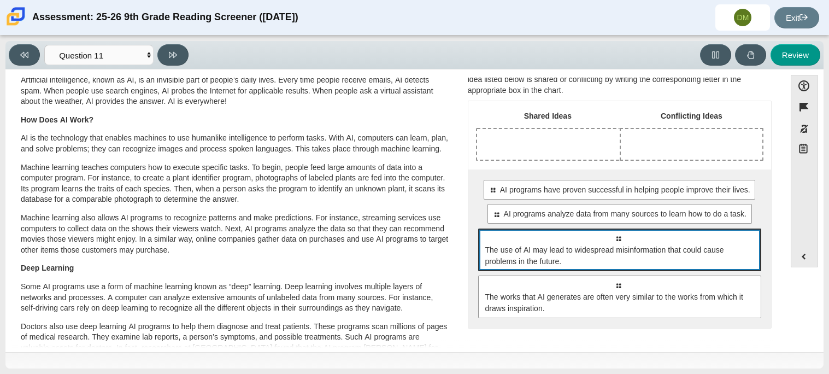
click at [612, 262] on span "The use of AI may lead to widespread misinformation that could cause problems i…" at bounding box center [621, 255] width 271 height 23
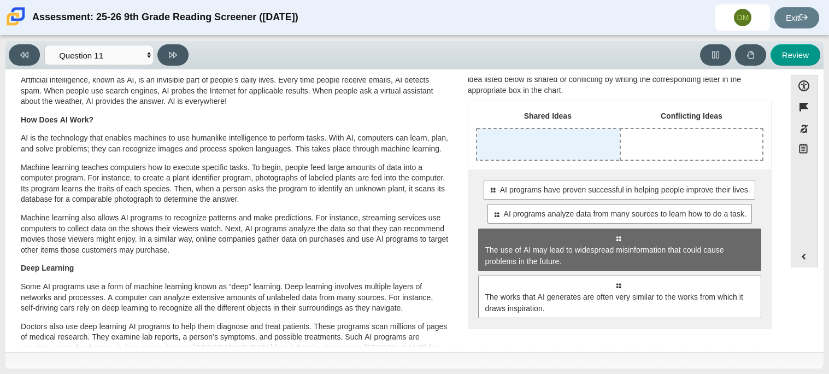
click at [516, 139] on div "Drop response in row 1 of column 1 (Shared Ideas)" at bounding box center [548, 144] width 143 height 31
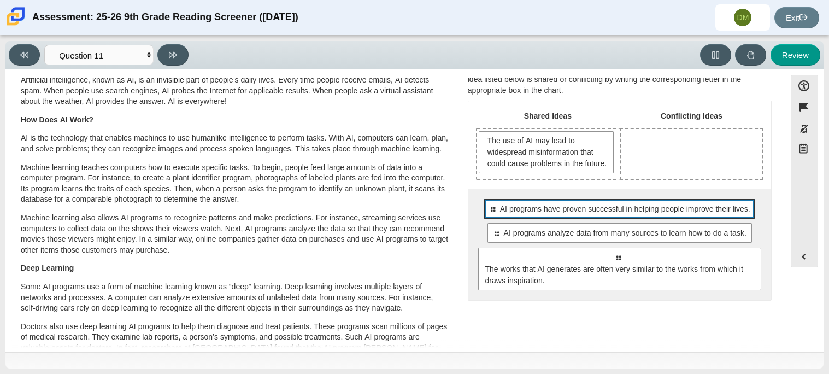
click at [585, 219] on div "Select to move response to a response input area. AI programs have proven succe…" at bounding box center [620, 209] width 272 height 20
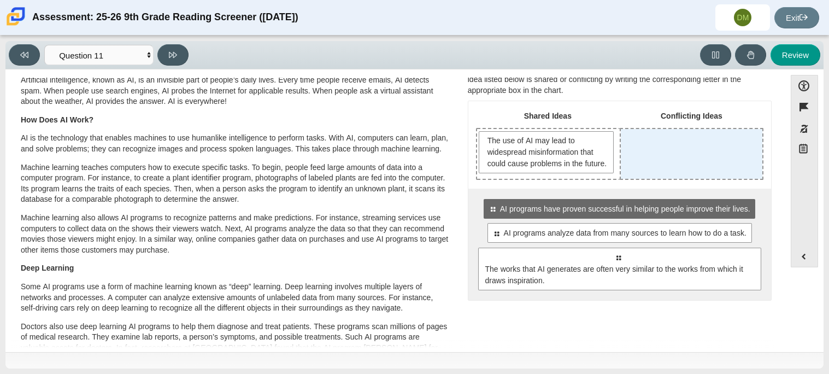
click at [633, 159] on div "Drop response in row 1 of column 2 (Conflicting Ideas)" at bounding box center [692, 154] width 142 height 50
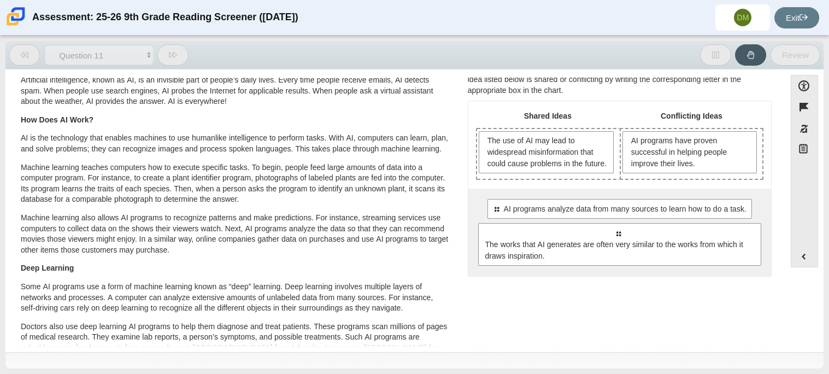
click at [633, 159] on span "AI programs have proven successful in helping people improve their lives." at bounding box center [692, 152] width 120 height 34
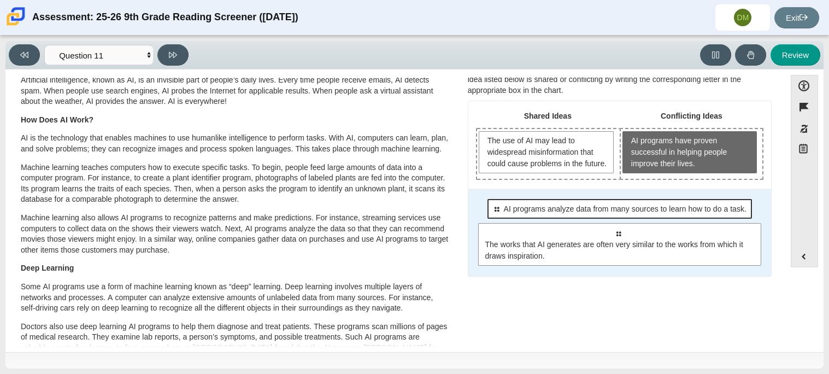
click at [601, 219] on div "Select to move response to a response input area. AI programs analyze data from…" at bounding box center [620, 209] width 264 height 20
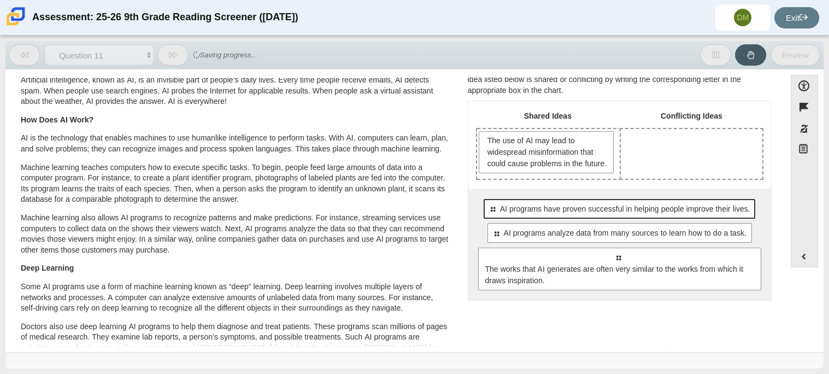
click at [609, 215] on span "AI programs have proven successful in helping people improve their lives." at bounding box center [625, 208] width 250 height 11
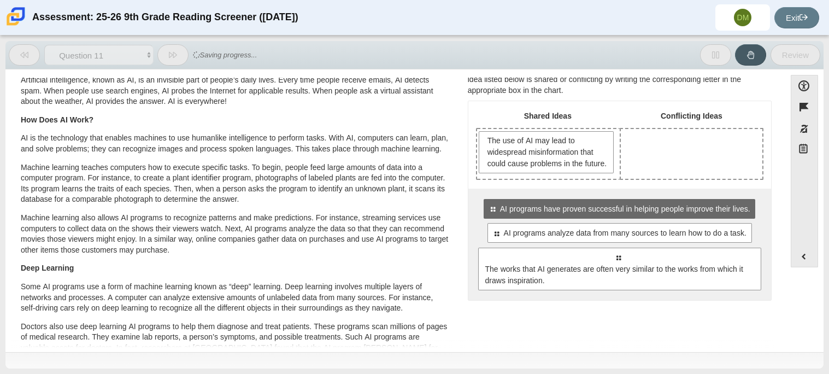
click at [609, 215] on span "AI programs have proven successful in helping people improve their lives." at bounding box center [625, 208] width 250 height 11
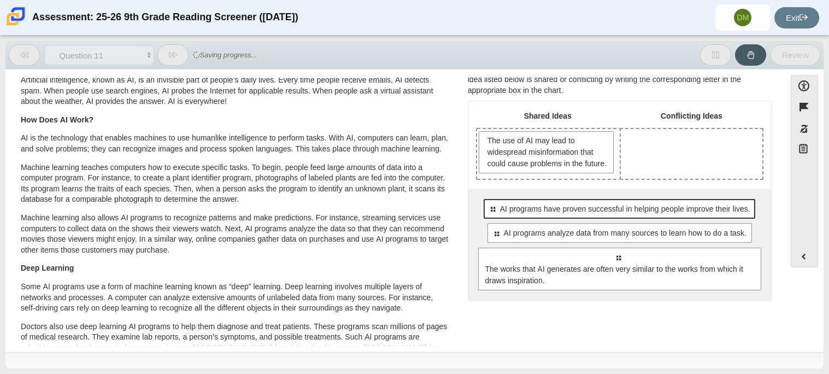
click at [609, 215] on span "AI programs have proven successful in helping people improve their lives." at bounding box center [625, 208] width 250 height 11
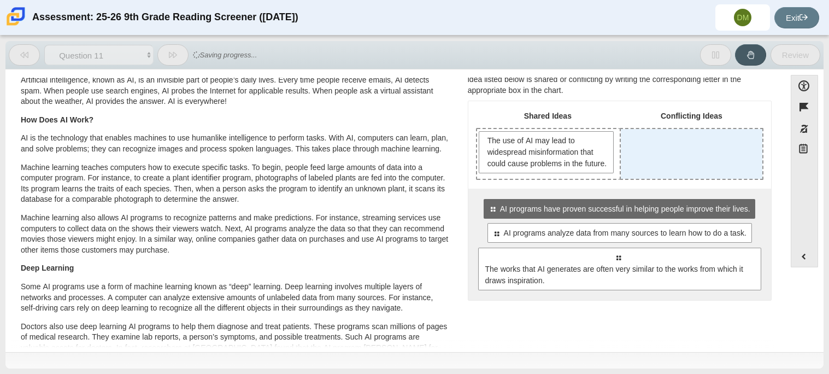
click at [646, 179] on div "Drop response in row 1 of column 2 (Conflicting Ideas)" at bounding box center [692, 154] width 142 height 50
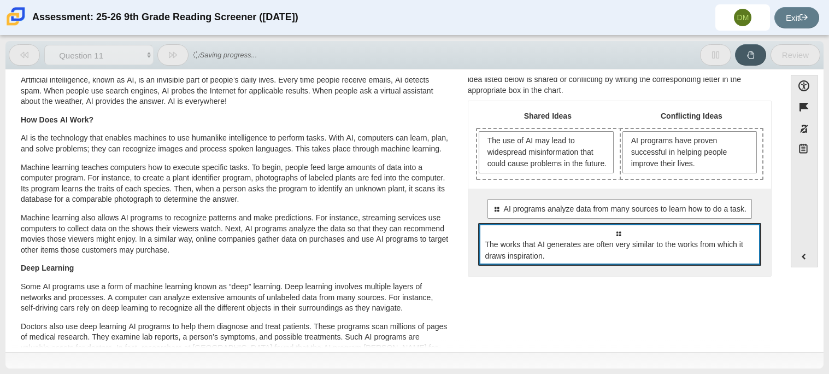
click at [585, 248] on div "Select to move response to a response input area. The works that AI generates a…" at bounding box center [619, 244] width 283 height 43
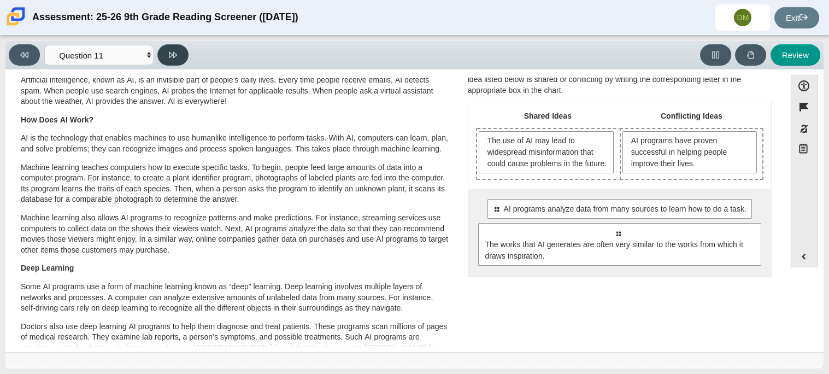
click at [170, 59] on button at bounding box center [172, 54] width 31 height 21
select select "c3effed4-44ce-4a19-bd96-1787f34e9b4c"
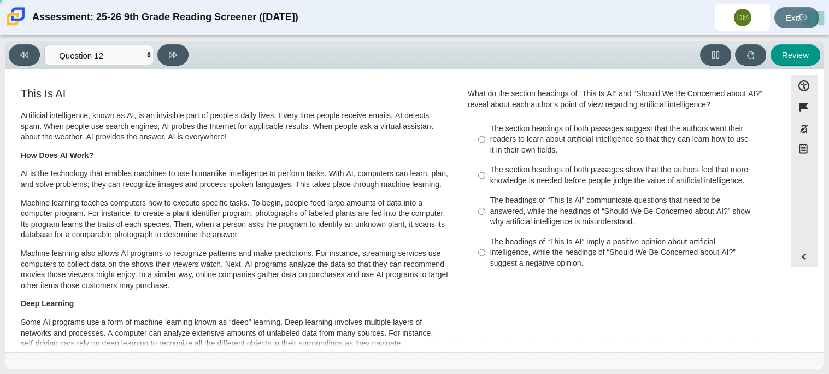
click at [504, 238] on div "The headings of “This Is AI” imply a positive opinion about artificial intellig…" at bounding box center [628, 253] width 276 height 32
click at [486, 238] on input "The headings of “This Is AI” imply a positive opinion about artificial intellig…" at bounding box center [481, 253] width 7 height 42
radio input "true"
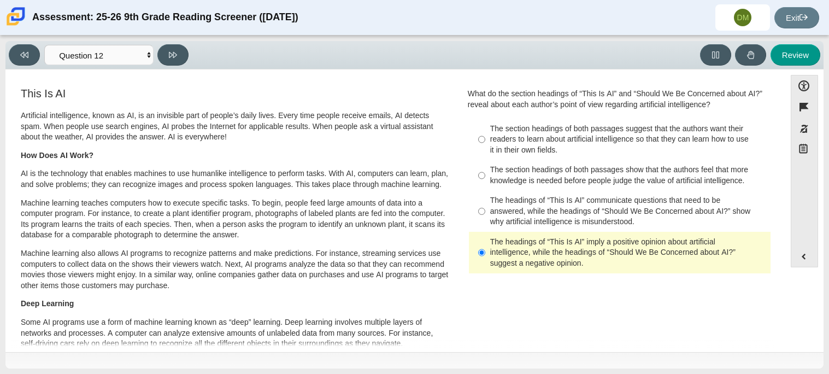
click at [496, 166] on div "The section headings of both passages show that the authors feel that more know…" at bounding box center [628, 175] width 276 height 21
click at [486, 166] on input "The section headings of both passages show that the authors feel that more know…" at bounding box center [481, 175] width 7 height 31
radio input "true"
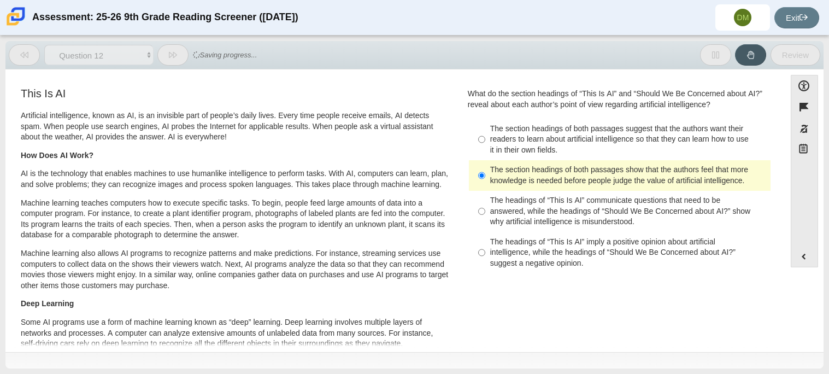
click at [492, 122] on label "The section headings of both passages suggest that the authors want their reade…" at bounding box center [621, 140] width 300 height 42
click at [486, 122] on input "The section headings of both passages suggest that the authors want their reade…" at bounding box center [481, 140] width 7 height 42
radio input "true"
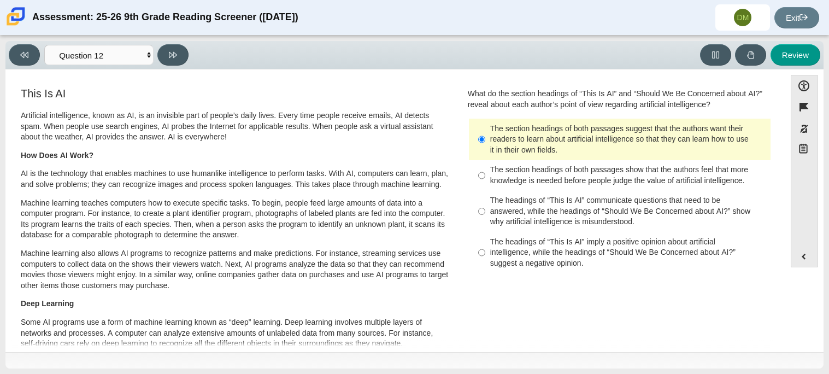
click at [490, 232] on label "The headings of “This Is AI” imply a positive opinion about artificial intellig…" at bounding box center [621, 253] width 300 height 42
click at [486, 232] on input "The headings of “This Is AI” imply a positive opinion about artificial intellig…" at bounding box center [481, 253] width 7 height 42
radio input "true"
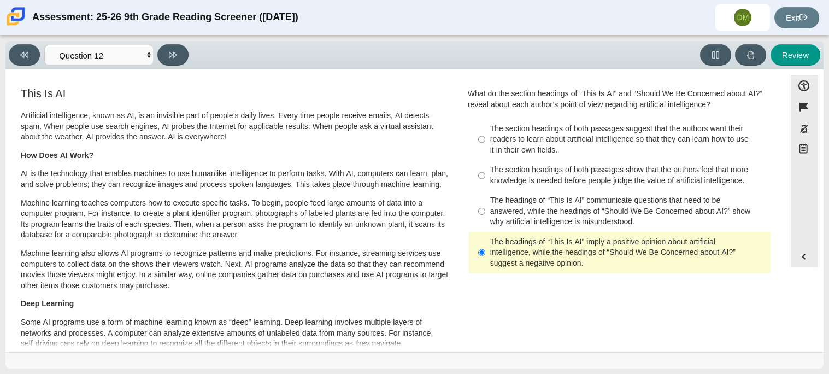
click at [484, 202] on label "The headings of “This Is AI” communicate questions that need to be answered, wh…" at bounding box center [621, 212] width 300 height 42
click at [484, 202] on input "The headings of “This Is AI” communicate questions that need to be answered, wh…" at bounding box center [481, 212] width 7 height 42
radio input "true"
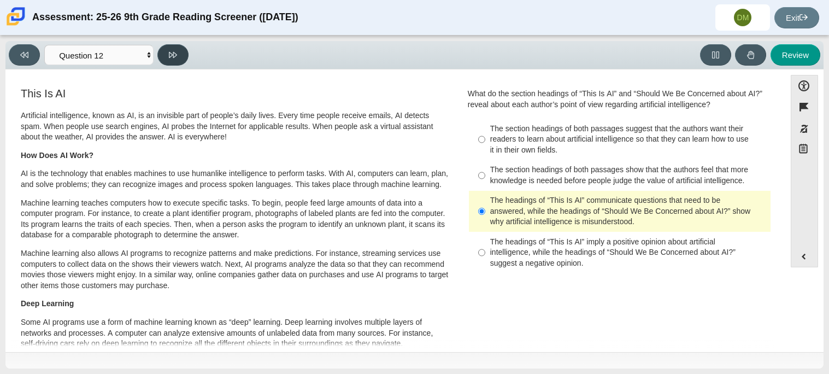
click at [172, 52] on icon at bounding box center [173, 55] width 8 height 8
select select "review"
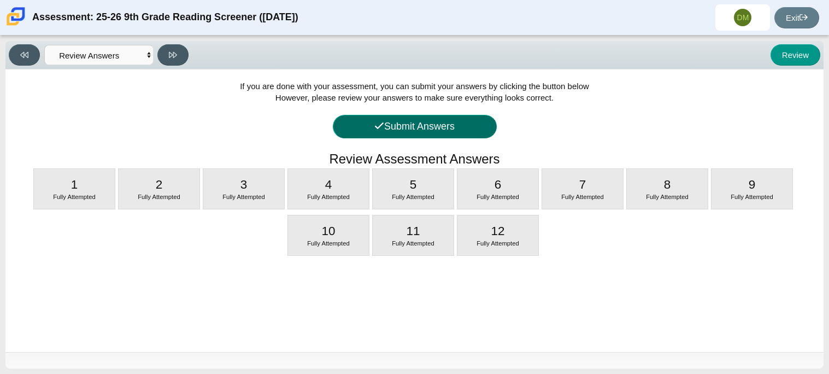
click at [400, 132] on button "Submit Answers" at bounding box center [415, 127] width 164 height 24
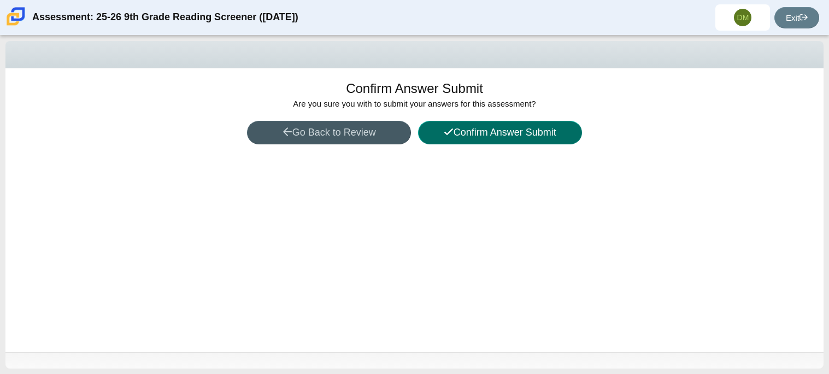
click at [460, 125] on button "Confirm Answer Submit" at bounding box center [500, 133] width 164 height 24
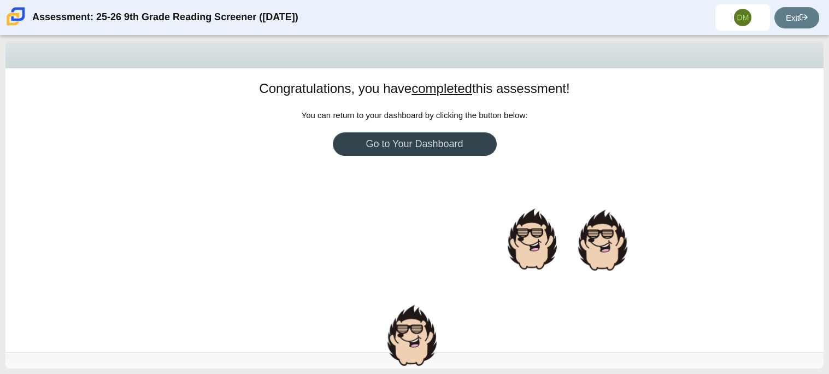
click at [441, 141] on link "Go to Your Dashboard" at bounding box center [415, 144] width 164 height 24
